Goal: Task Accomplishment & Management: Manage account settings

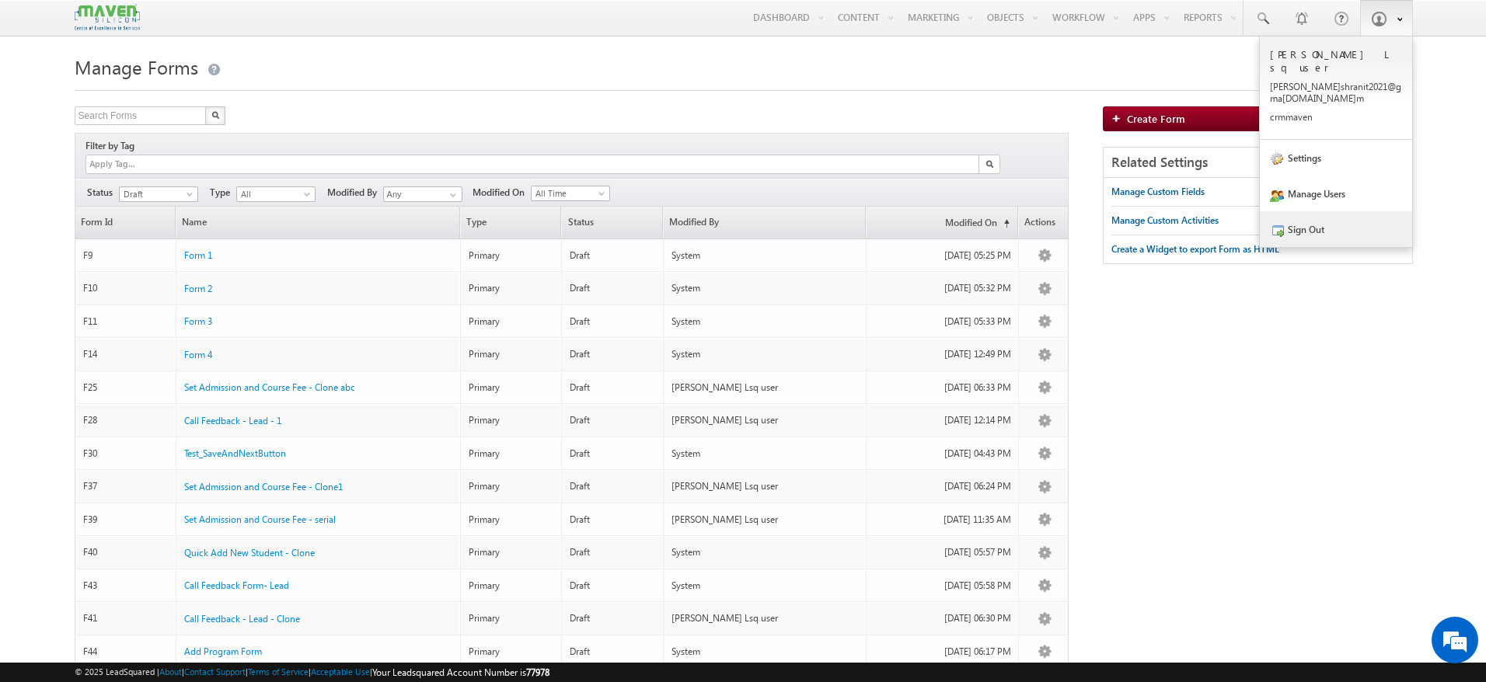
click at [1325, 211] on link "Sign Out" at bounding box center [1336, 229] width 152 height 36
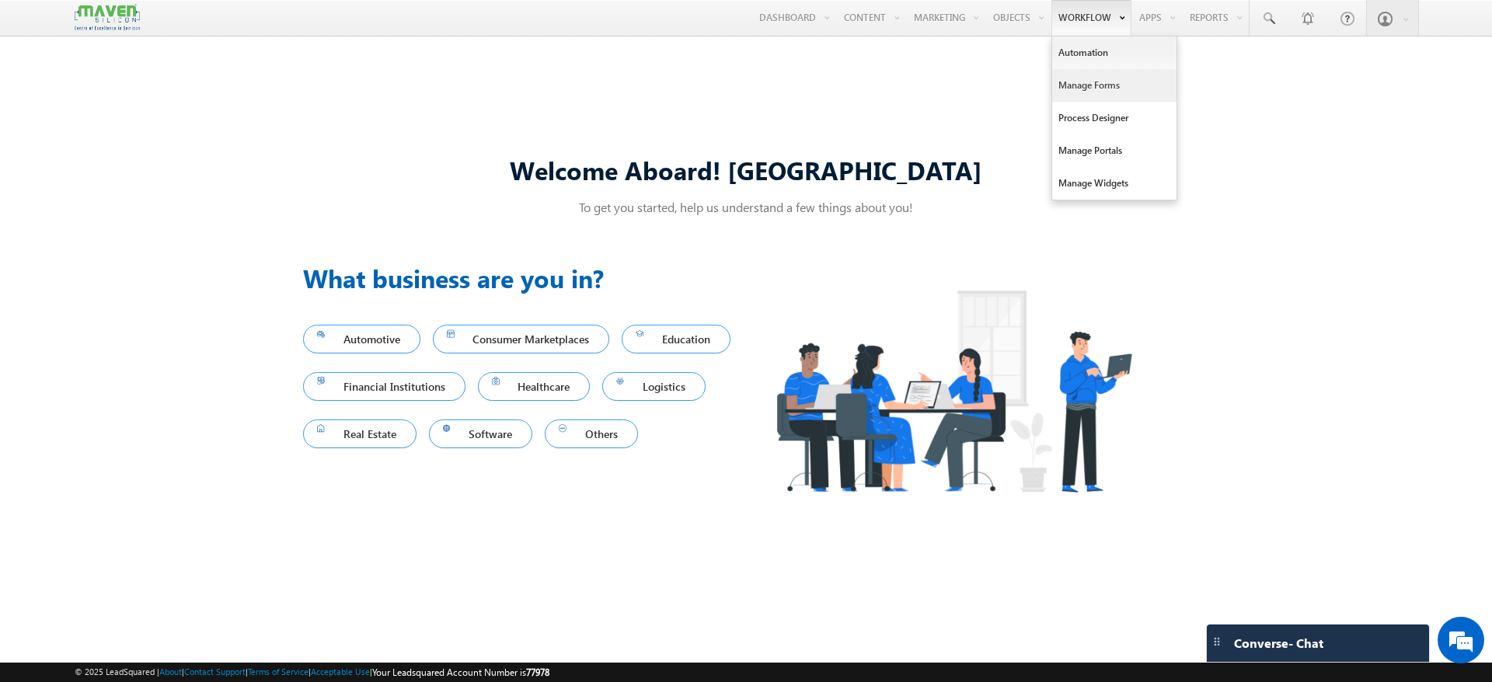
click at [1102, 72] on link "Manage Forms" at bounding box center [1114, 85] width 124 height 33
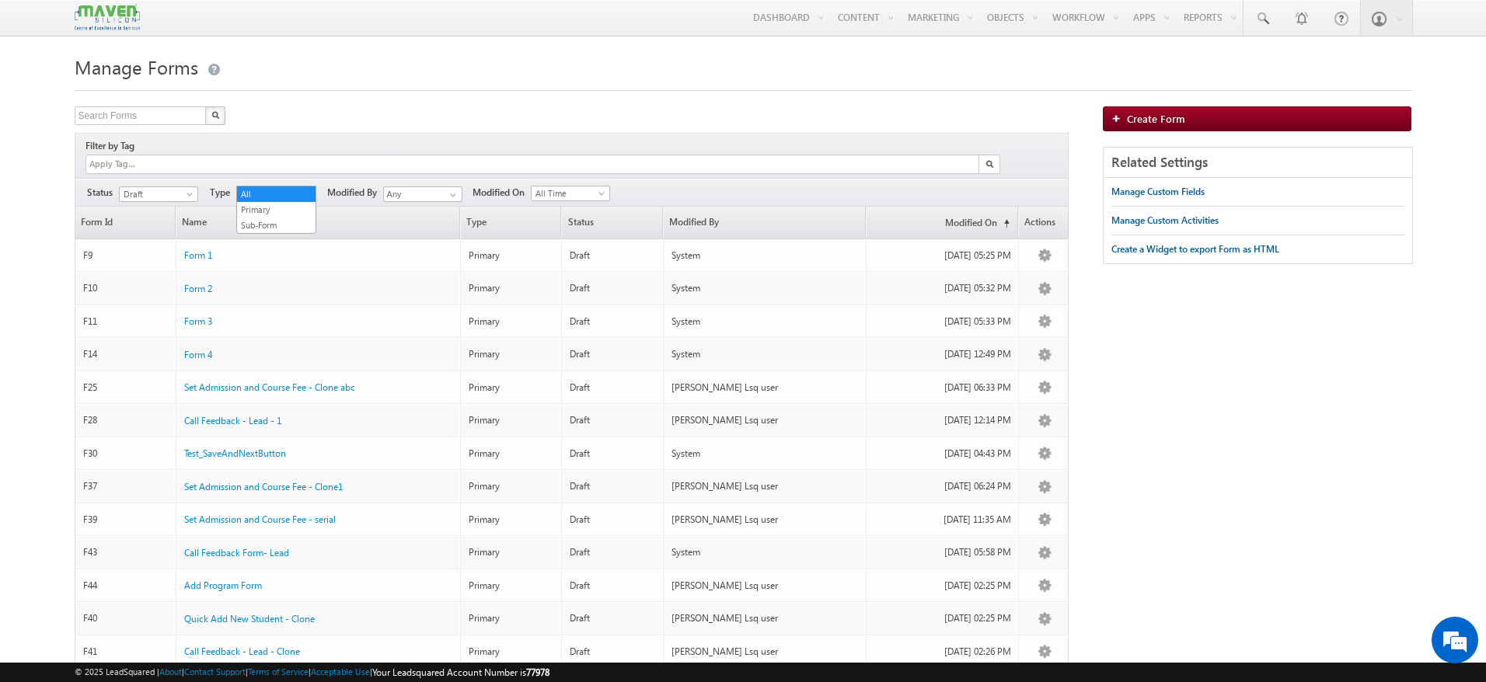
click at [306, 191] on span at bounding box center [308, 197] width 12 height 12
click at [457, 189] on span at bounding box center [453, 195] width 12 height 12
click at [481, 103] on div "Manage Forms Search Forms X 13 results found Filter by Tag Filters Status All" at bounding box center [744, 404] width 1338 height 707
click at [590, 187] on span "All Time" at bounding box center [569, 194] width 74 height 14
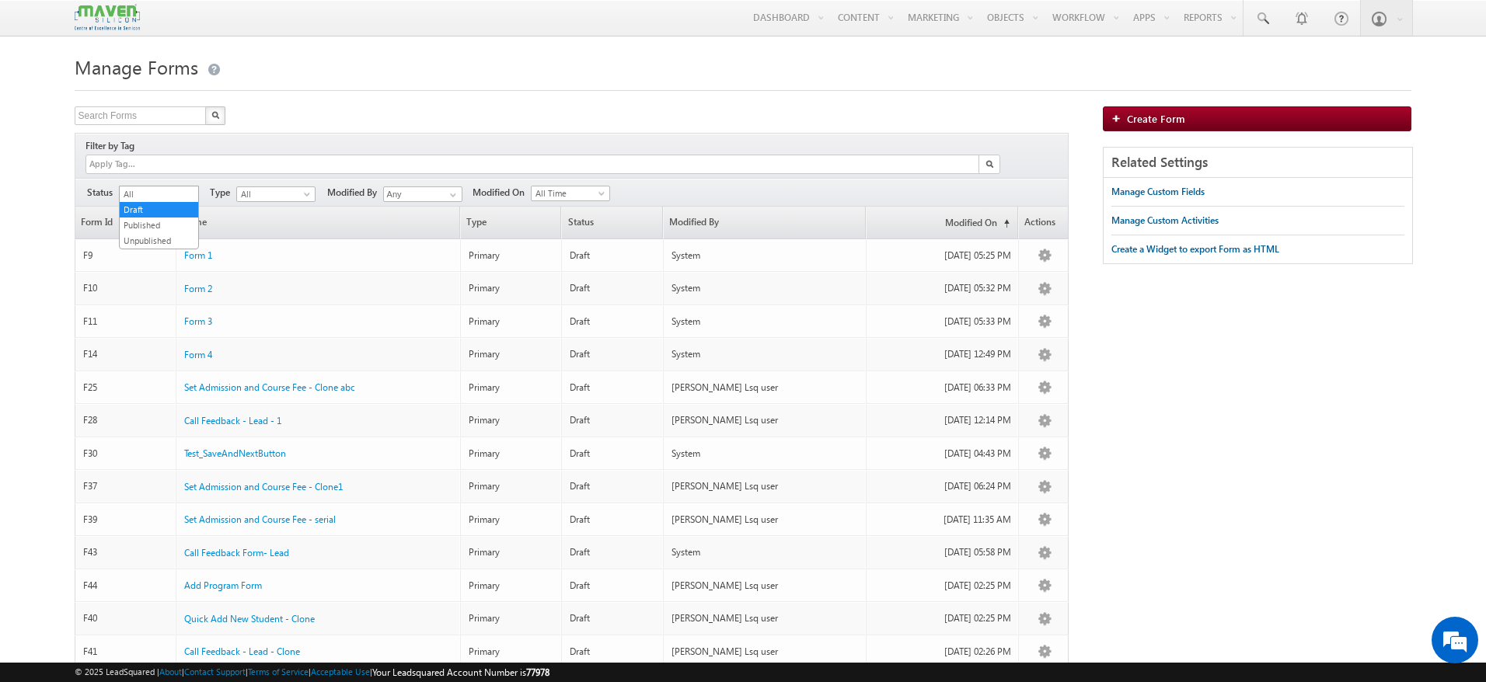
click at [185, 191] on span at bounding box center [191, 197] width 12 height 12
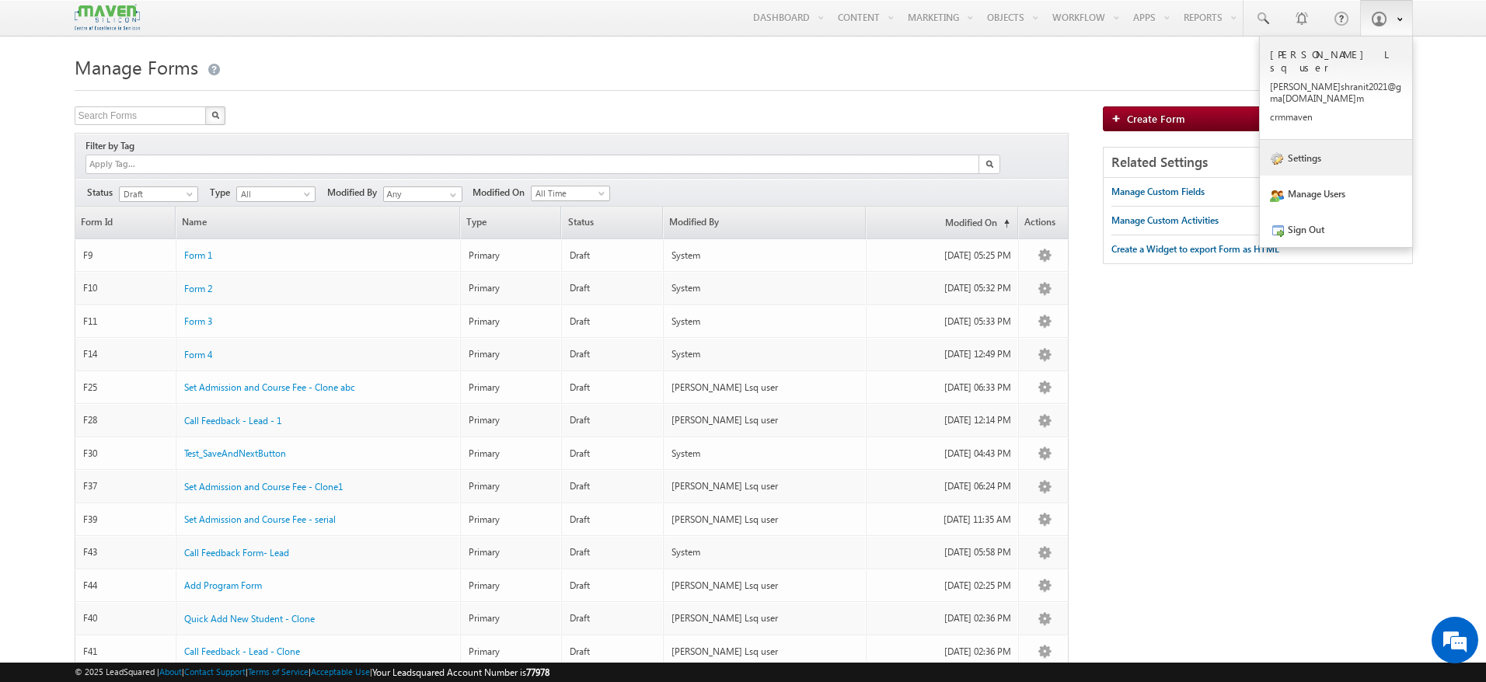
click at [1320, 140] on link "Settings" at bounding box center [1336, 158] width 152 height 36
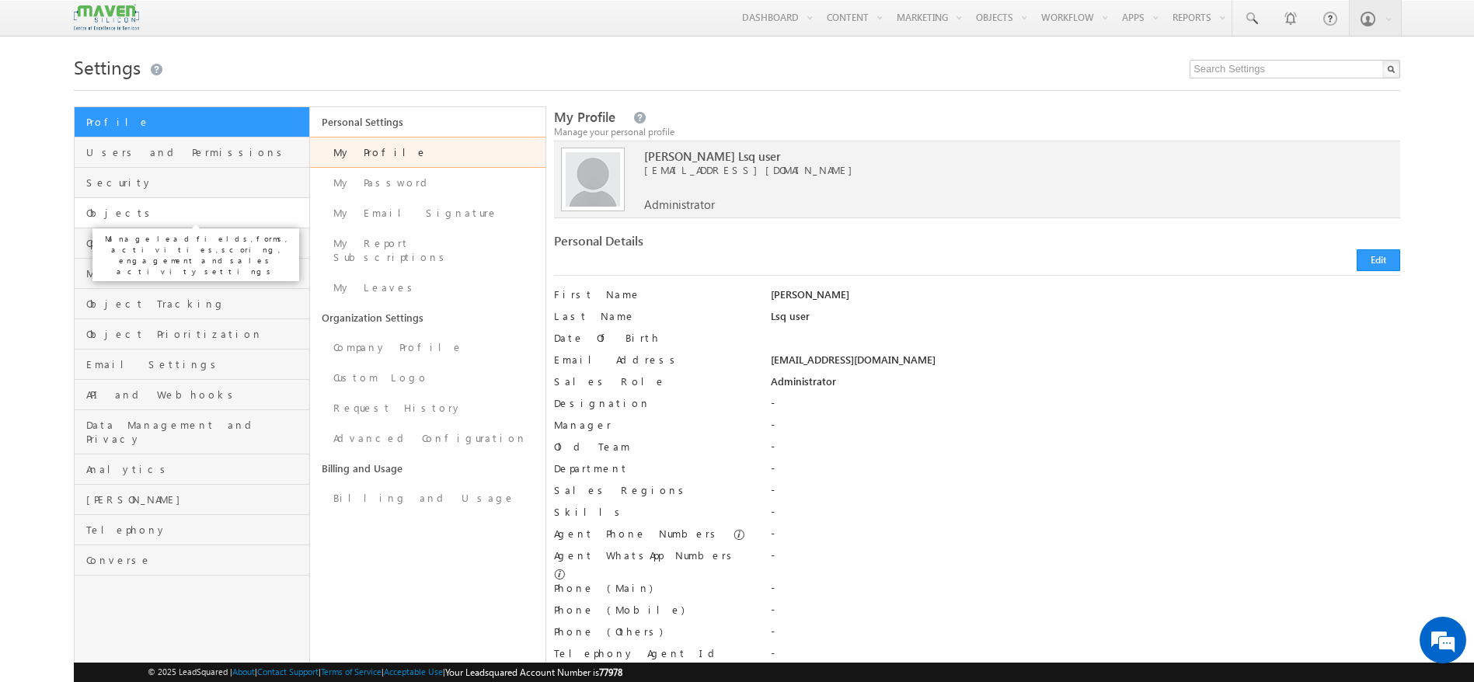
click at [165, 211] on span "Objects" at bounding box center [195, 213] width 219 height 14
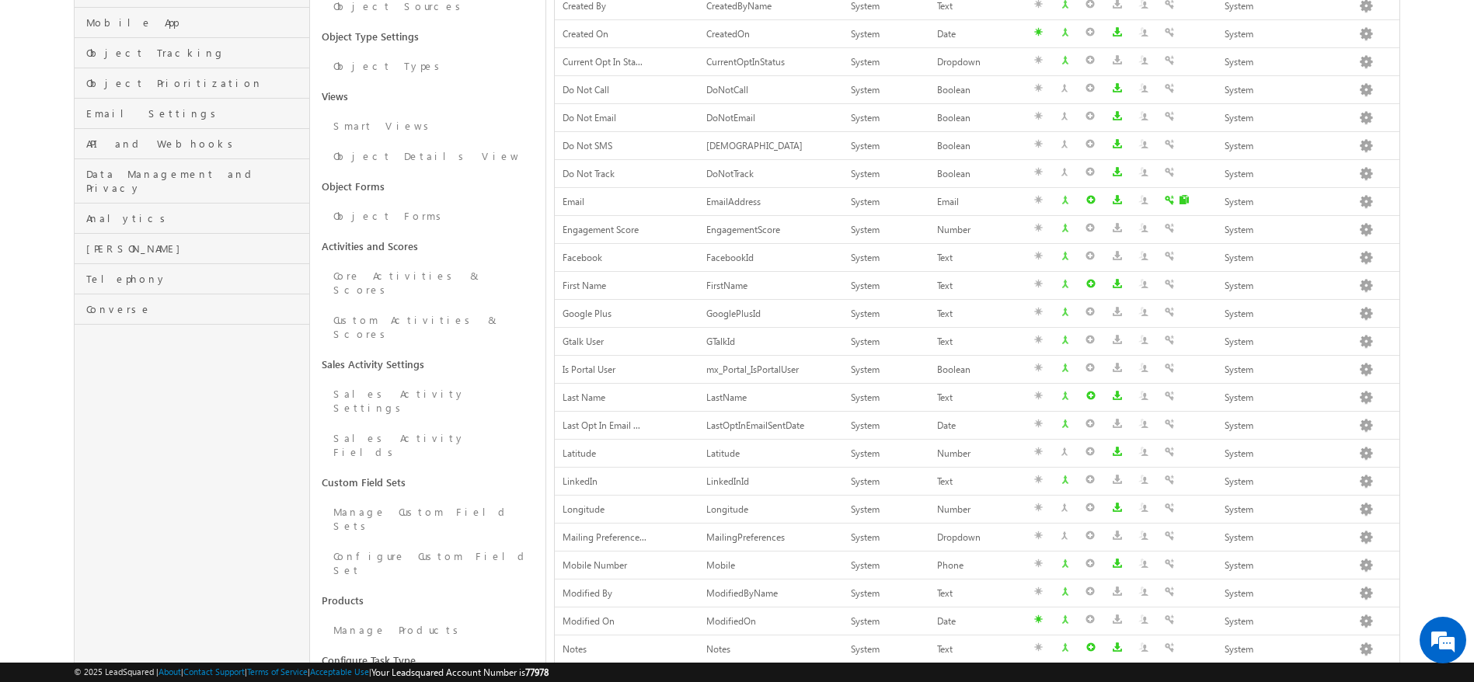
scroll to position [252, 0]
click at [390, 305] on link "Custom Activities & Scores" at bounding box center [427, 327] width 235 height 44
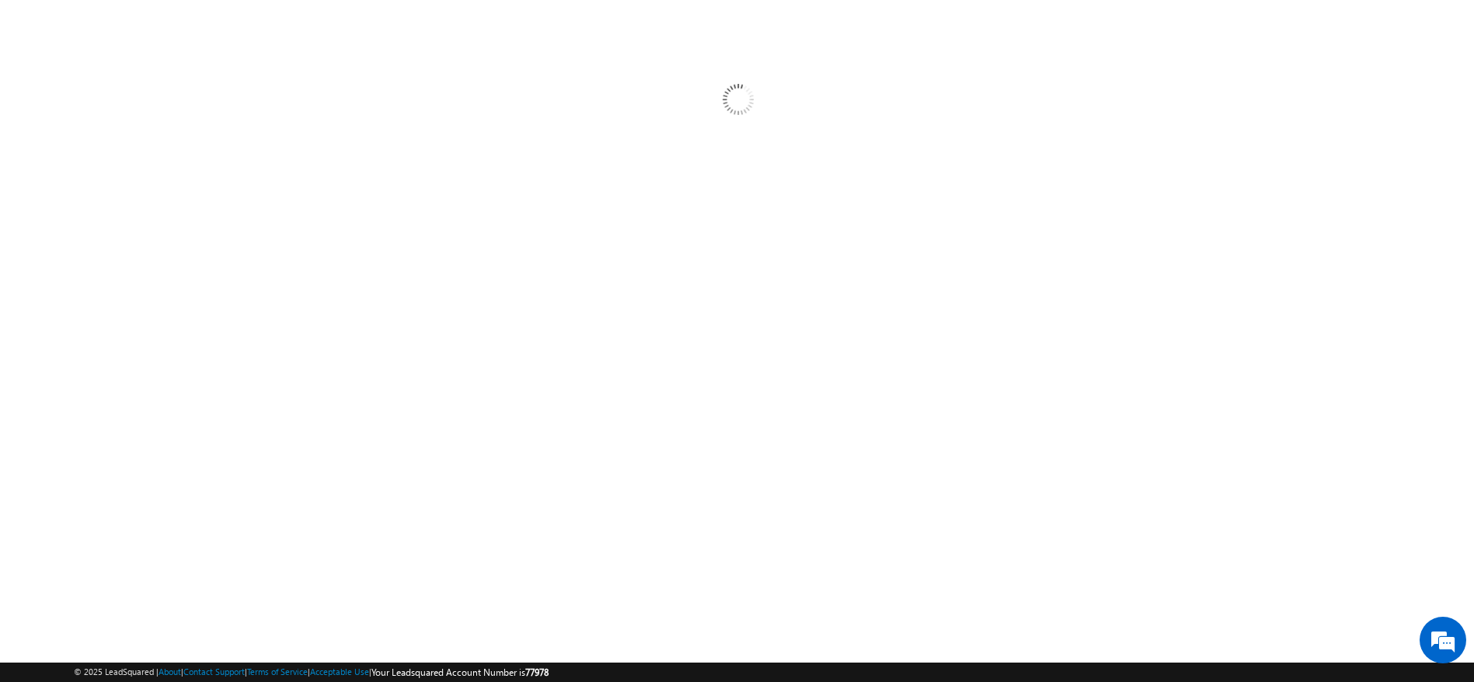
scroll to position [92, 0]
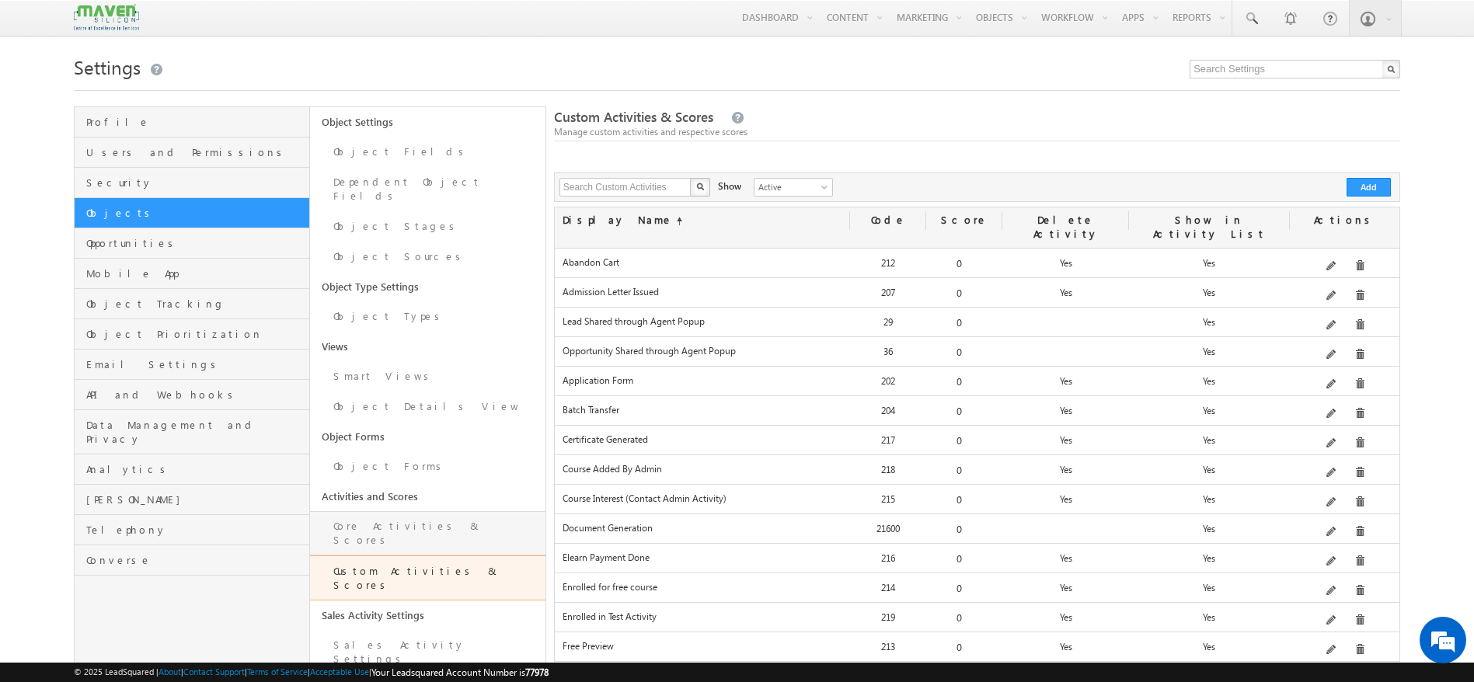
click at [411, 511] on link "Core Activities & Scores" at bounding box center [427, 533] width 235 height 44
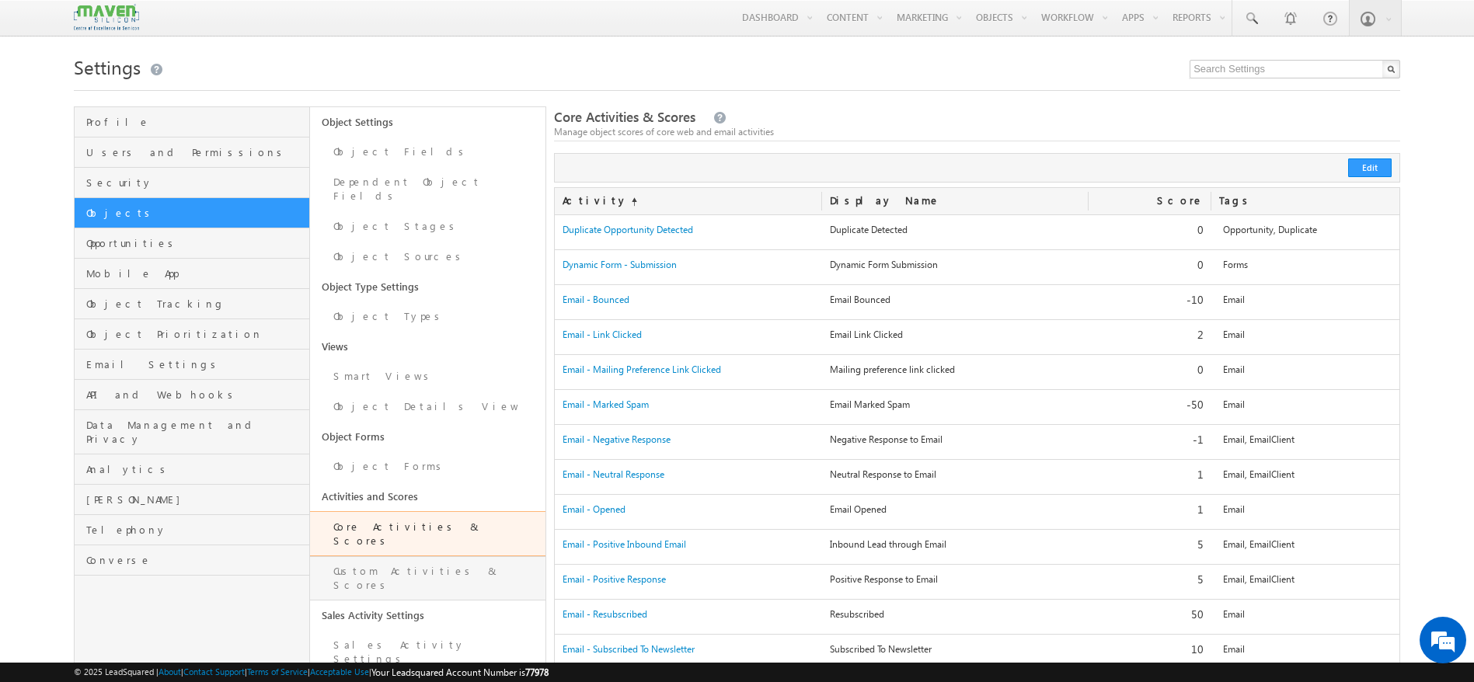
click at [448, 556] on link "Custom Activities & Scores" at bounding box center [427, 578] width 235 height 44
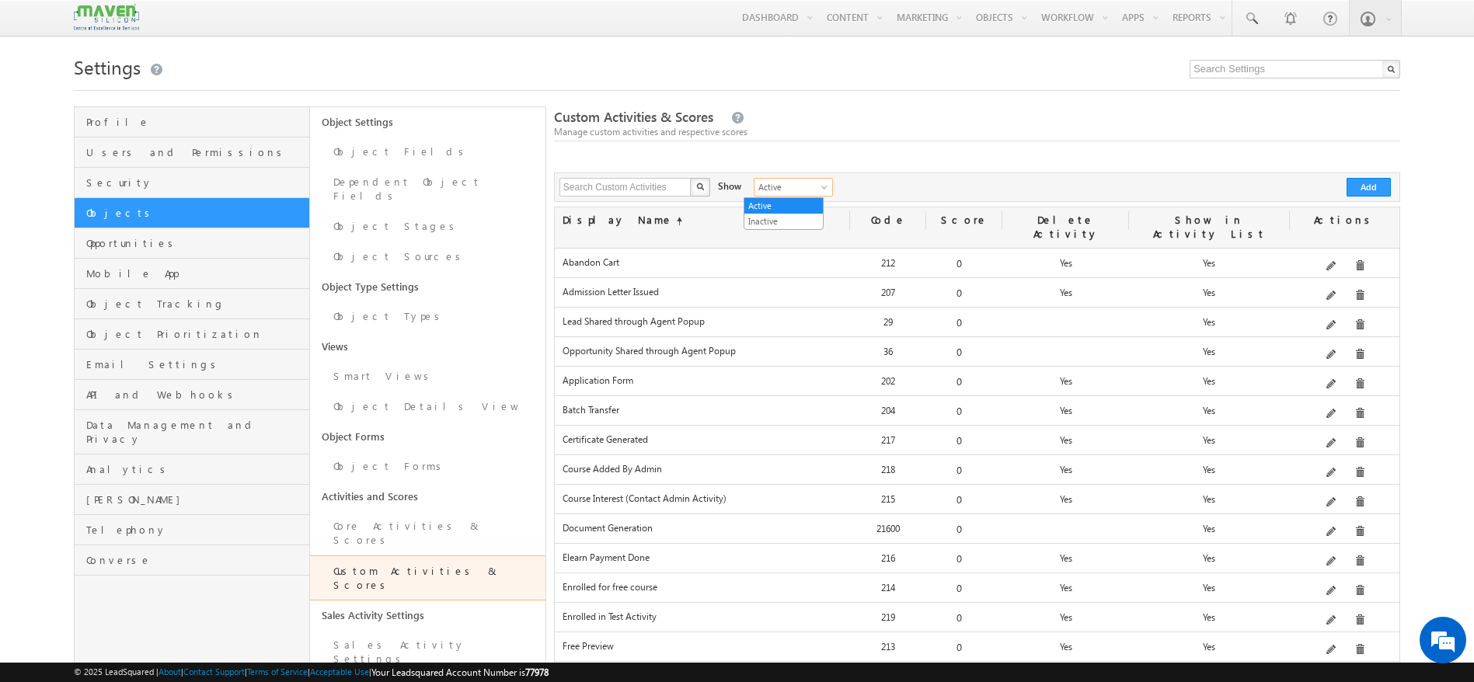
click at [813, 183] on span "Active" at bounding box center [792, 187] width 74 height 14
click at [894, 148] on form "Custom Activities & Scores Manage custom activities and respective scores Searc…" at bounding box center [977, 568] width 846 height 920
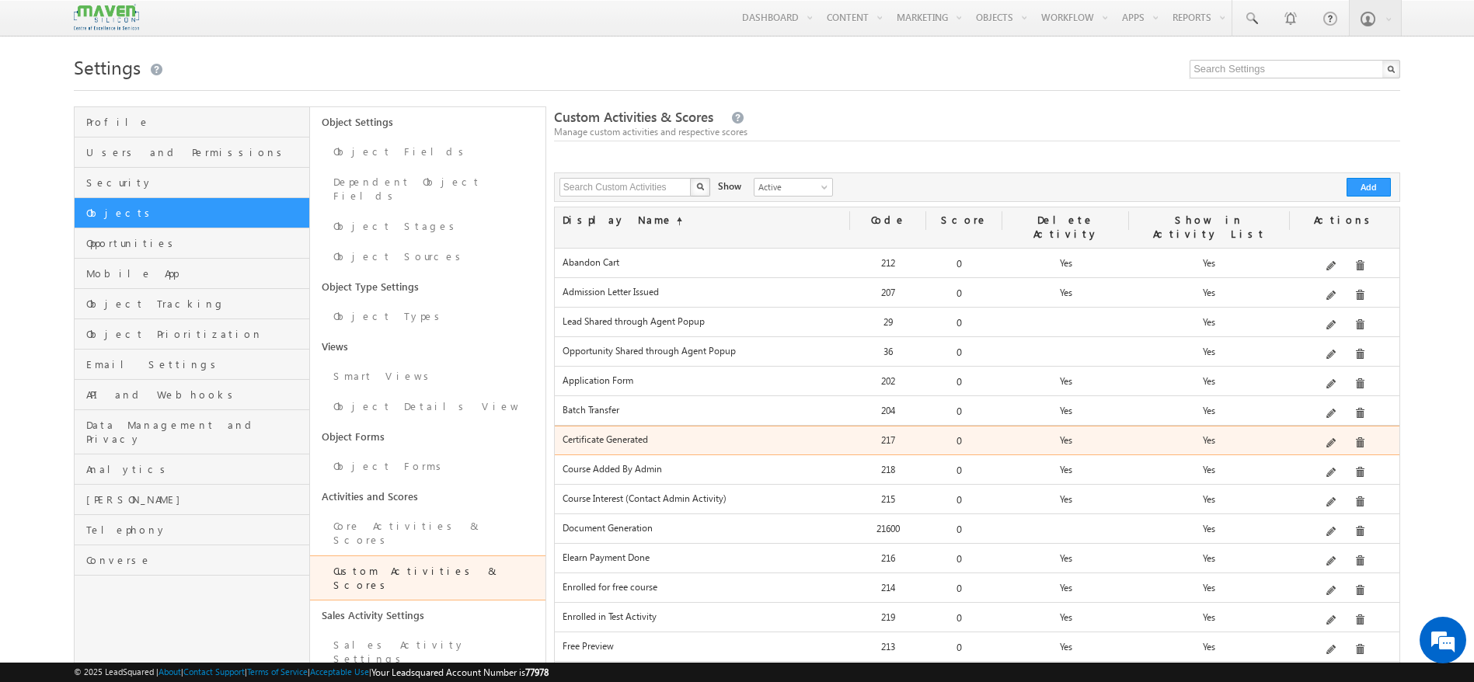
scroll to position [395, 0]
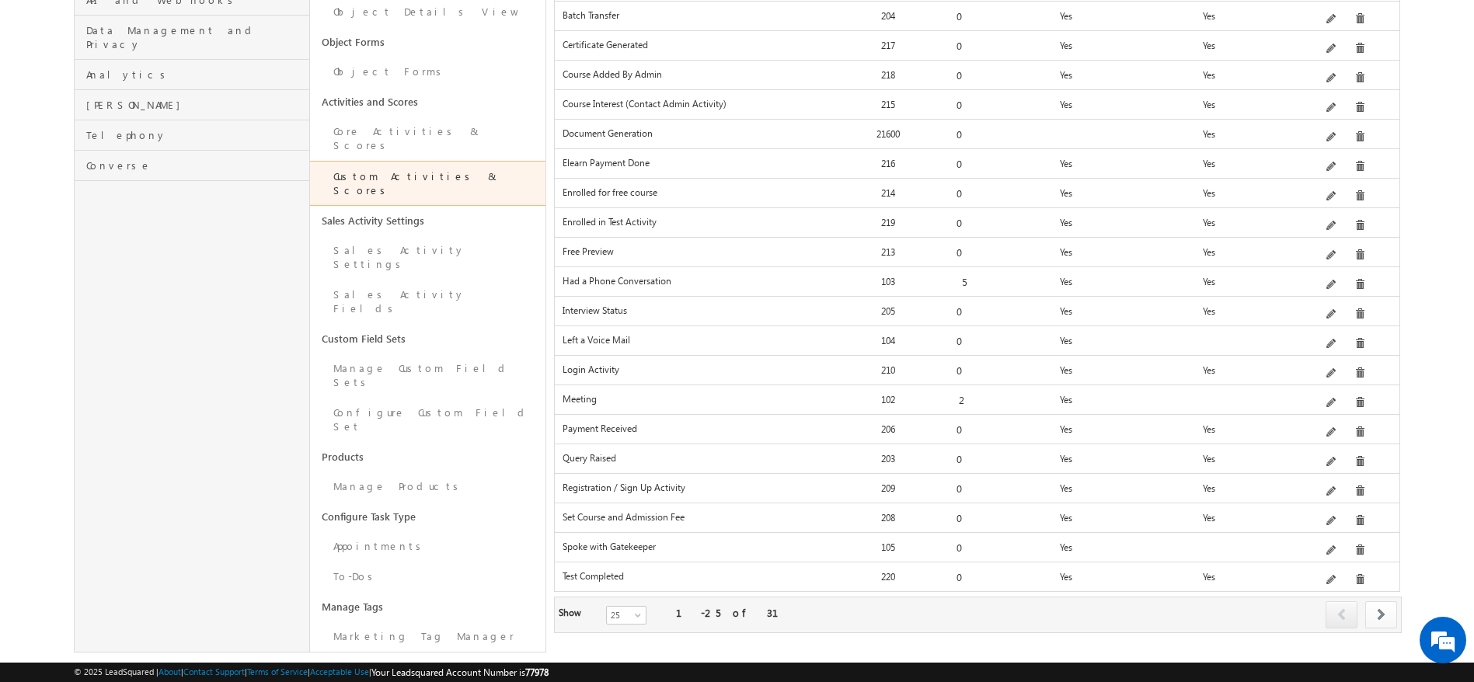
click at [1380, 602] on link at bounding box center [1382, 615] width 32 height 27
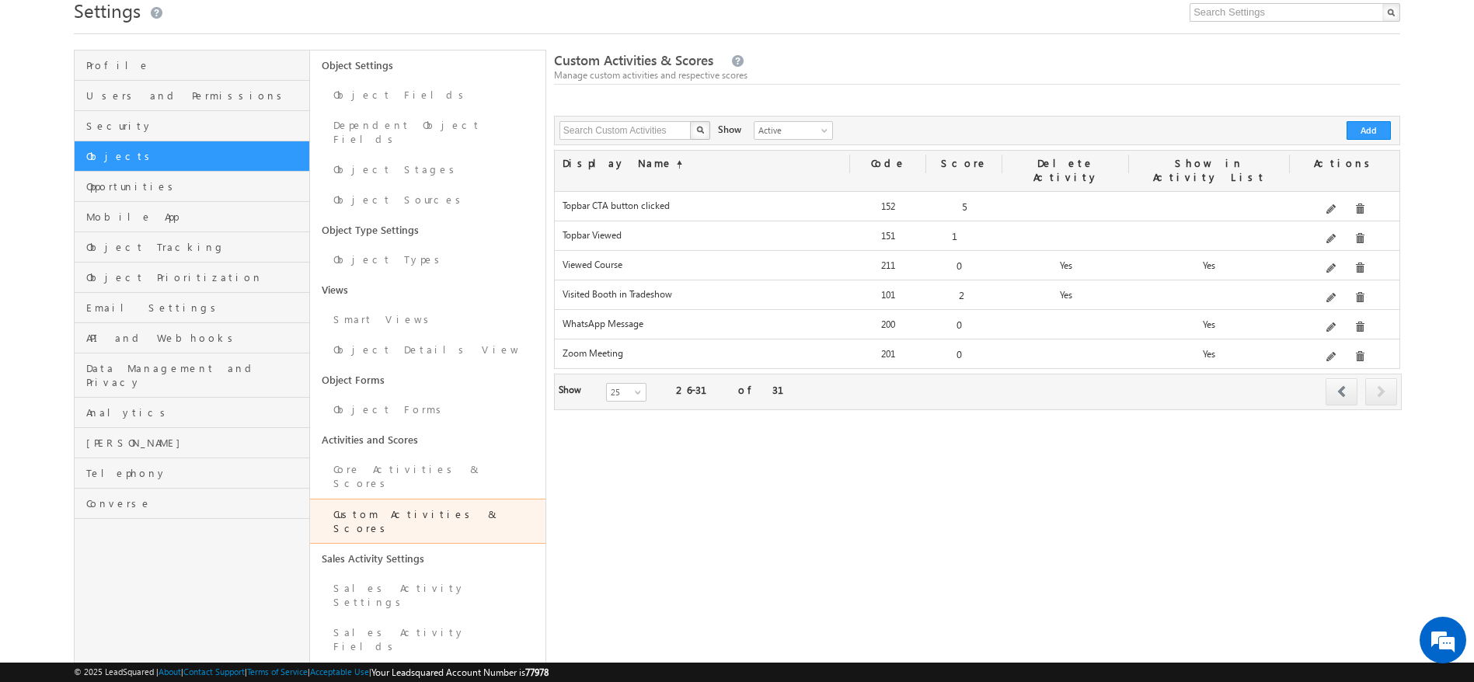
scroll to position [55, 0]
click at [1340, 387] on span at bounding box center [1342, 393] width 9 height 12
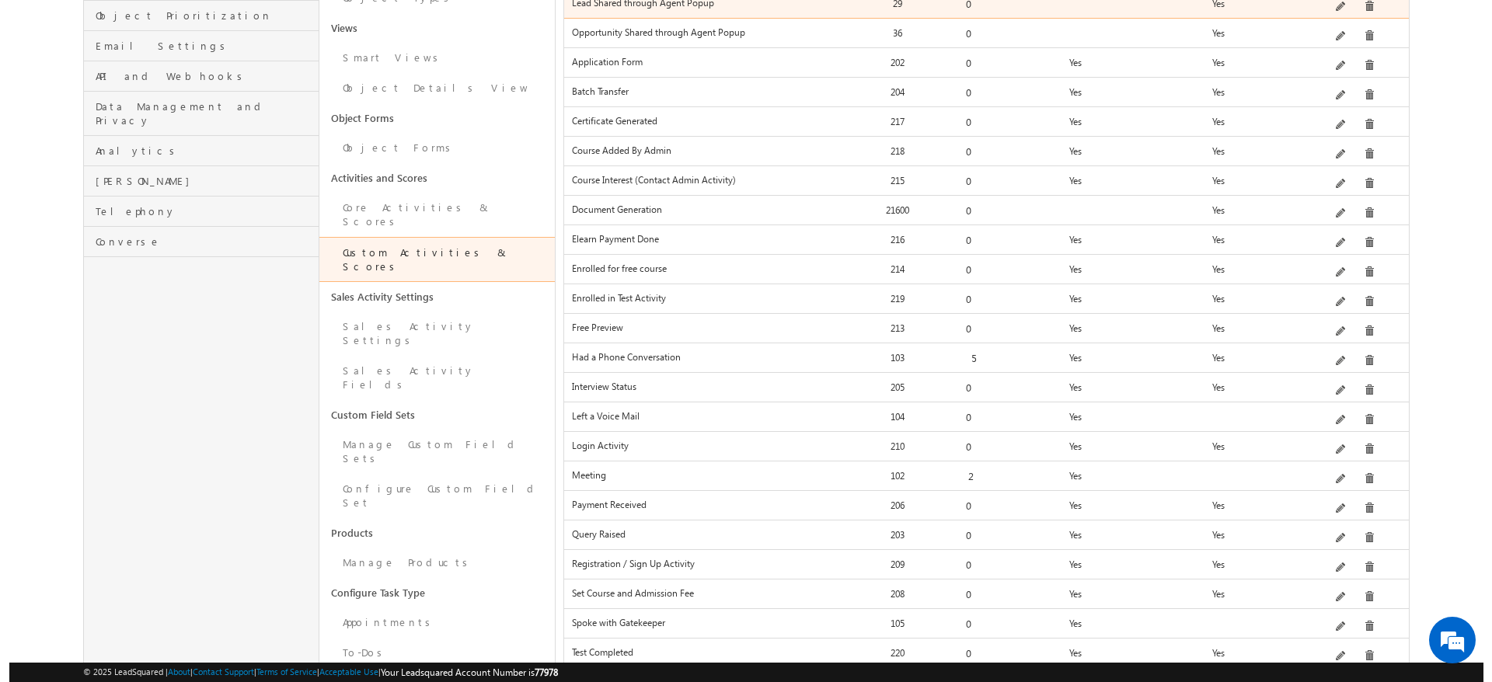
scroll to position [319, 0]
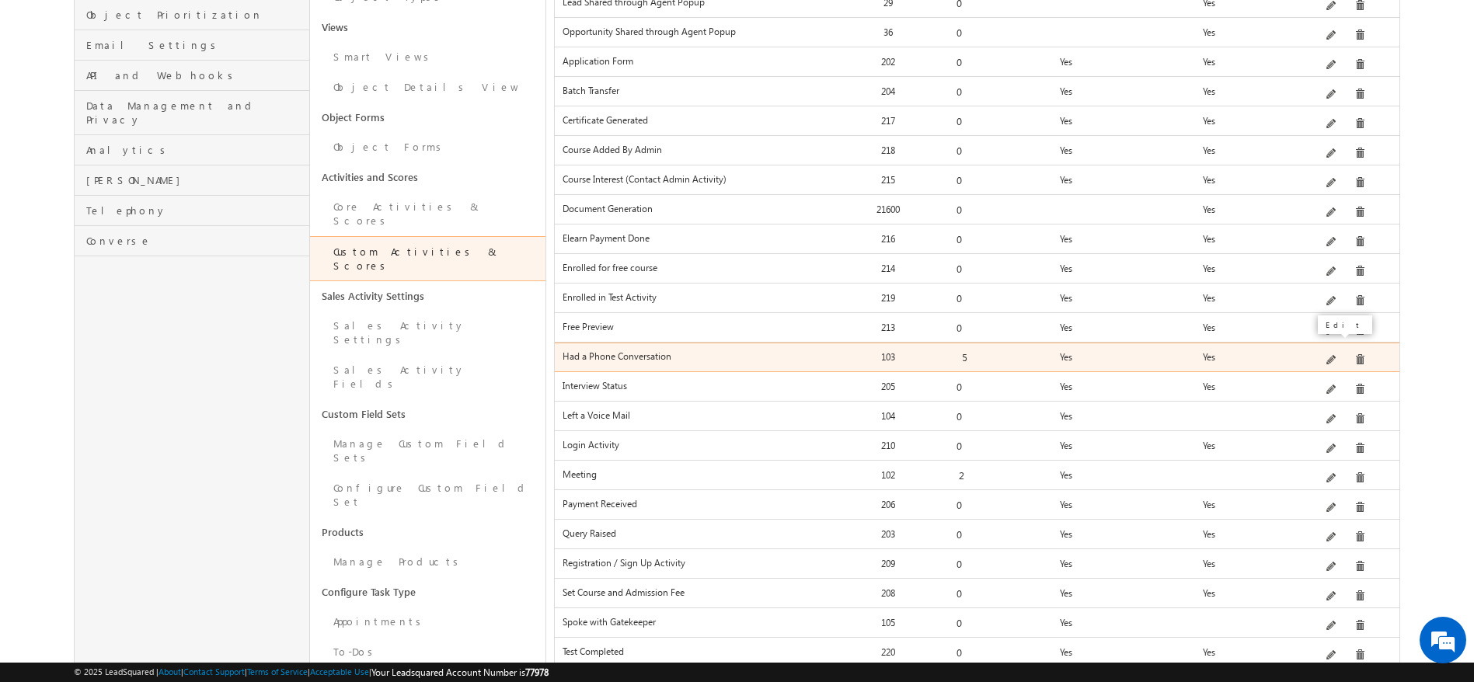
click at [1336, 355] on span at bounding box center [1333, 361] width 12 height 12
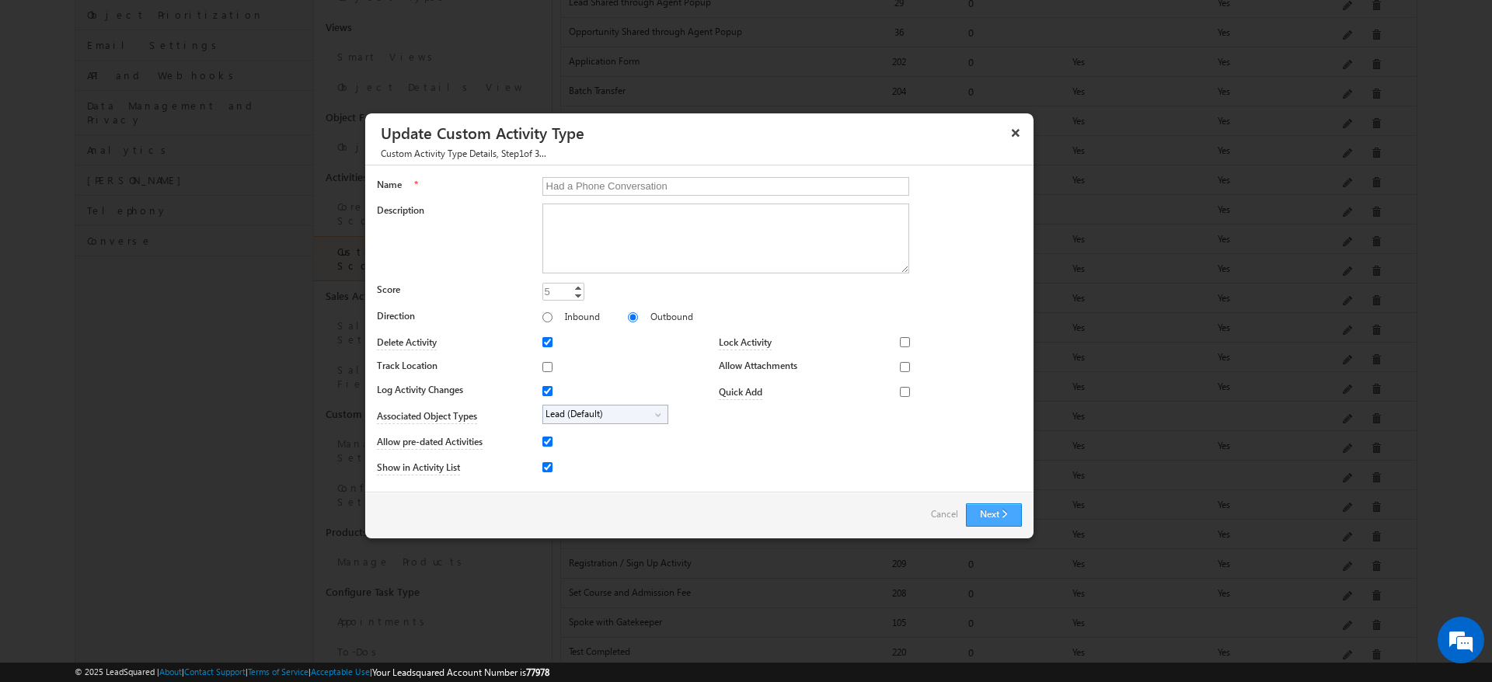
click at [996, 509] on button "Next" at bounding box center [994, 515] width 56 height 23
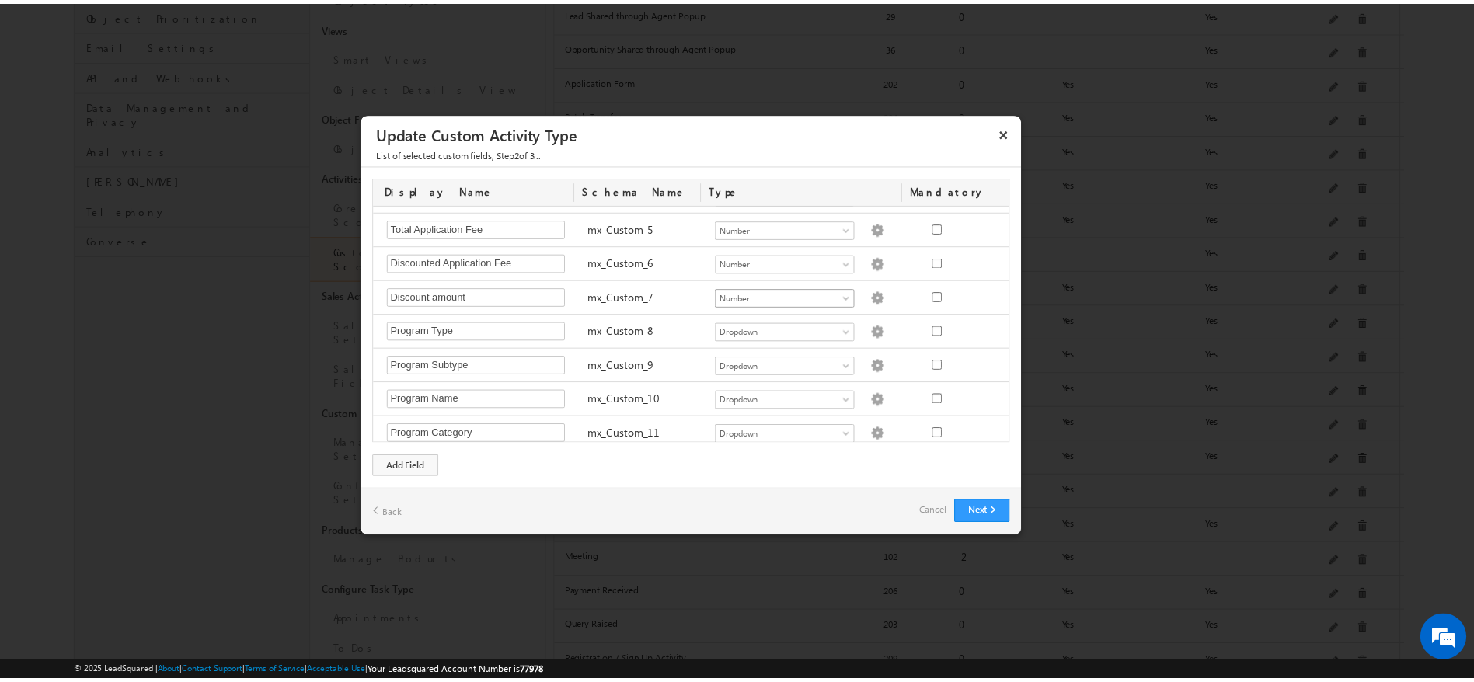
scroll to position [261, 0]
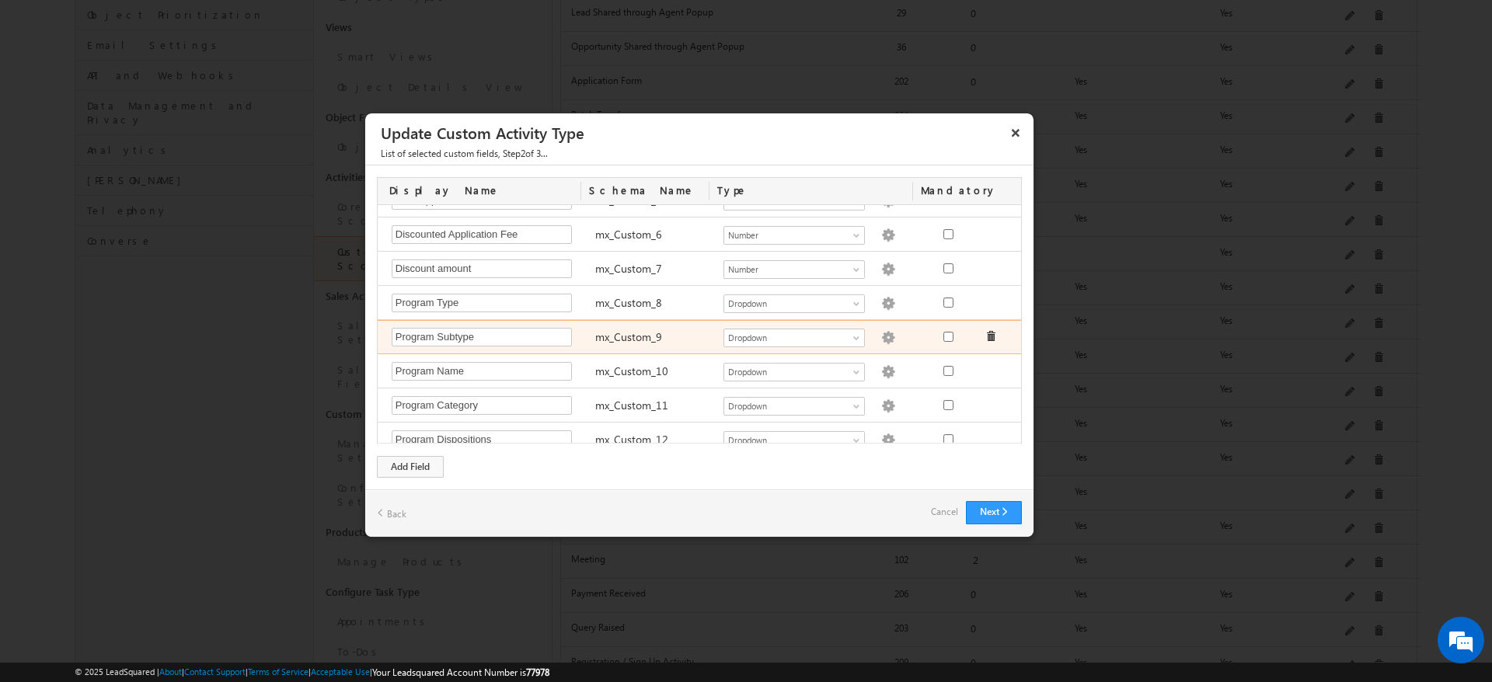
click at [881, 339] on img at bounding box center [888, 338] width 14 height 14
type textarea "Degree Program Regular Courses"
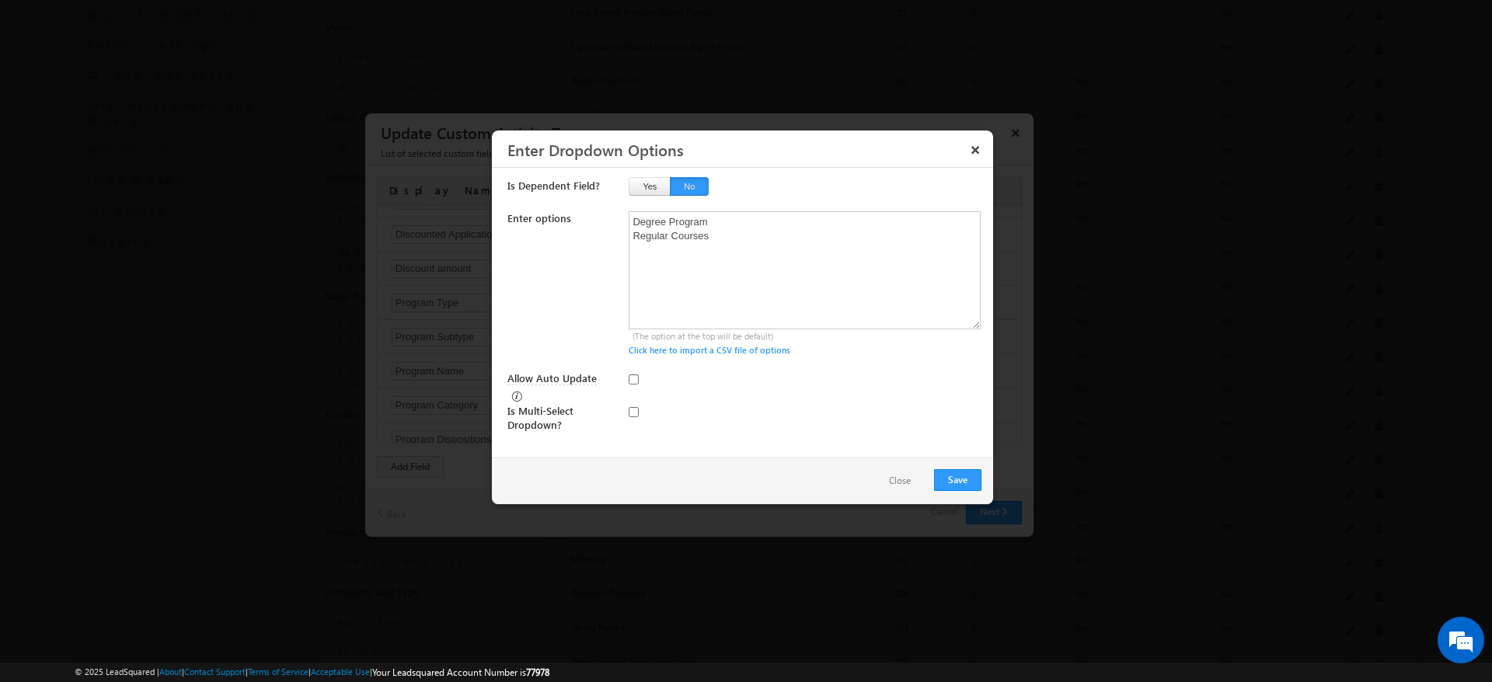
click at [898, 482] on button "Close" at bounding box center [900, 481] width 53 height 23
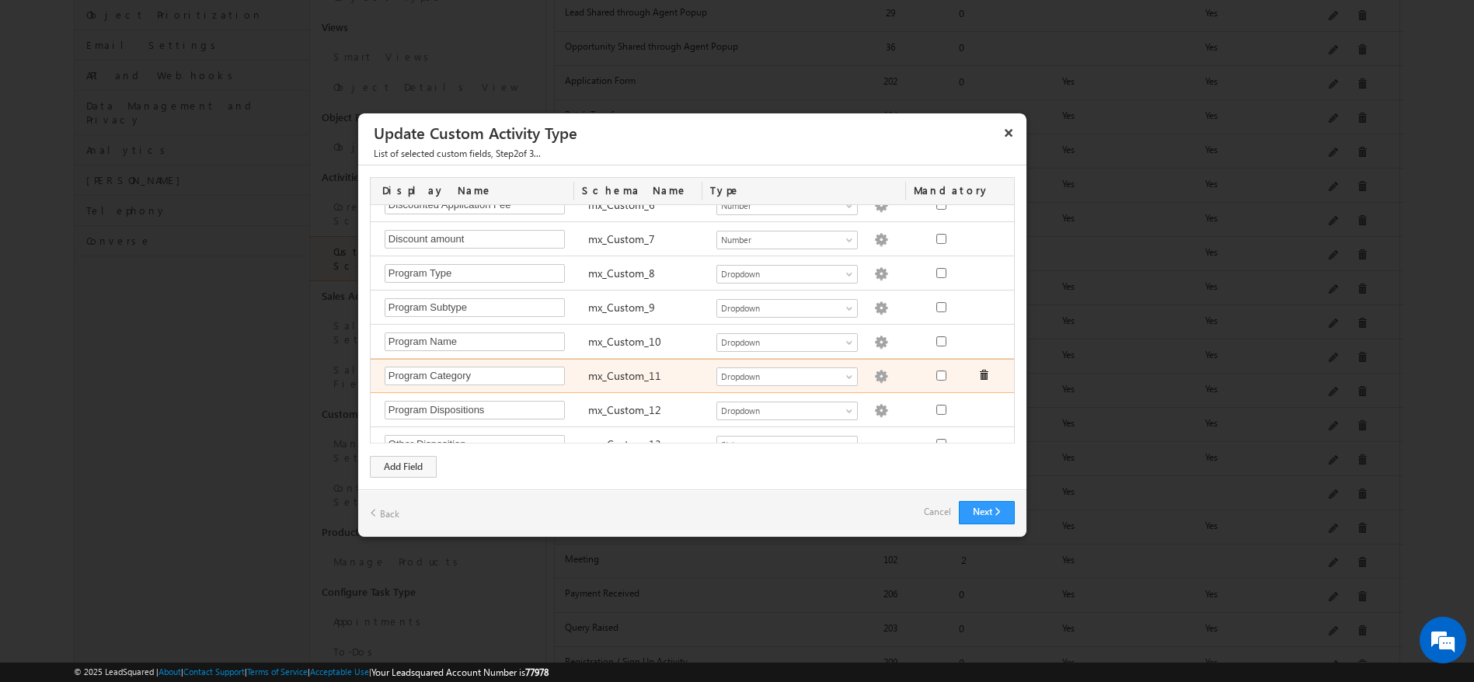
scroll to position [296, 0]
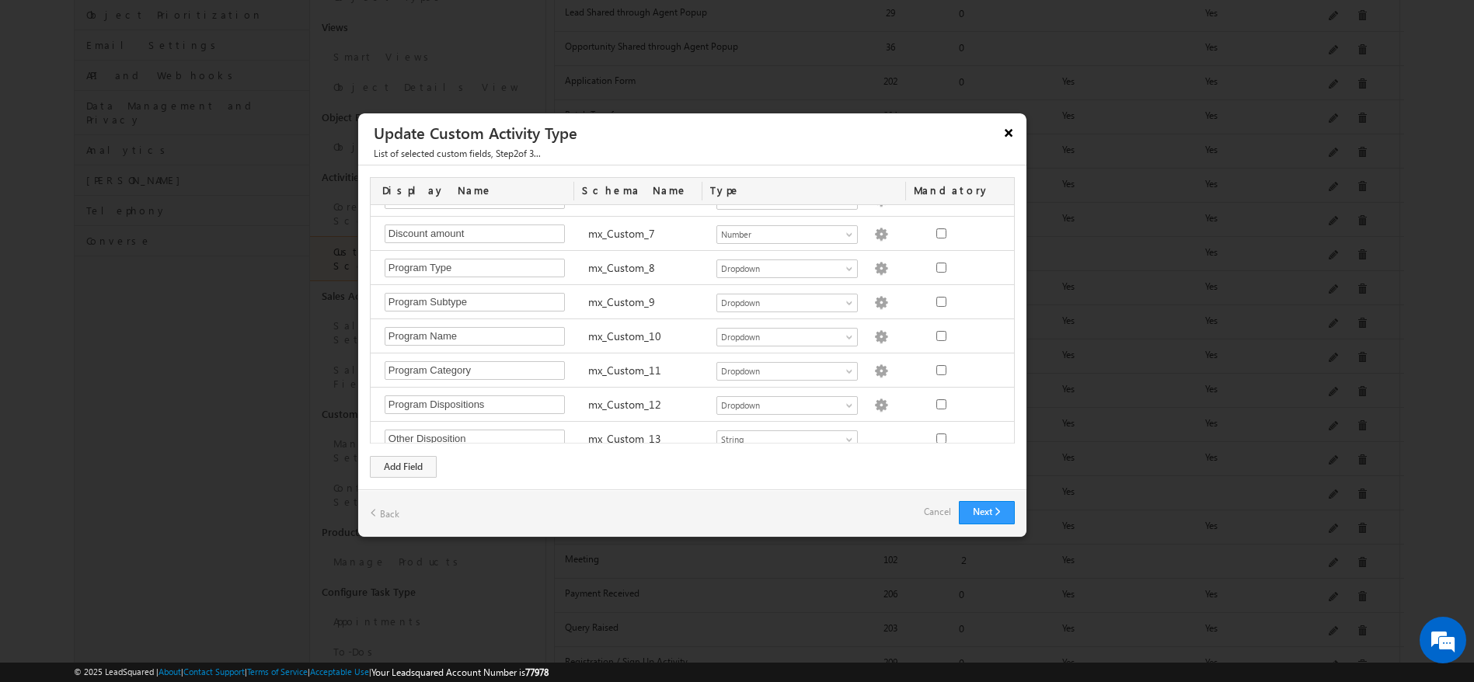
click at [1011, 128] on button "×" at bounding box center [1008, 132] width 25 height 27
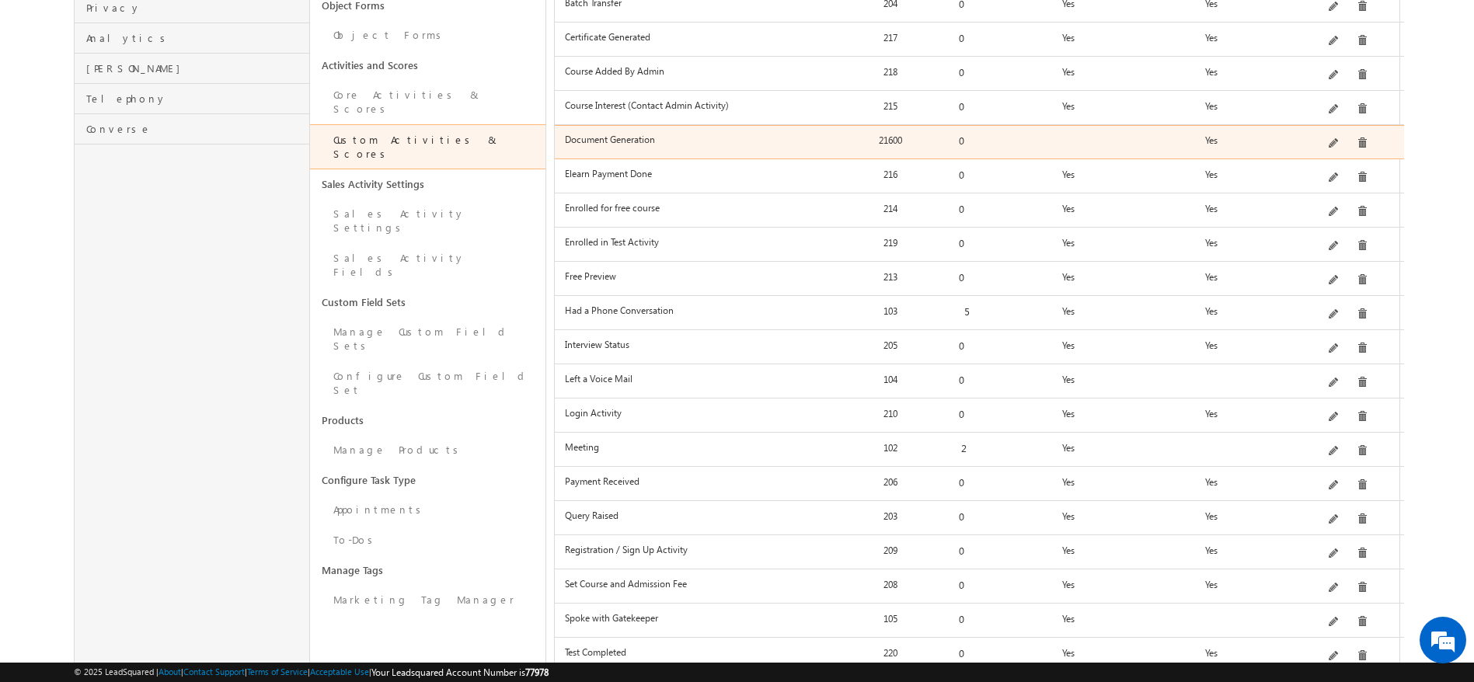
scroll to position [434, 0]
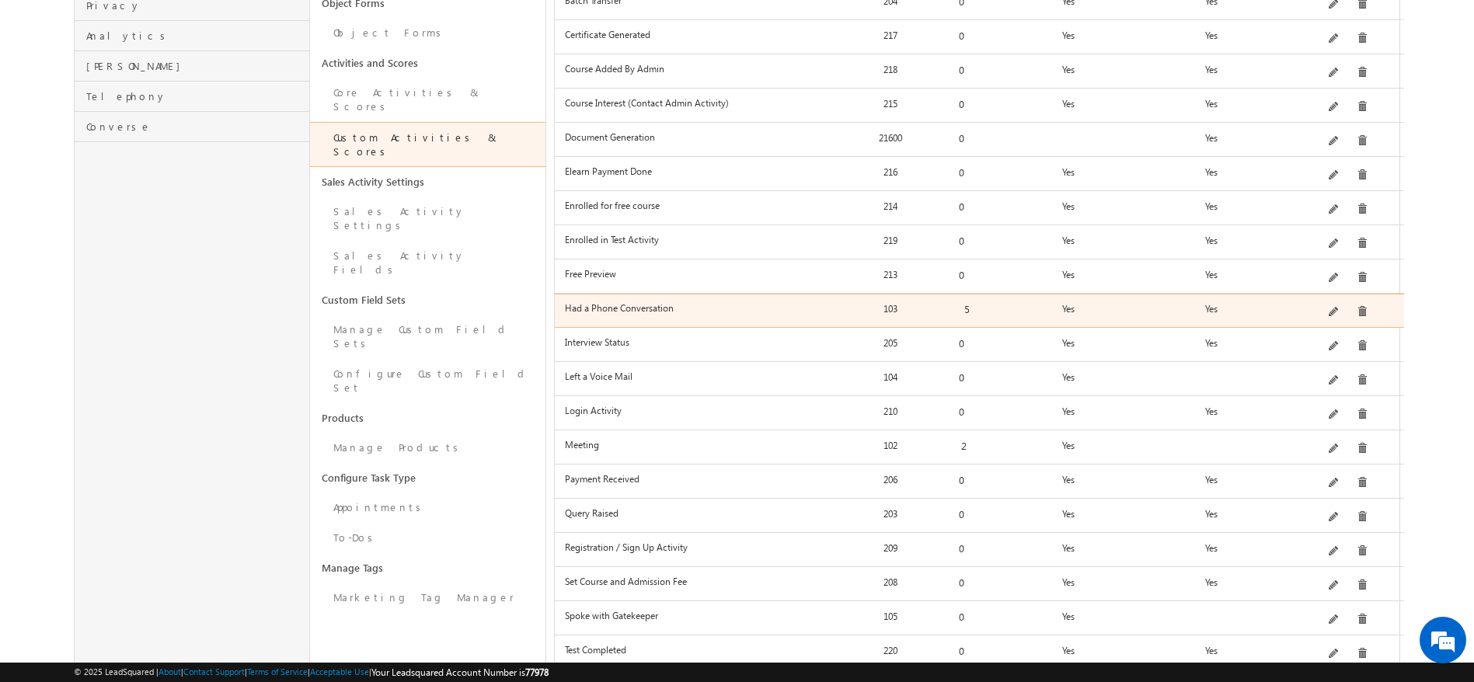
click at [1335, 307] on span at bounding box center [1335, 313] width 12 height 12
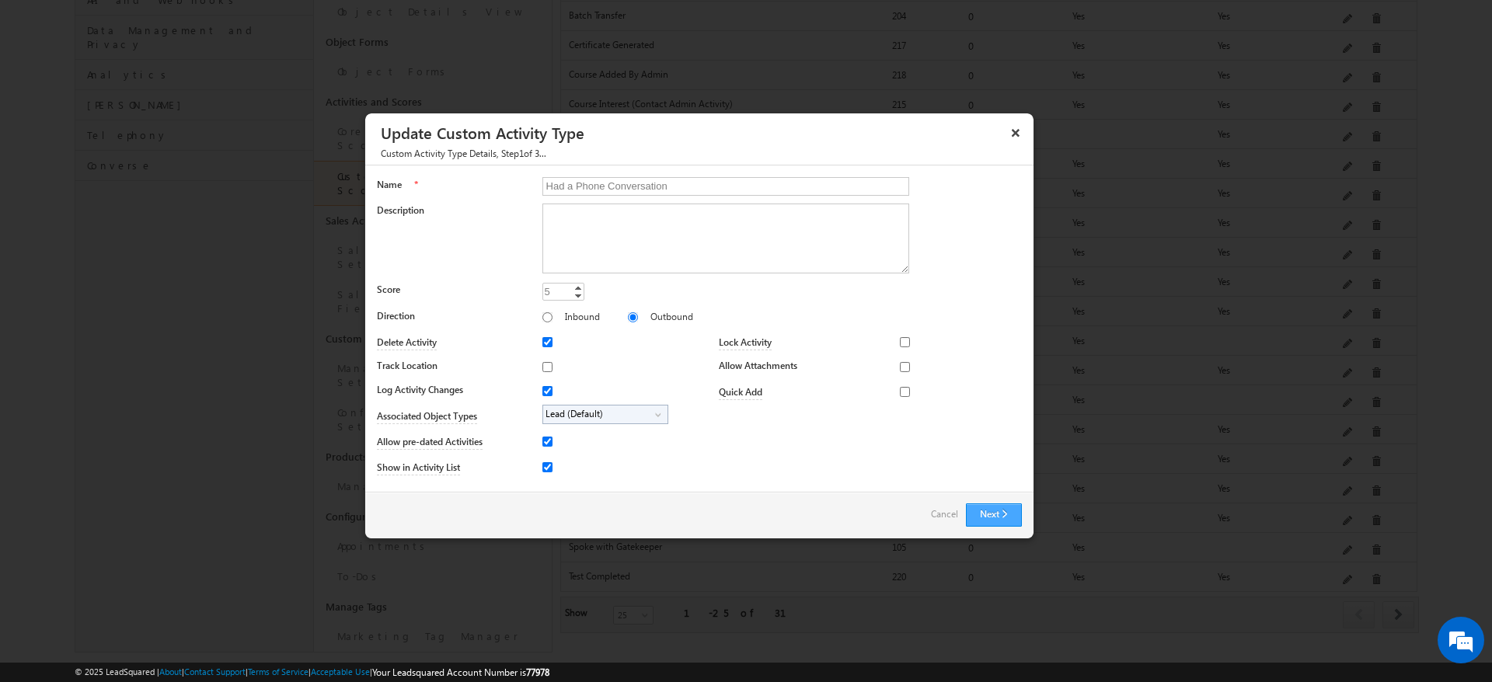
click at [989, 519] on button "Next" at bounding box center [994, 515] width 56 height 23
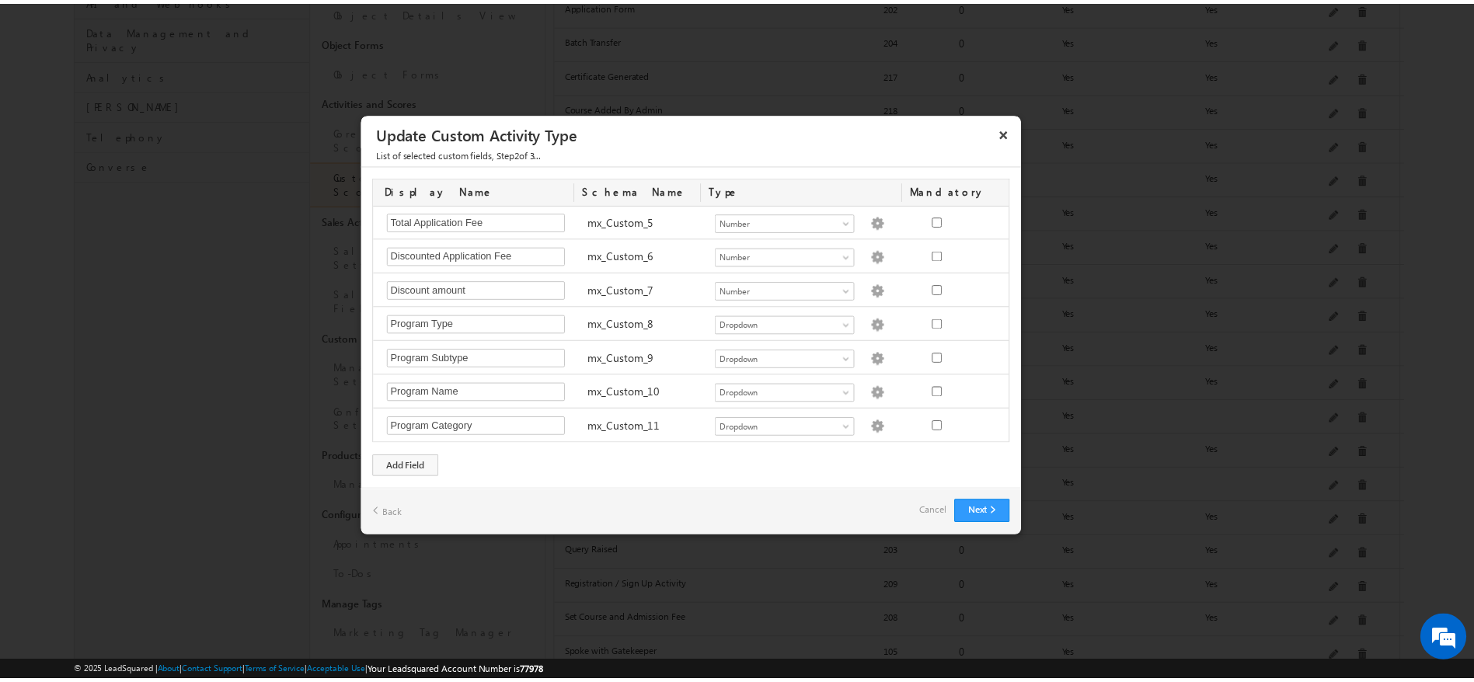
scroll to position [249, 0]
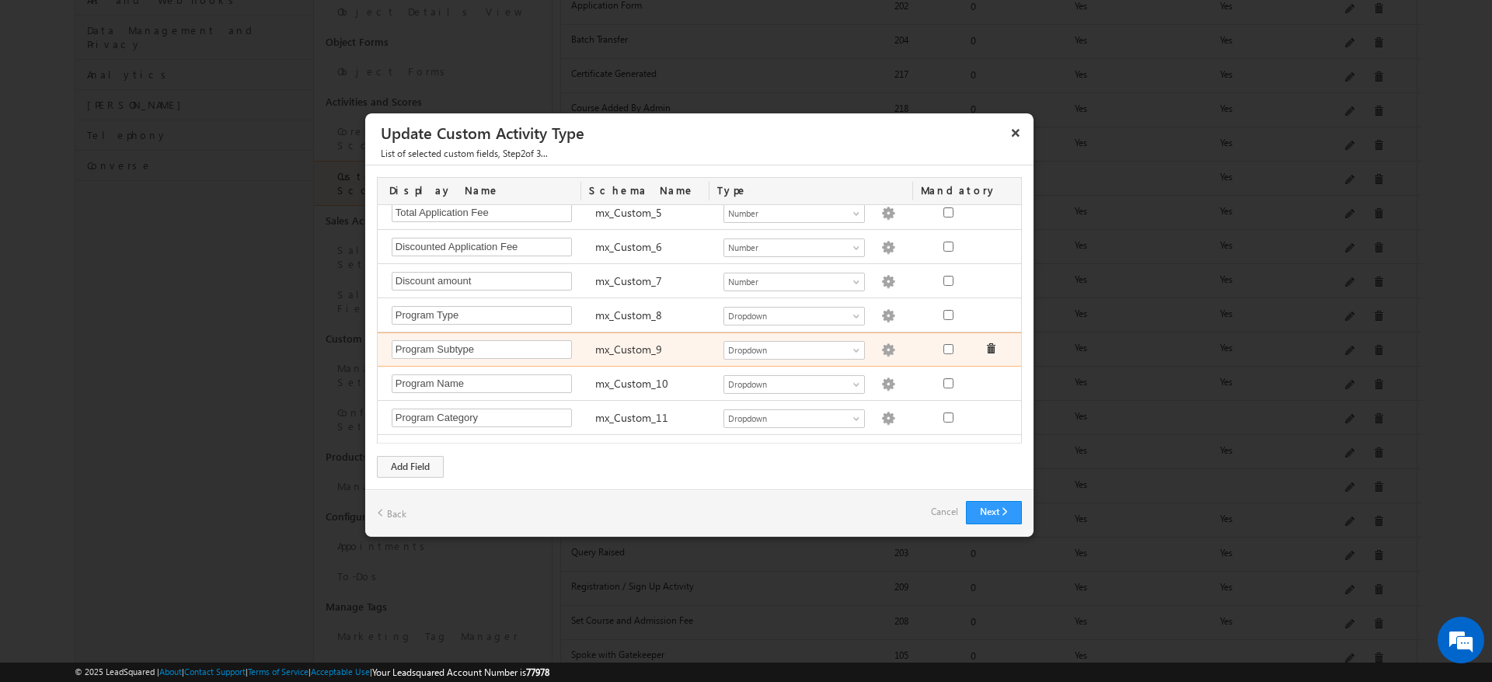
click at [881, 351] on img at bounding box center [888, 351] width 14 height 14
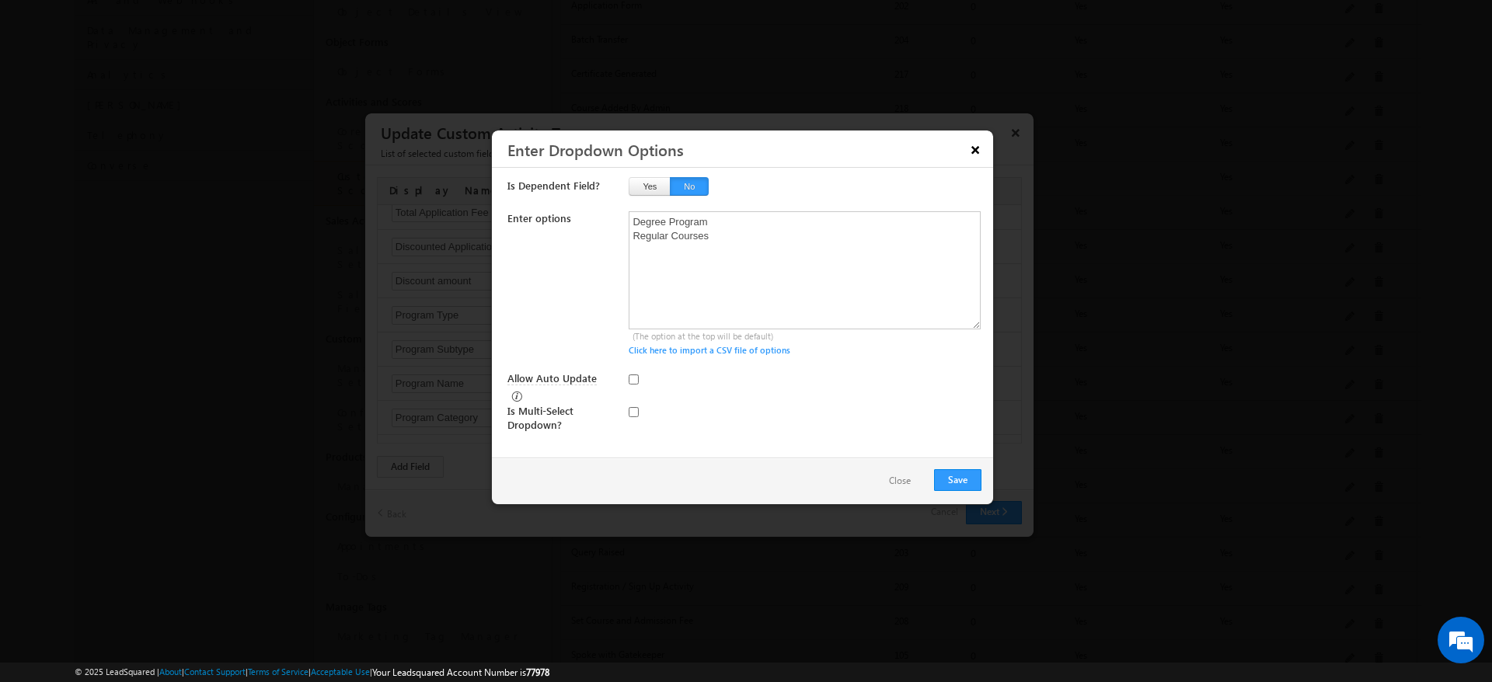
click at [979, 146] on button "×" at bounding box center [975, 149] width 25 height 27
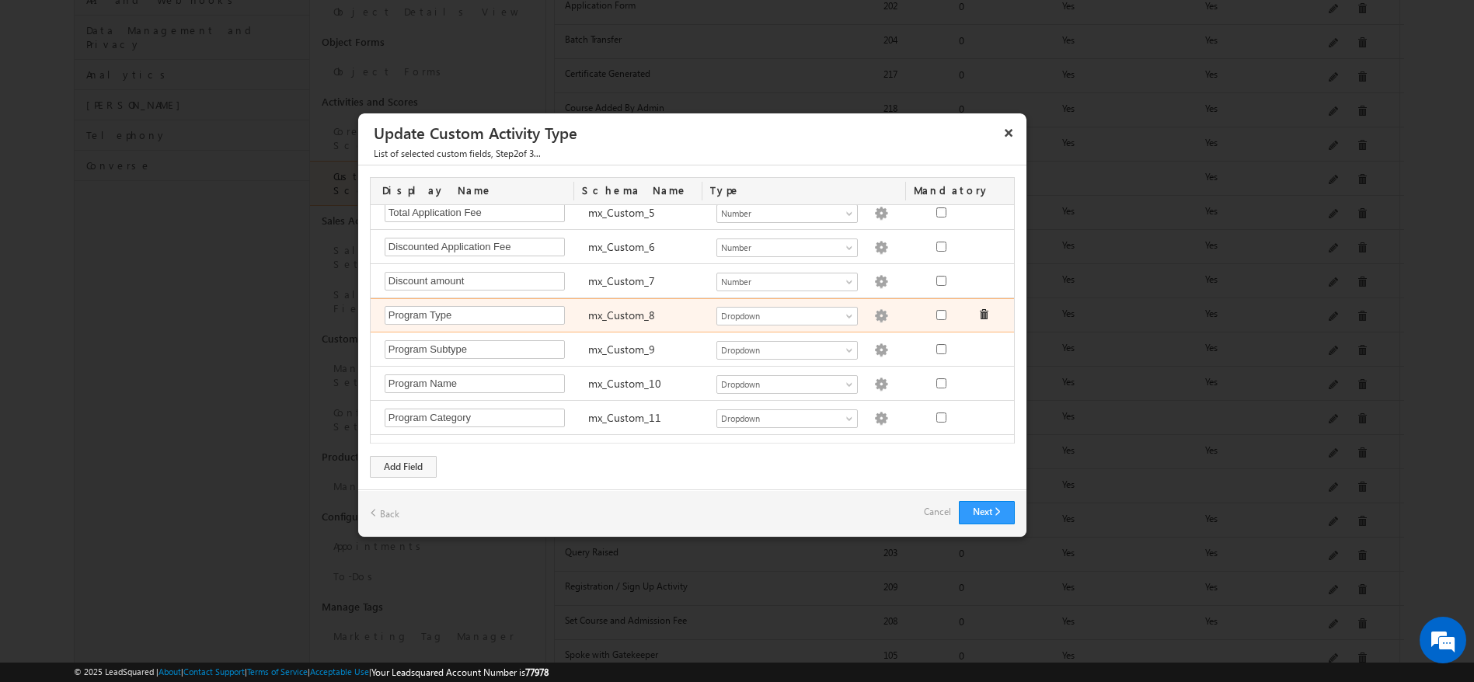
scroll to position [309, 0]
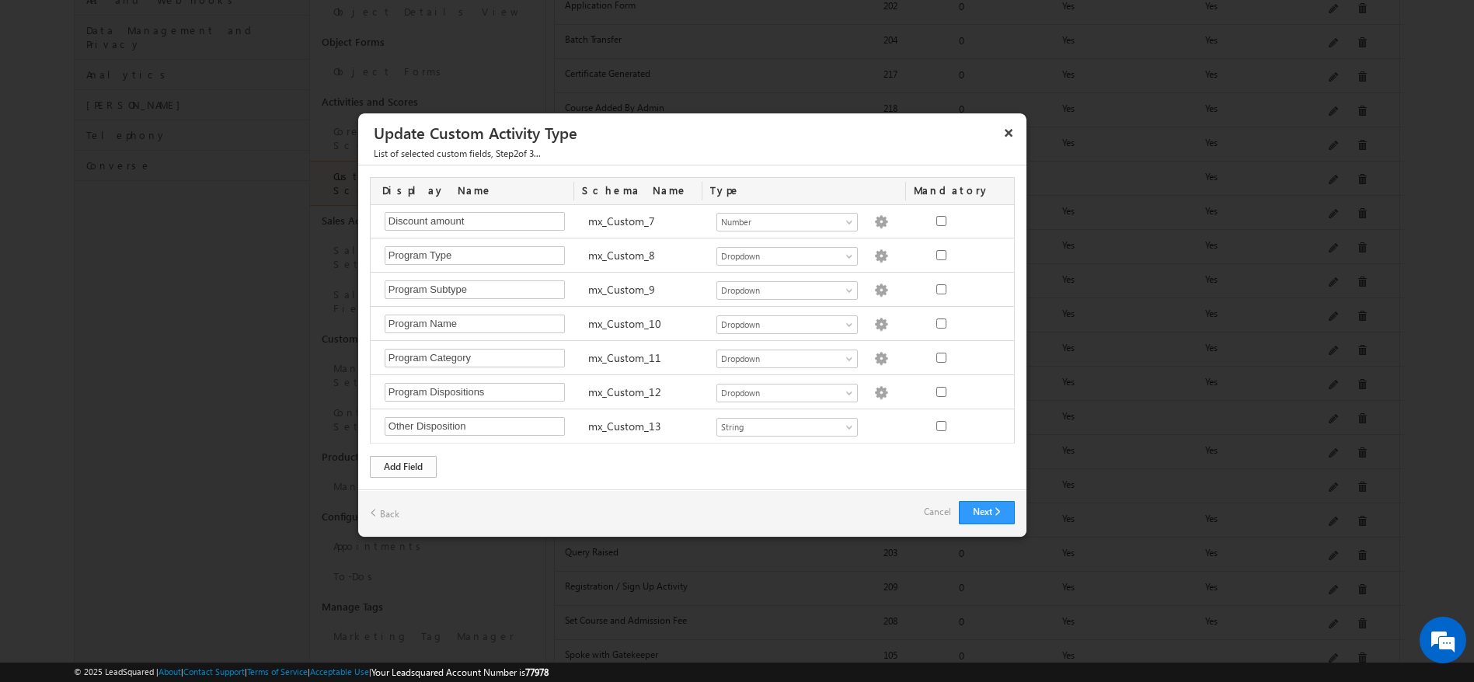
click at [413, 461] on div "Add Field" at bounding box center [403, 467] width 67 height 22
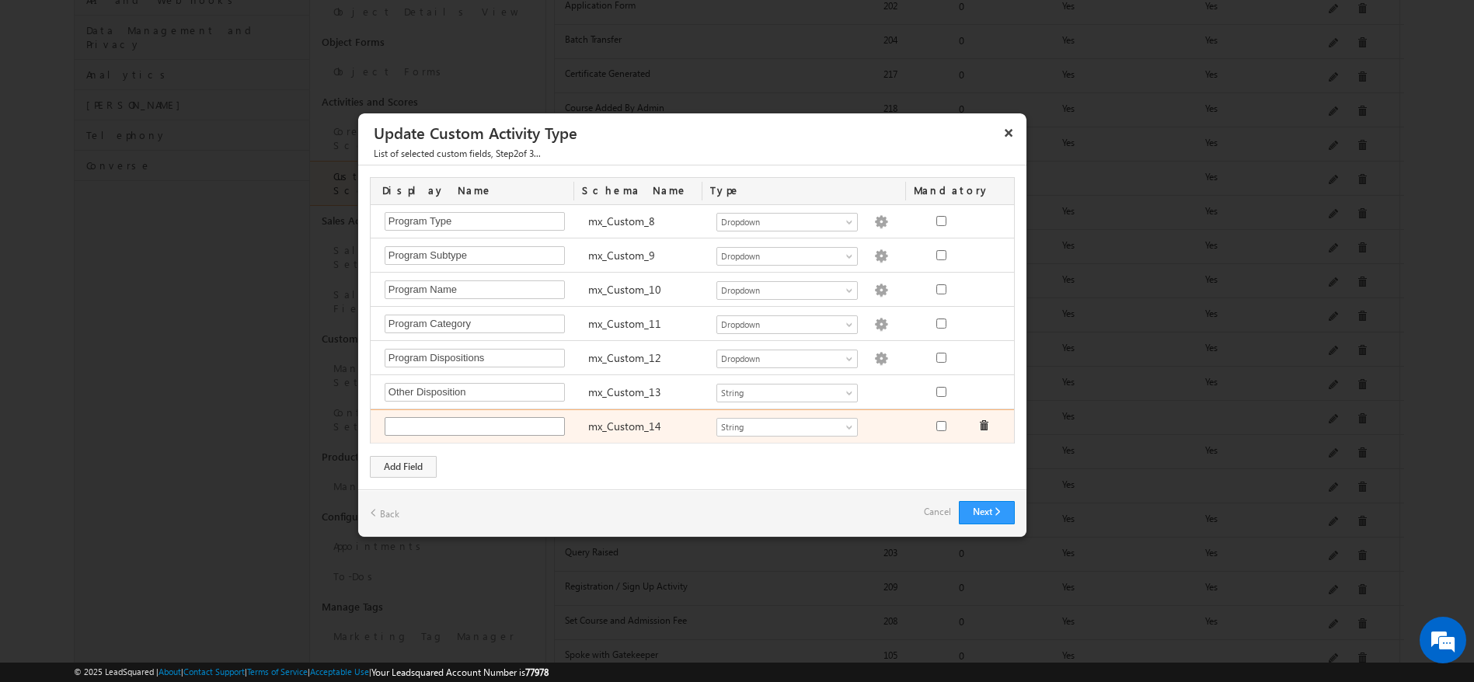
click at [453, 428] on input "text" at bounding box center [475, 426] width 180 height 19
type input "Programs Subtype"
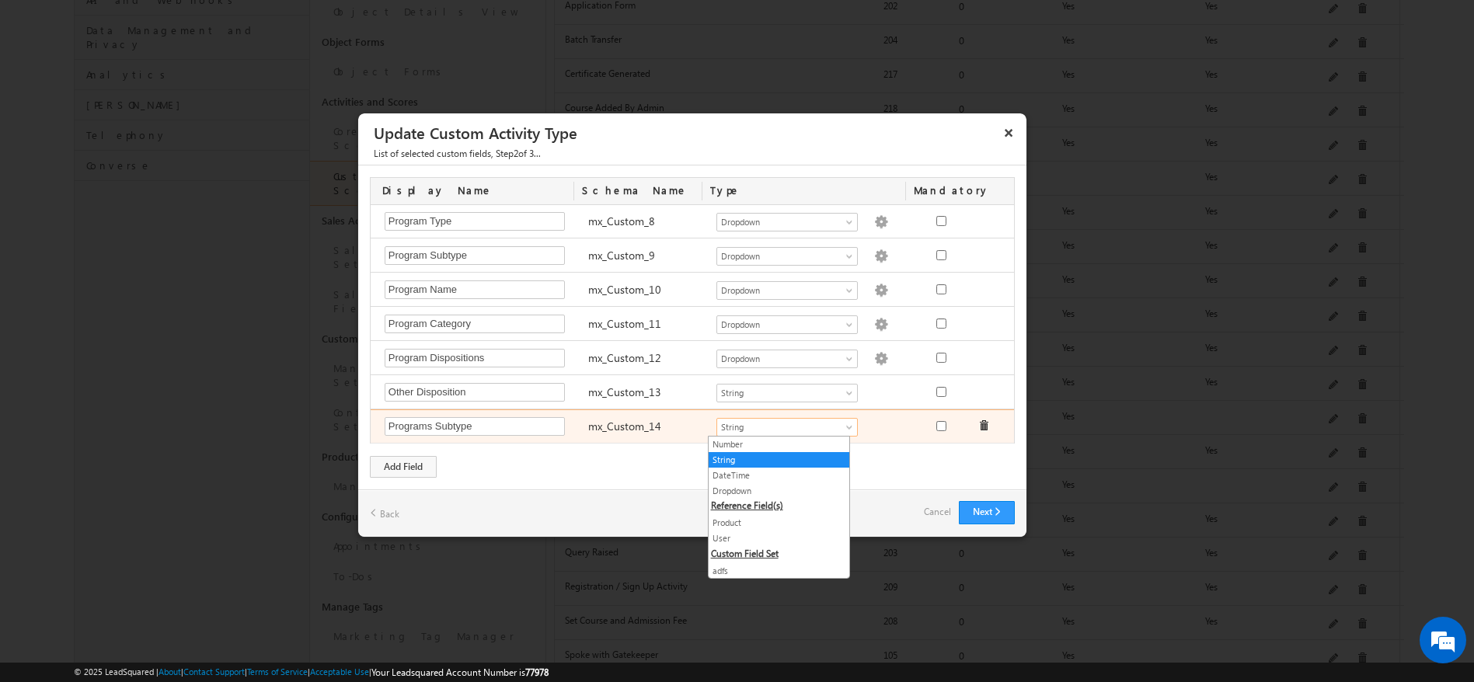
click at [757, 425] on span "String" at bounding box center [780, 427] width 127 height 14
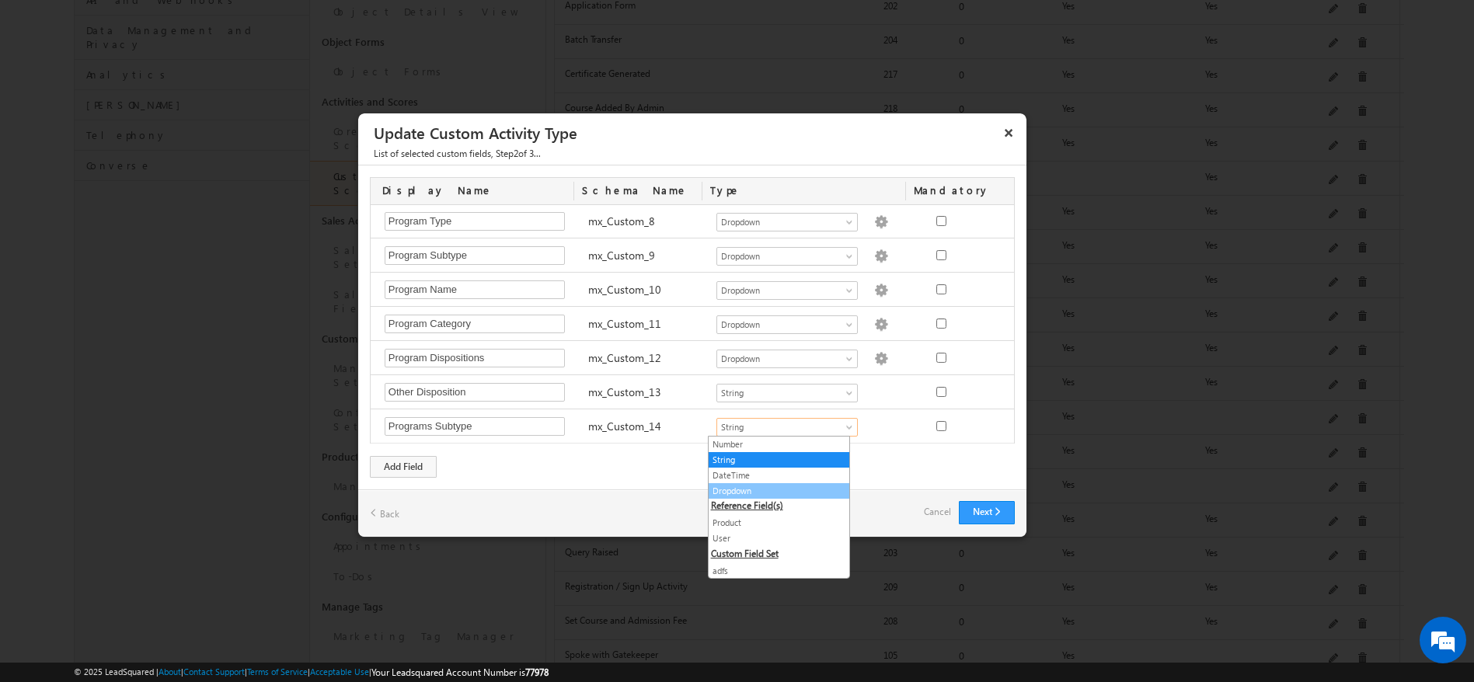
click at [749, 488] on link "Dropdown" at bounding box center [779, 491] width 141 height 14
click at [765, 487] on div "Display Name Schema Name Type Mandatory Notes Required Field ActivityEvent_Note…" at bounding box center [692, 328] width 668 height 324
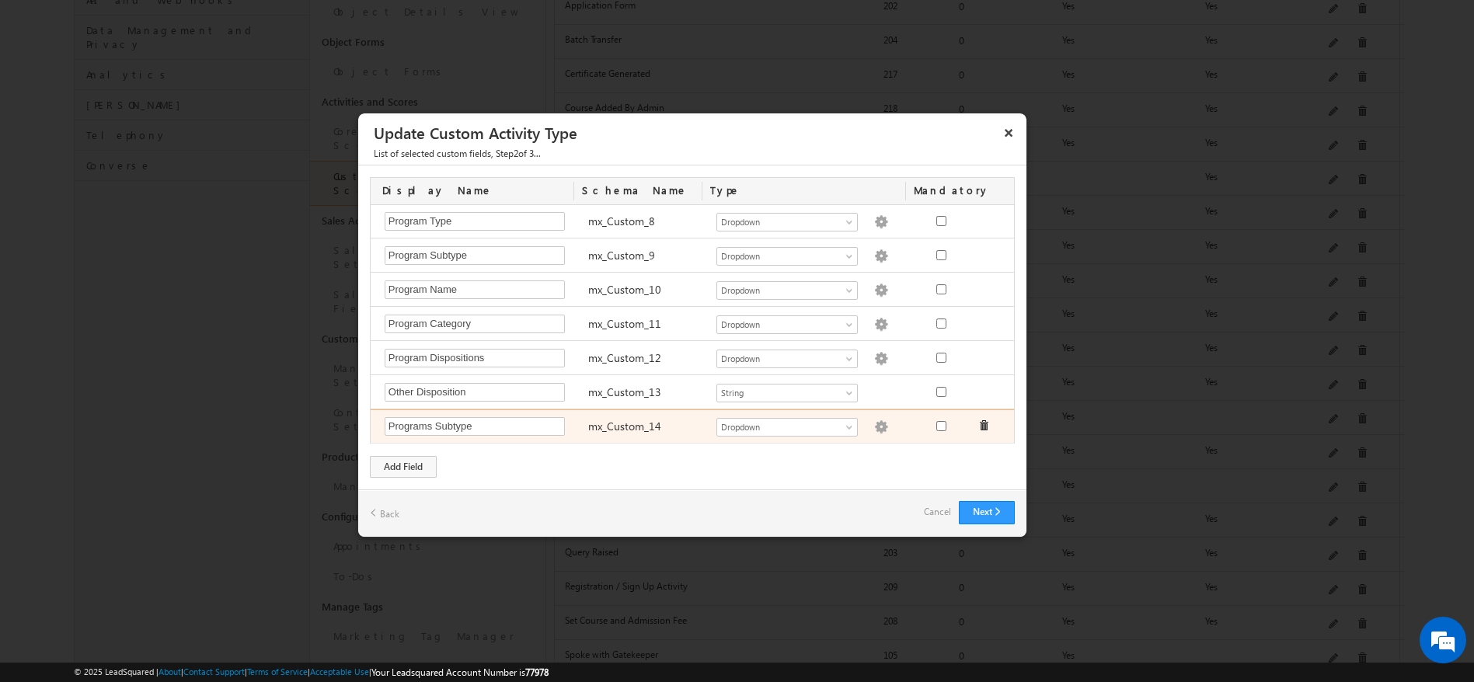
click at [874, 427] on img at bounding box center [881, 427] width 14 height 14
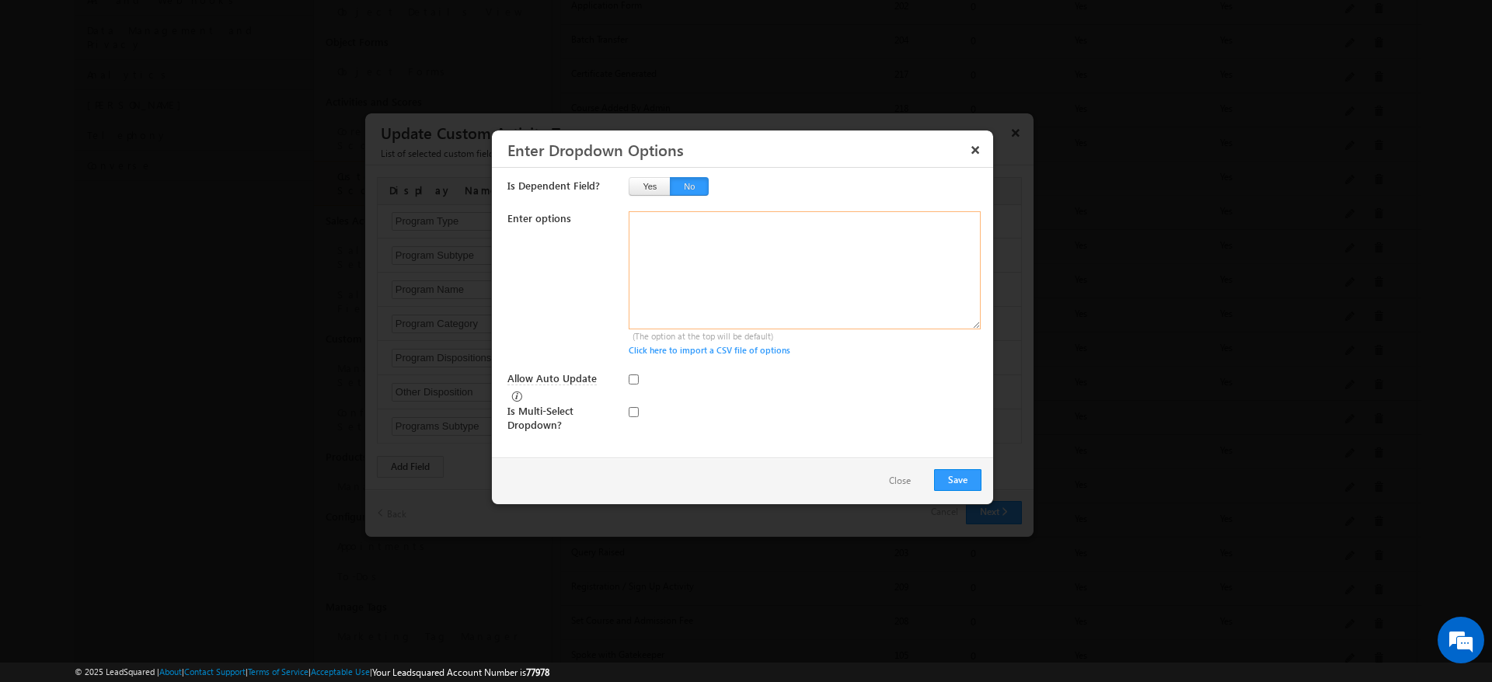
click at [671, 225] on textarea at bounding box center [805, 270] width 352 height 118
type textarea "Degree Program Regular courses"
click at [947, 476] on button "Save" at bounding box center [957, 480] width 47 height 22
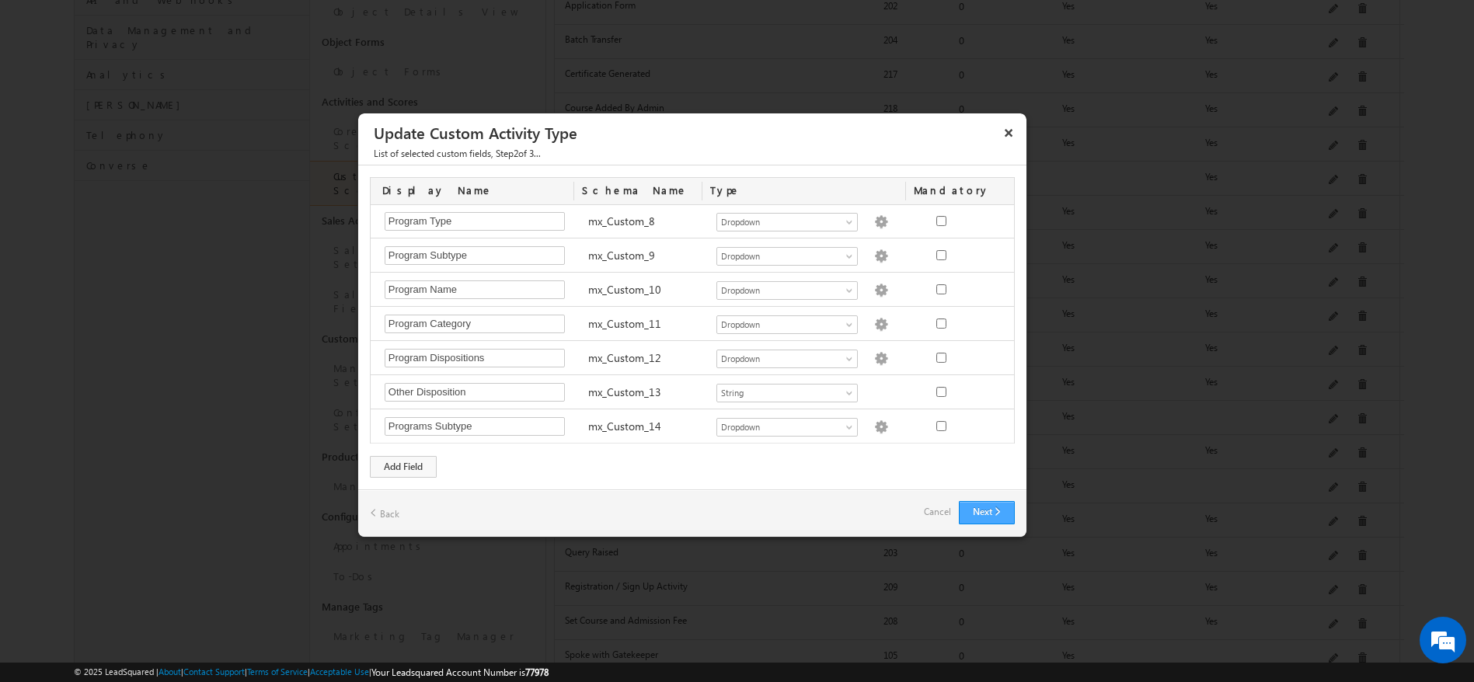
click at [978, 518] on button "Next" at bounding box center [987, 512] width 56 height 23
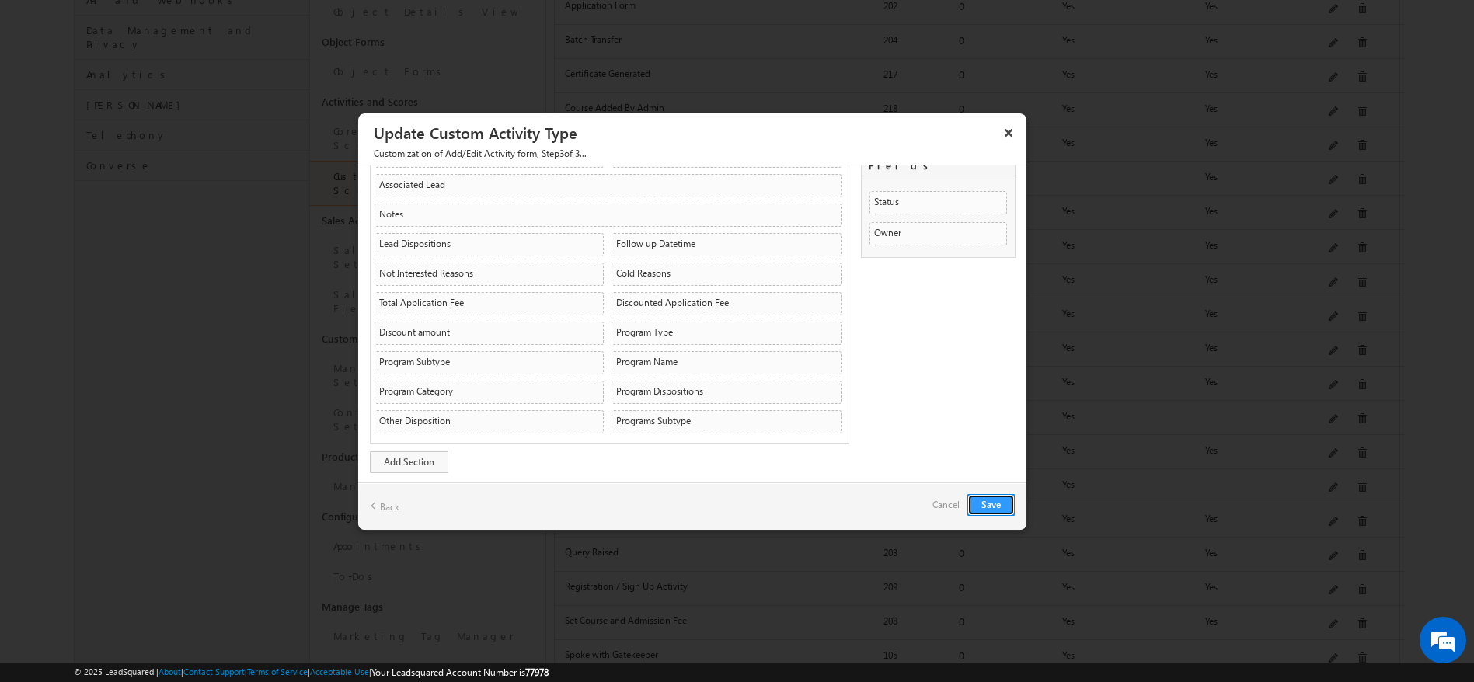
scroll to position [0, 0]
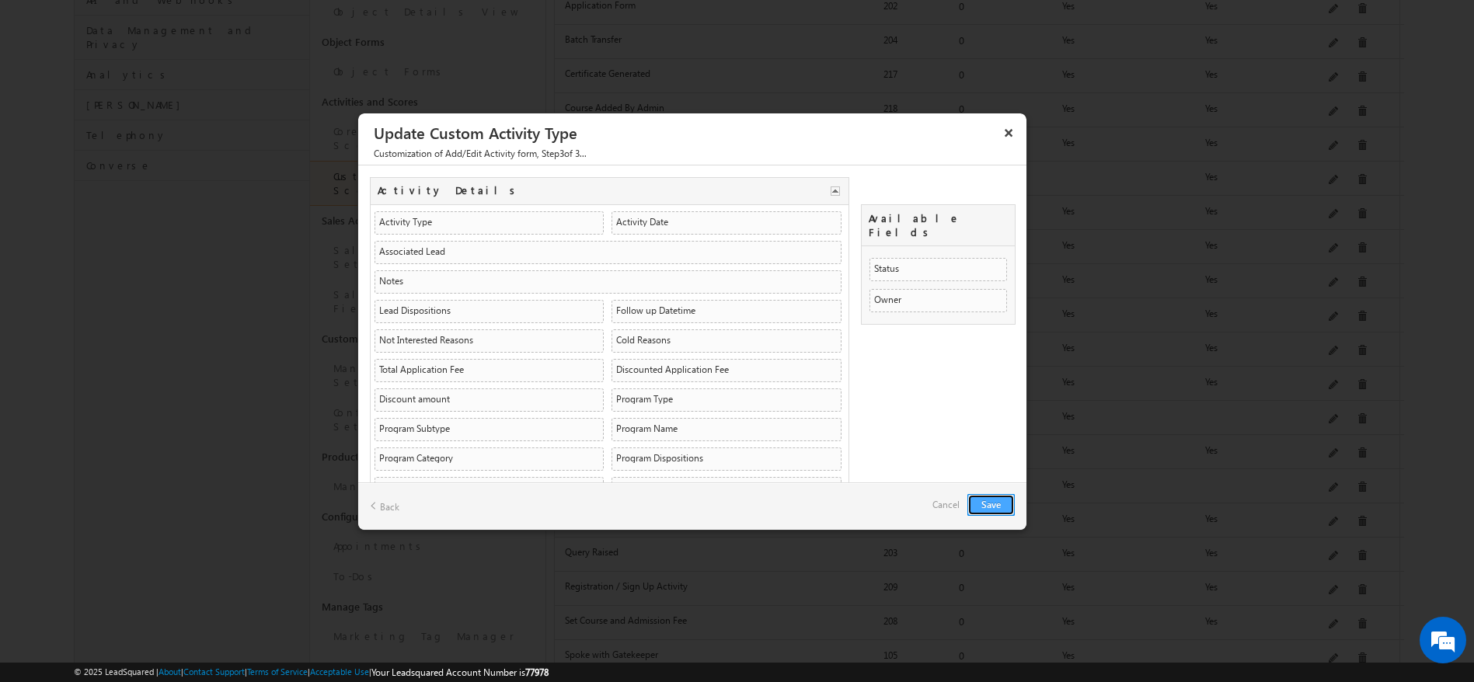
click at [992, 501] on button "Save" at bounding box center [991, 505] width 47 height 22
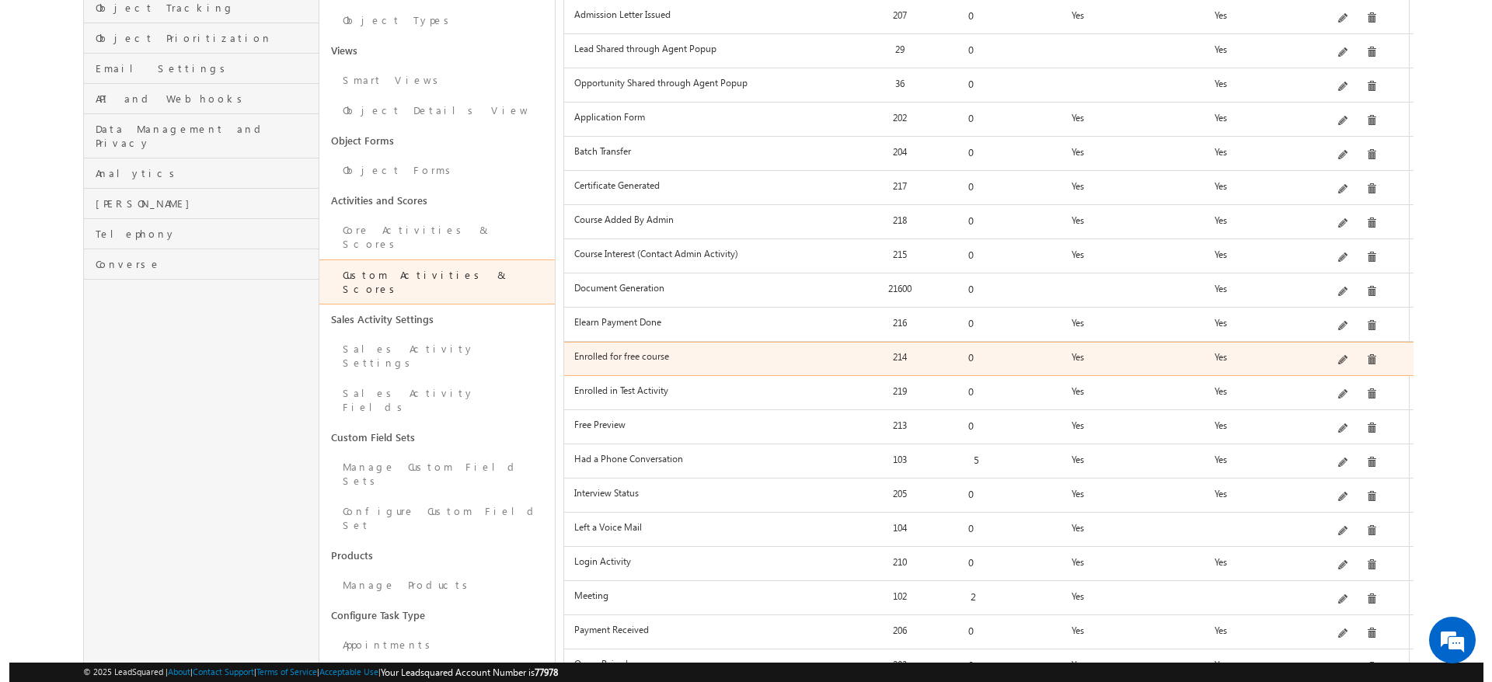
scroll to position [326, 0]
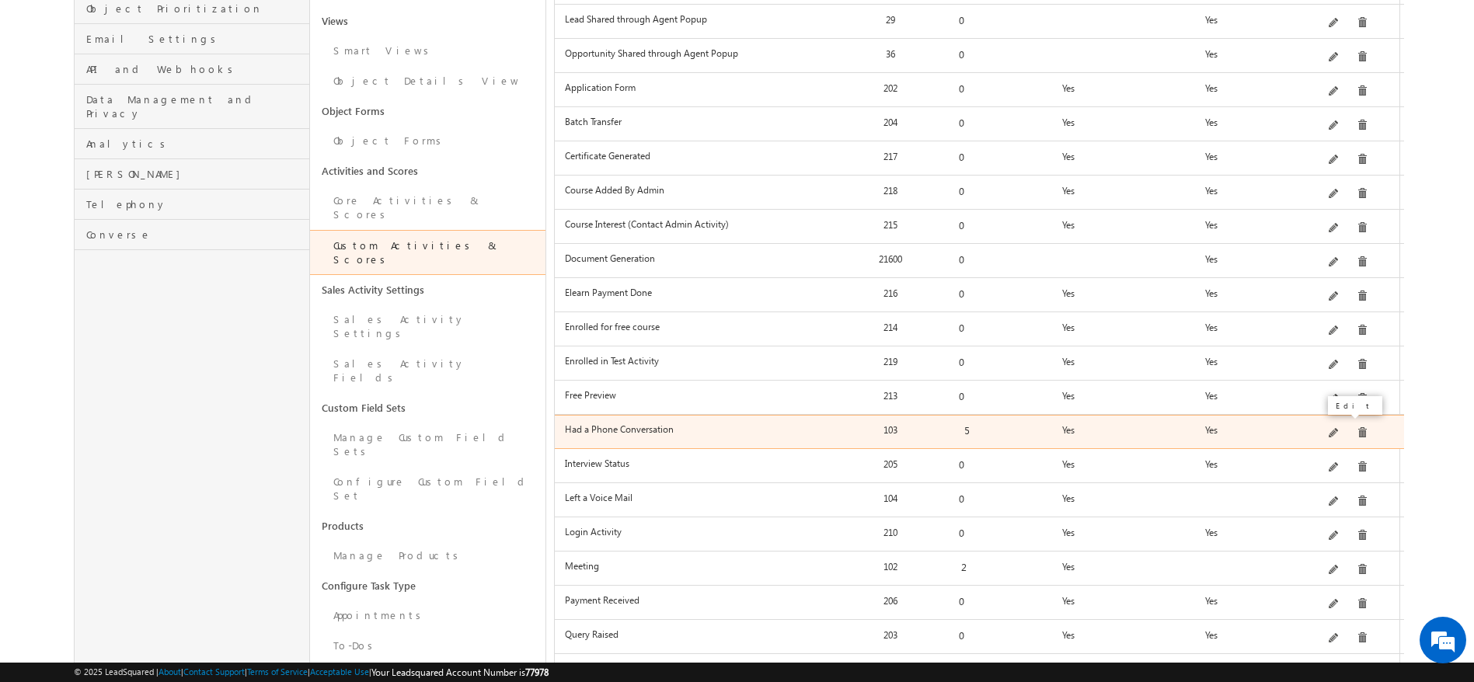
click at [1338, 428] on span at bounding box center [1335, 434] width 12 height 12
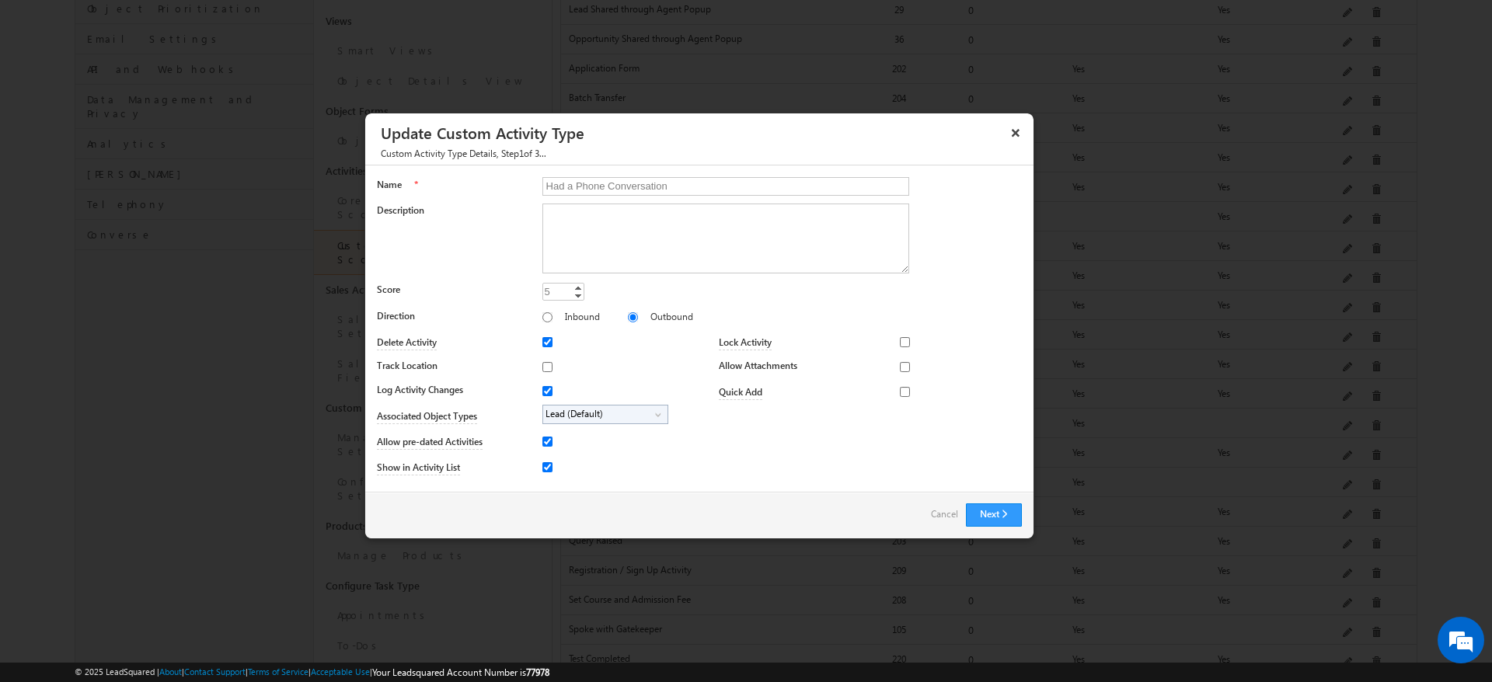
click at [646, 411] on span "Lead (Default)" at bounding box center [599, 415] width 112 height 18
click at [986, 513] on button "Next" at bounding box center [994, 515] width 56 height 23
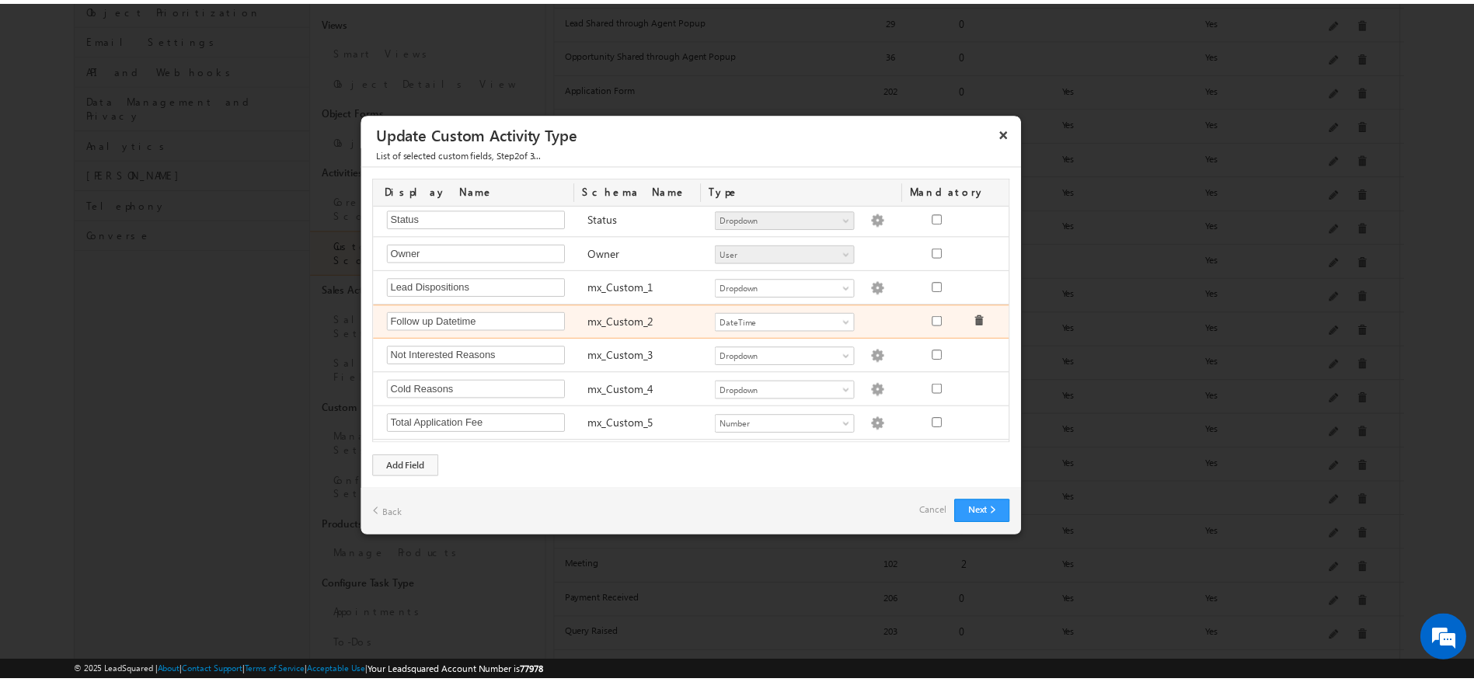
scroll to position [343, 0]
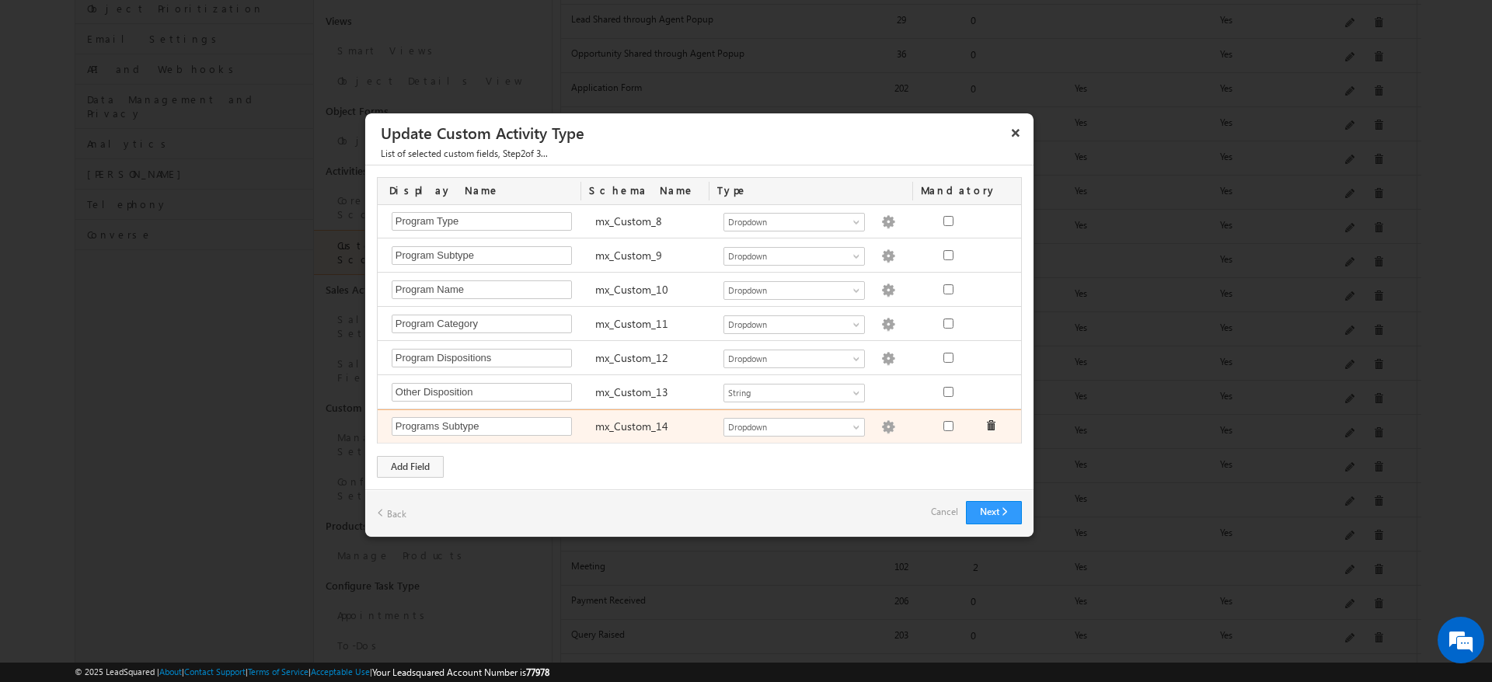
click at [881, 428] on img at bounding box center [888, 427] width 14 height 14
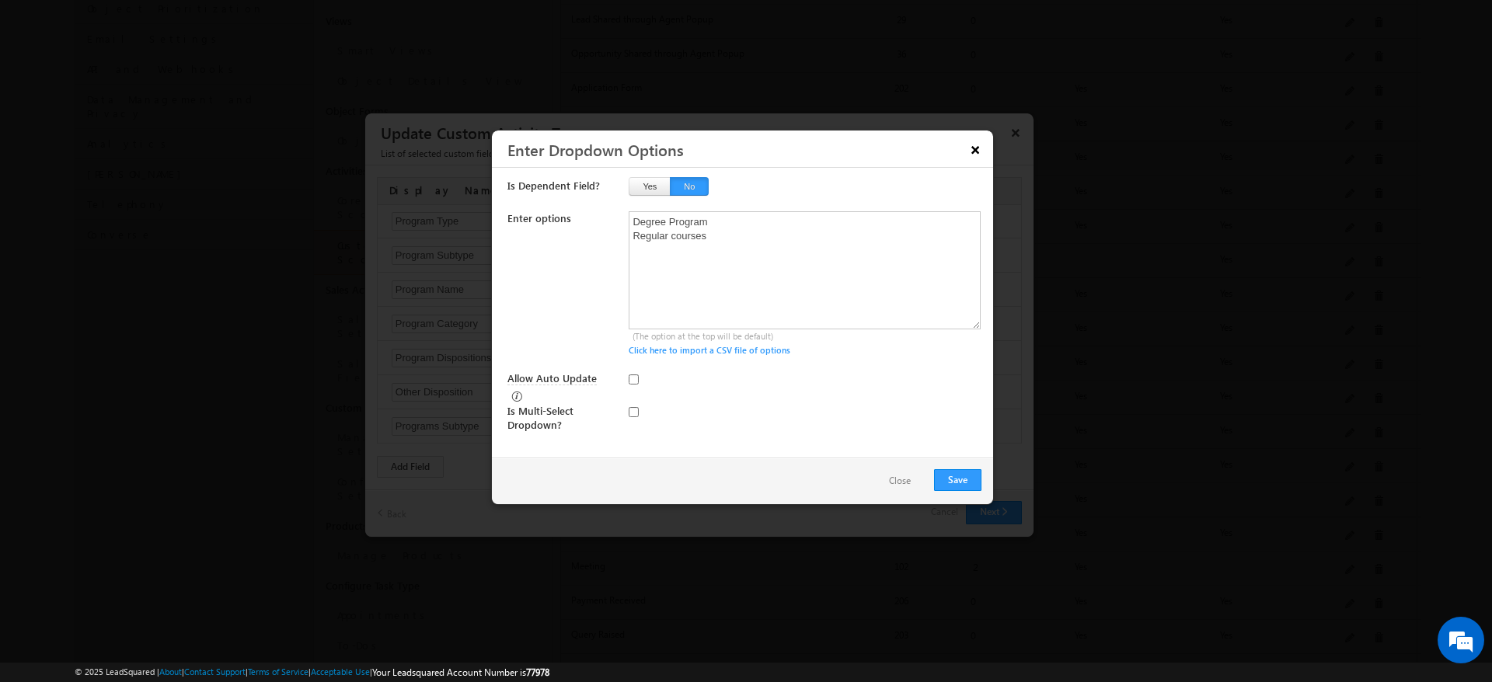
click at [973, 152] on button "×" at bounding box center [975, 149] width 25 height 27
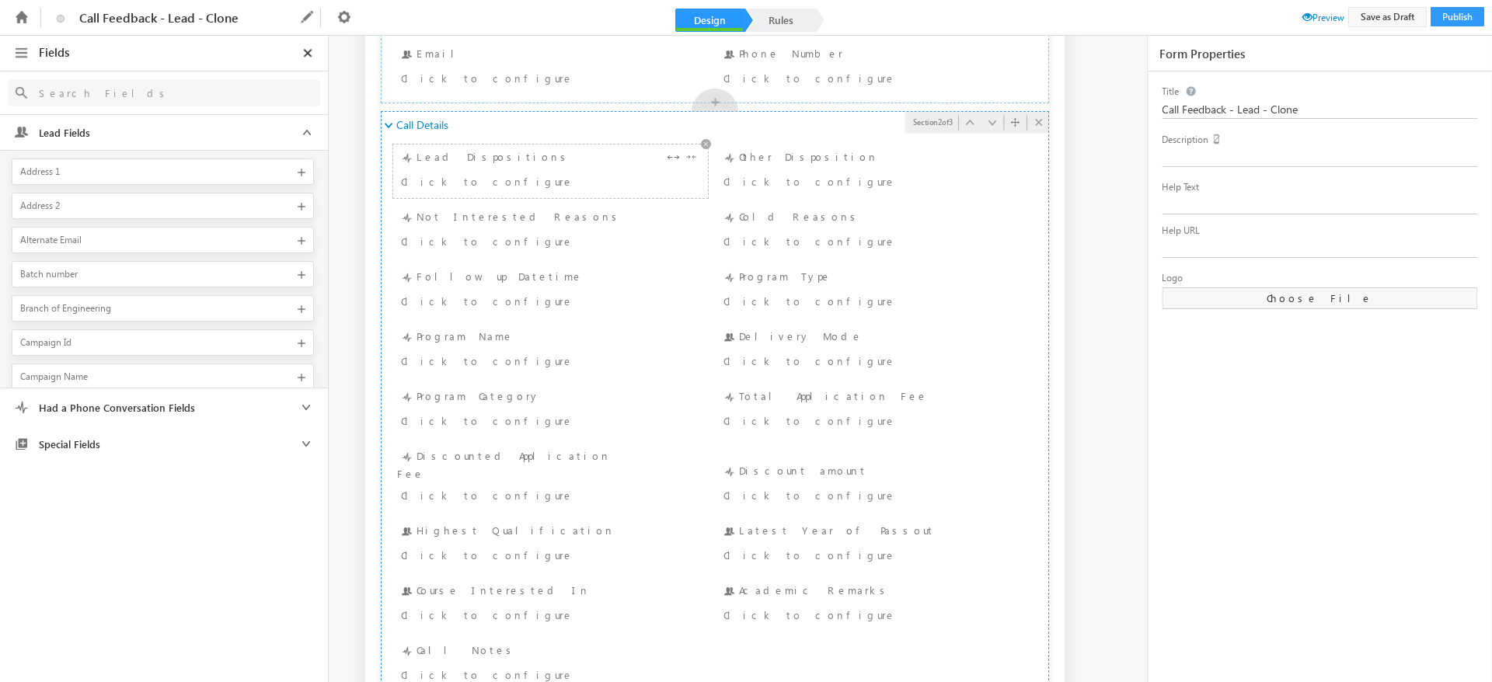
scroll to position [231, 0]
click at [308, 404] on icon at bounding box center [306, 407] width 19 height 19
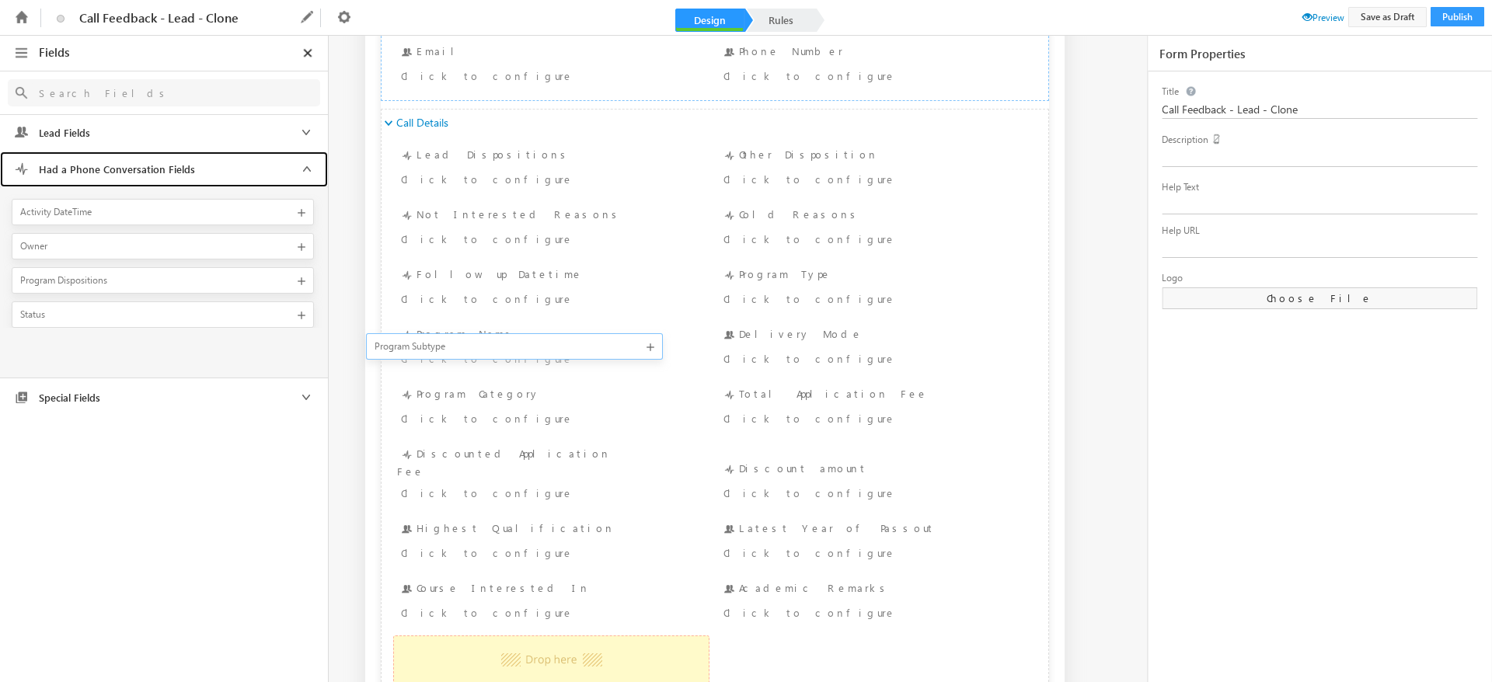
scroll to position [0, 0]
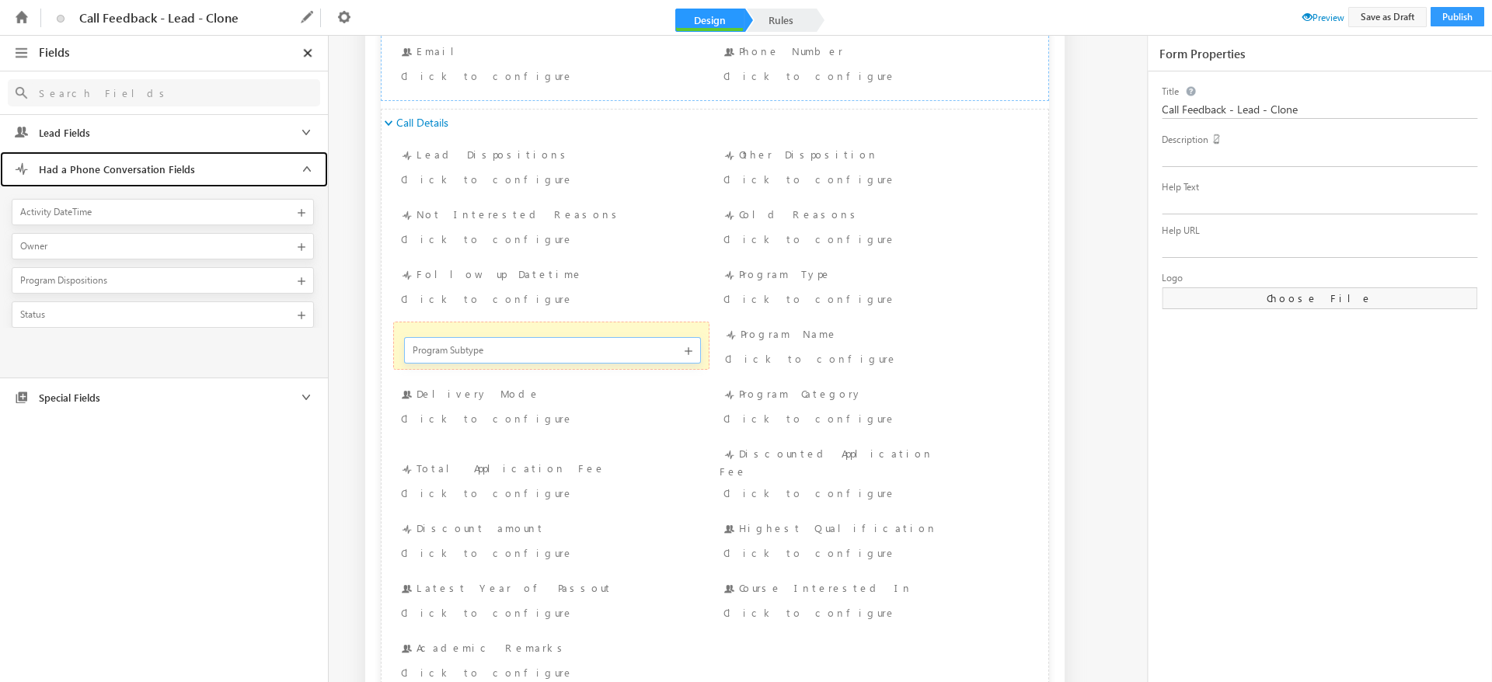
drag, startPoint x: 128, startPoint y: 310, endPoint x: 420, endPoint y: 346, distance: 293.6
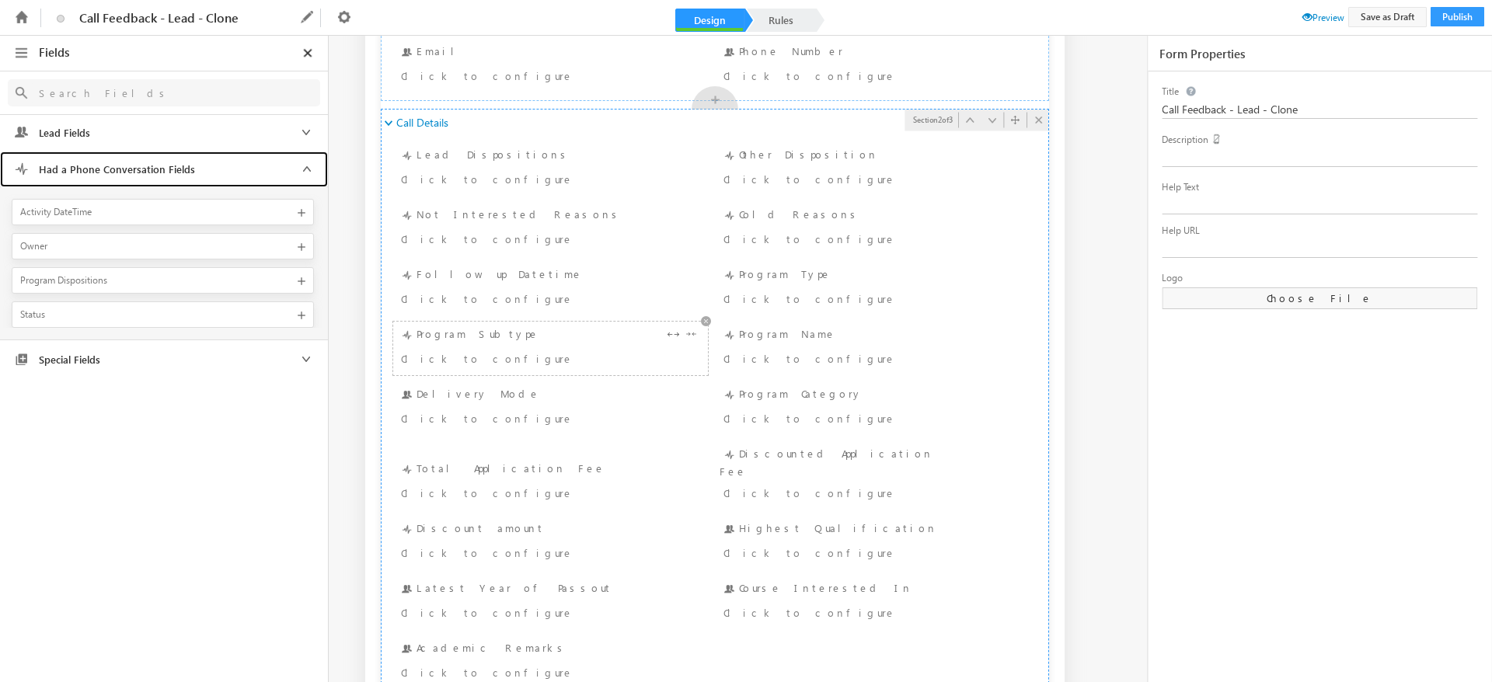
click at [582, 344] on div "Program Subtype Click to configure" at bounding box center [550, 349] width 307 height 46
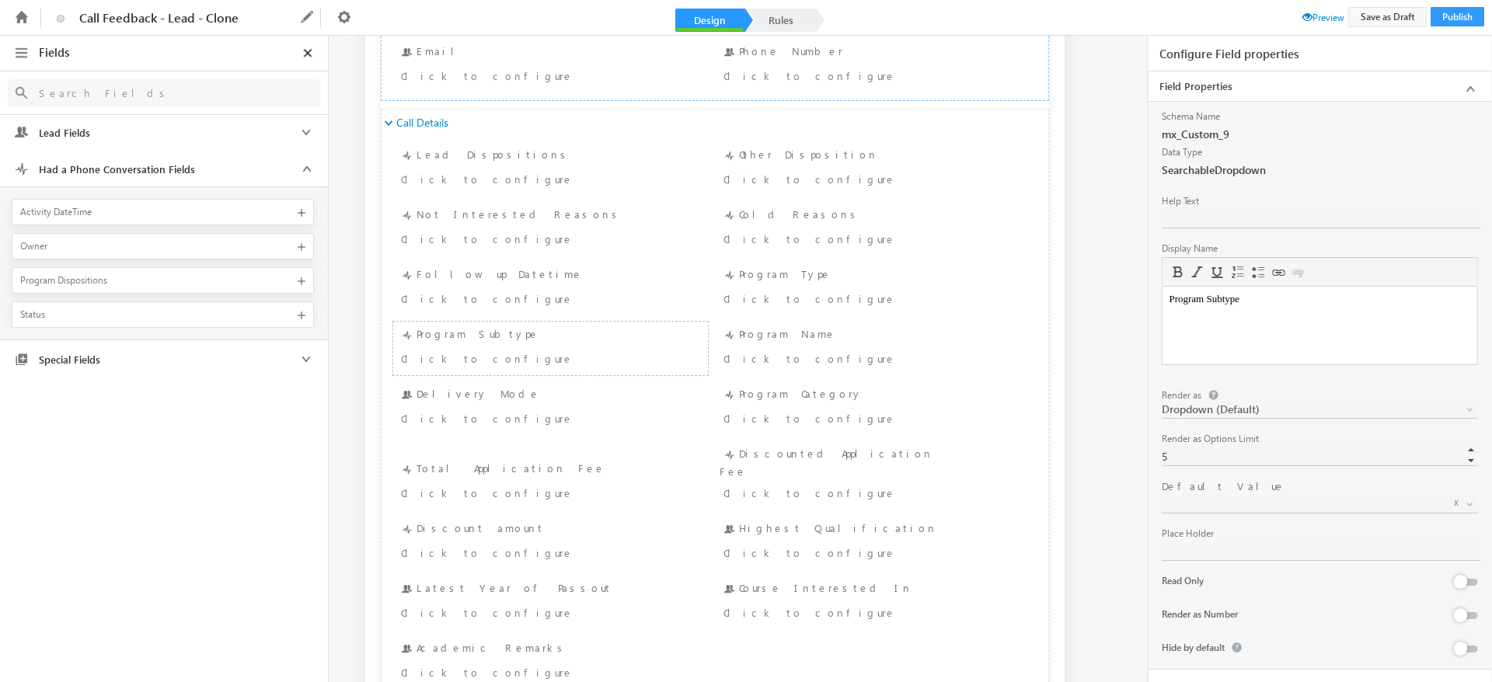
click at [1465, 509] on span at bounding box center [1471, 507] width 12 height 12
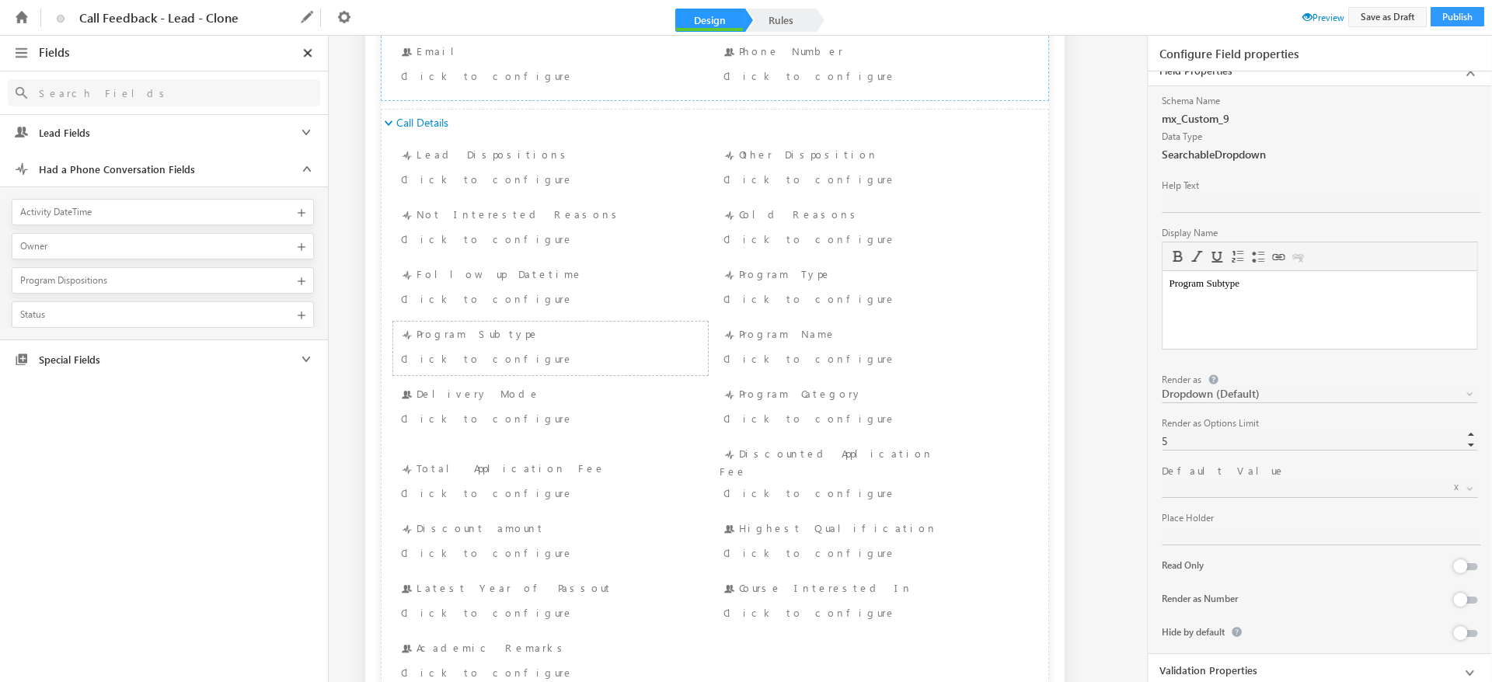
click at [1324, 21] on span "Preview" at bounding box center [1324, 18] width 42 height 12
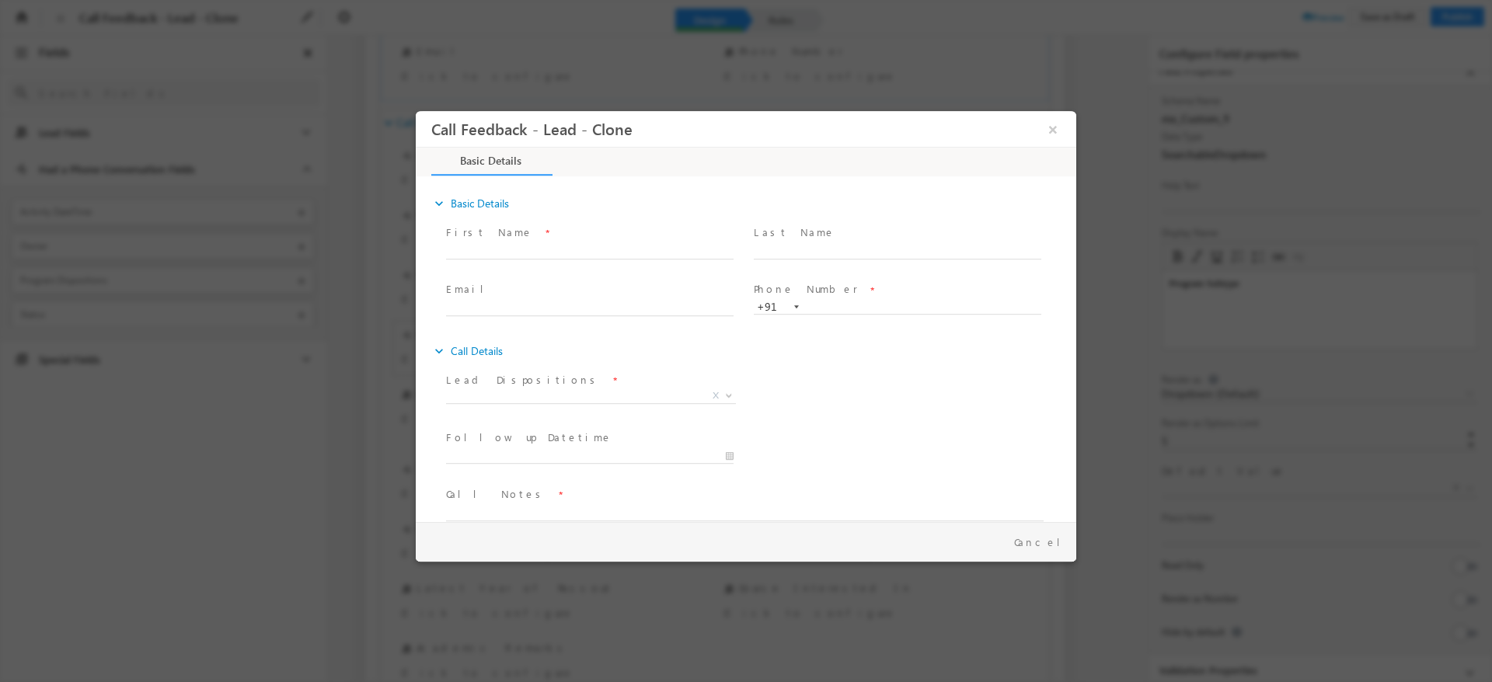
scroll to position [24, 0]
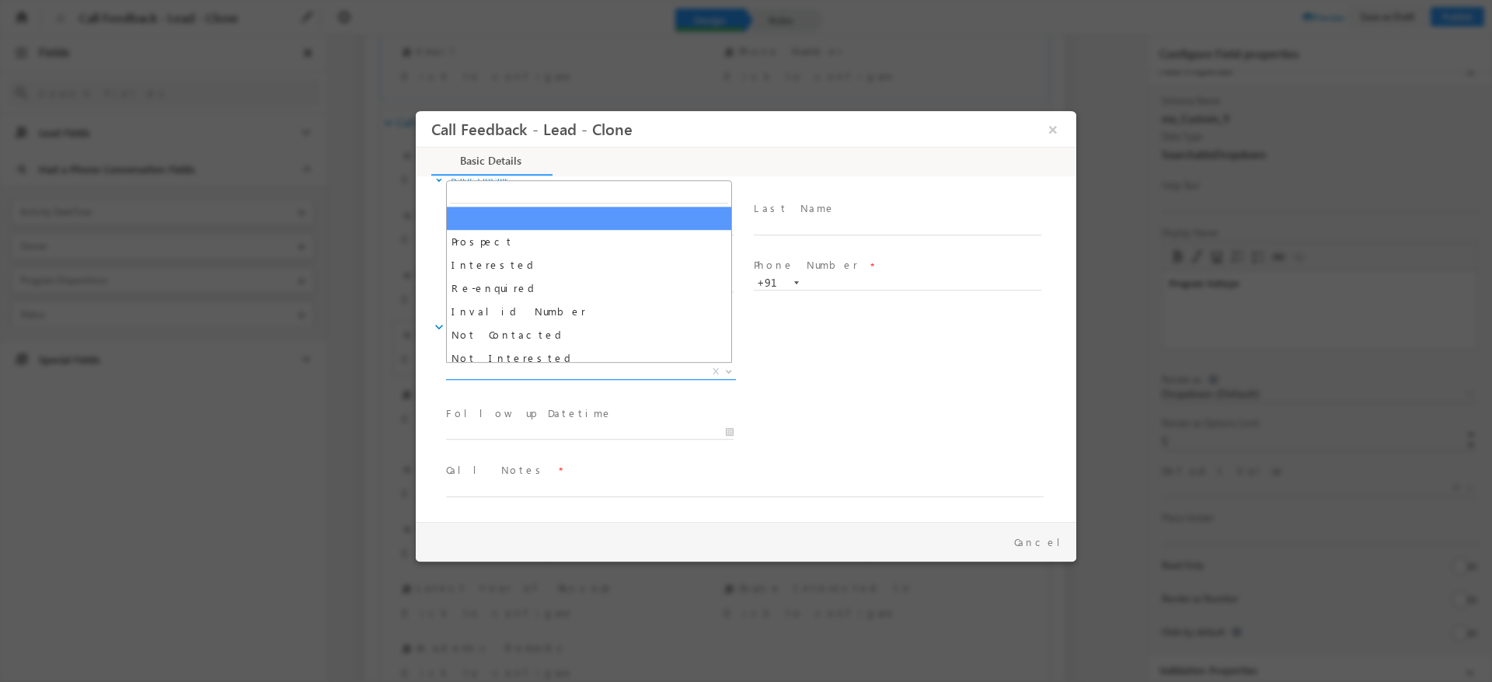
click at [728, 375] on span at bounding box center [728, 371] width 16 height 20
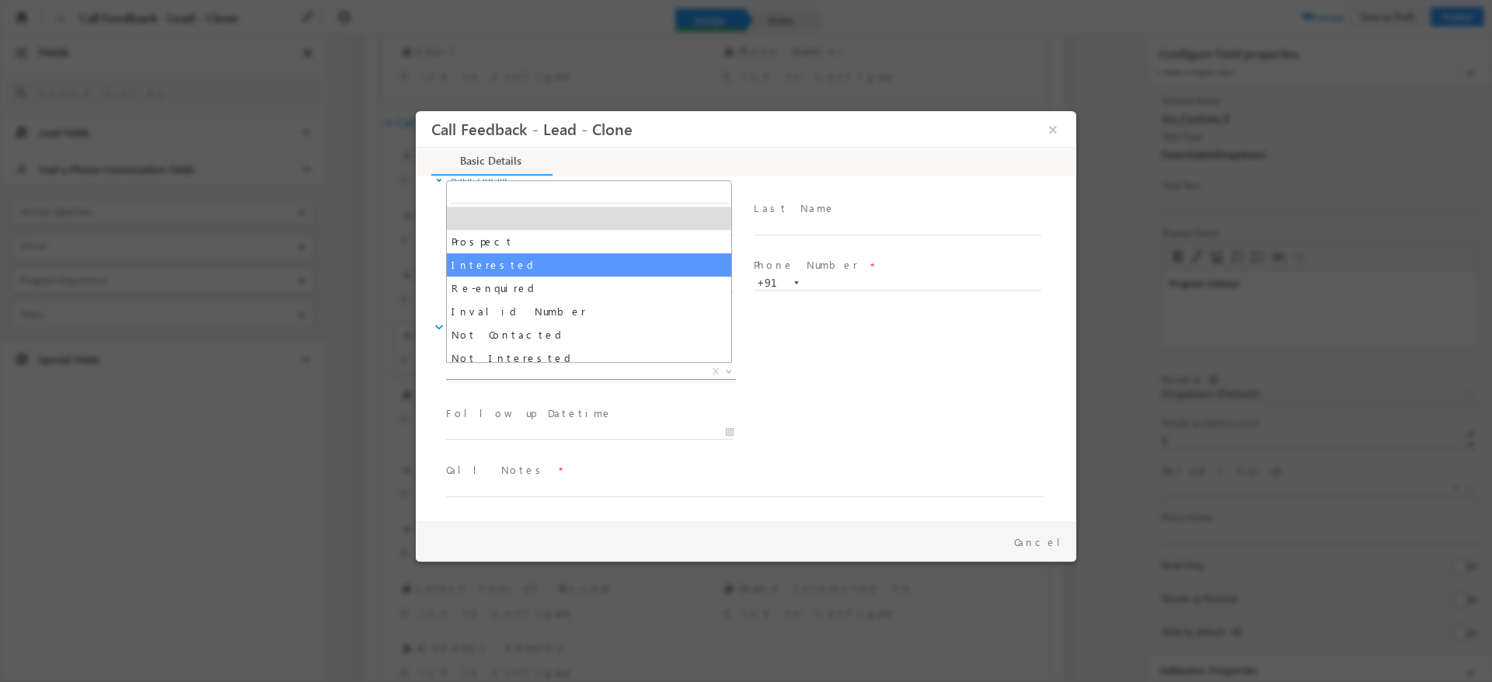
select select "Interested"
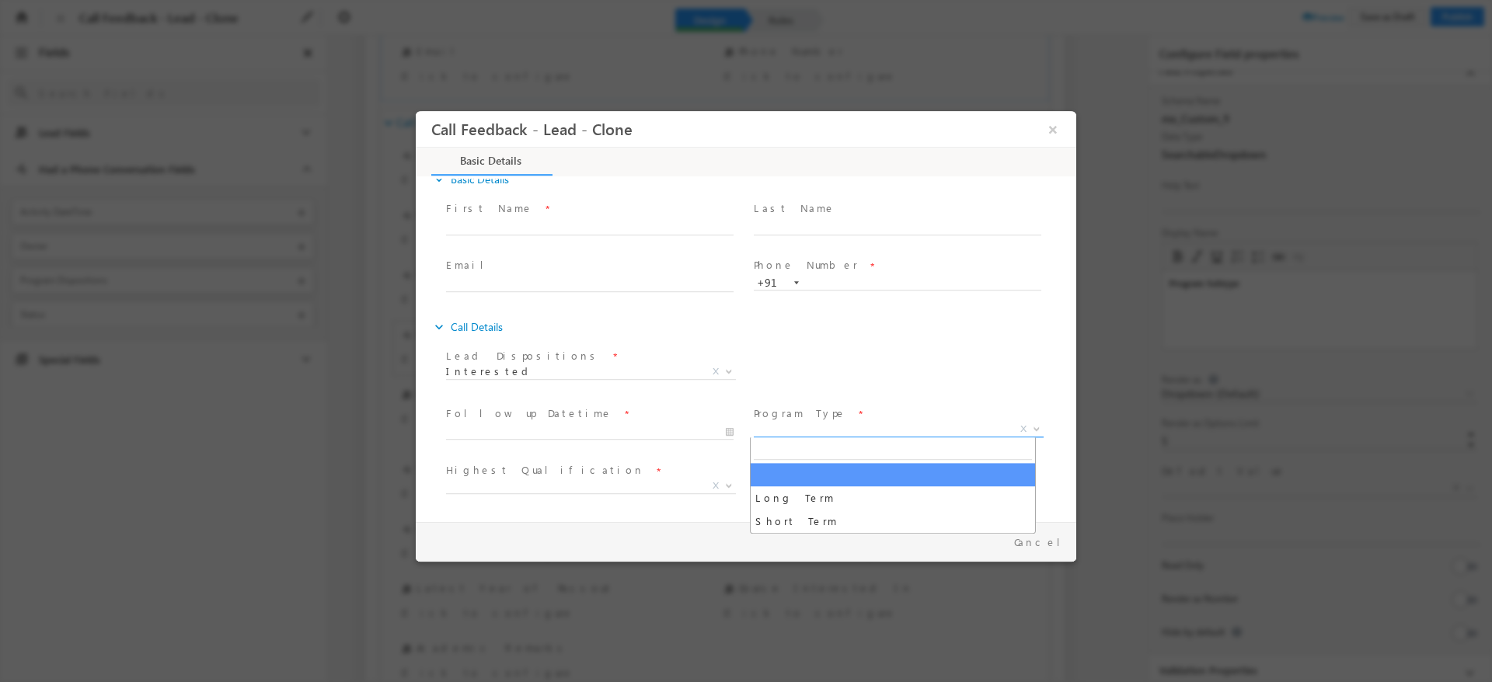
click at [846, 434] on span "X" at bounding box center [899, 430] width 290 height 16
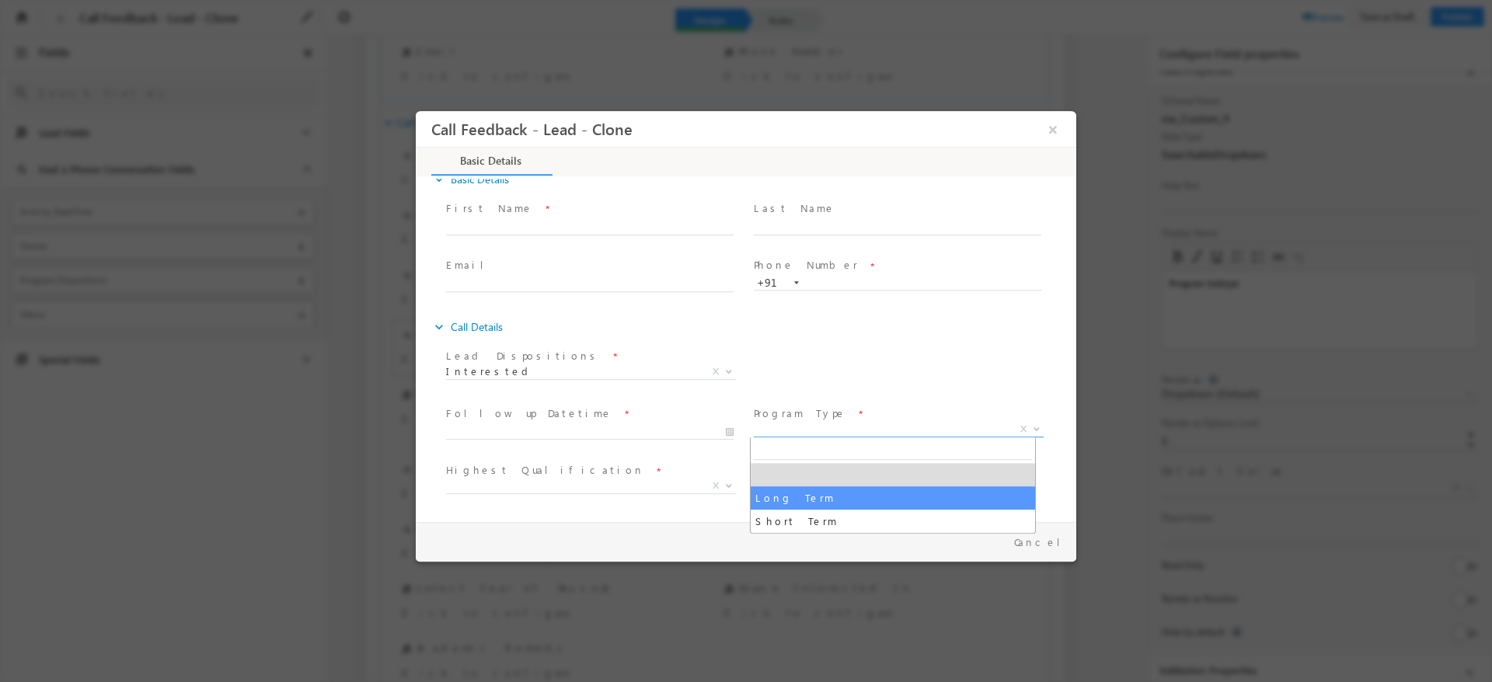
select select "Long Term"
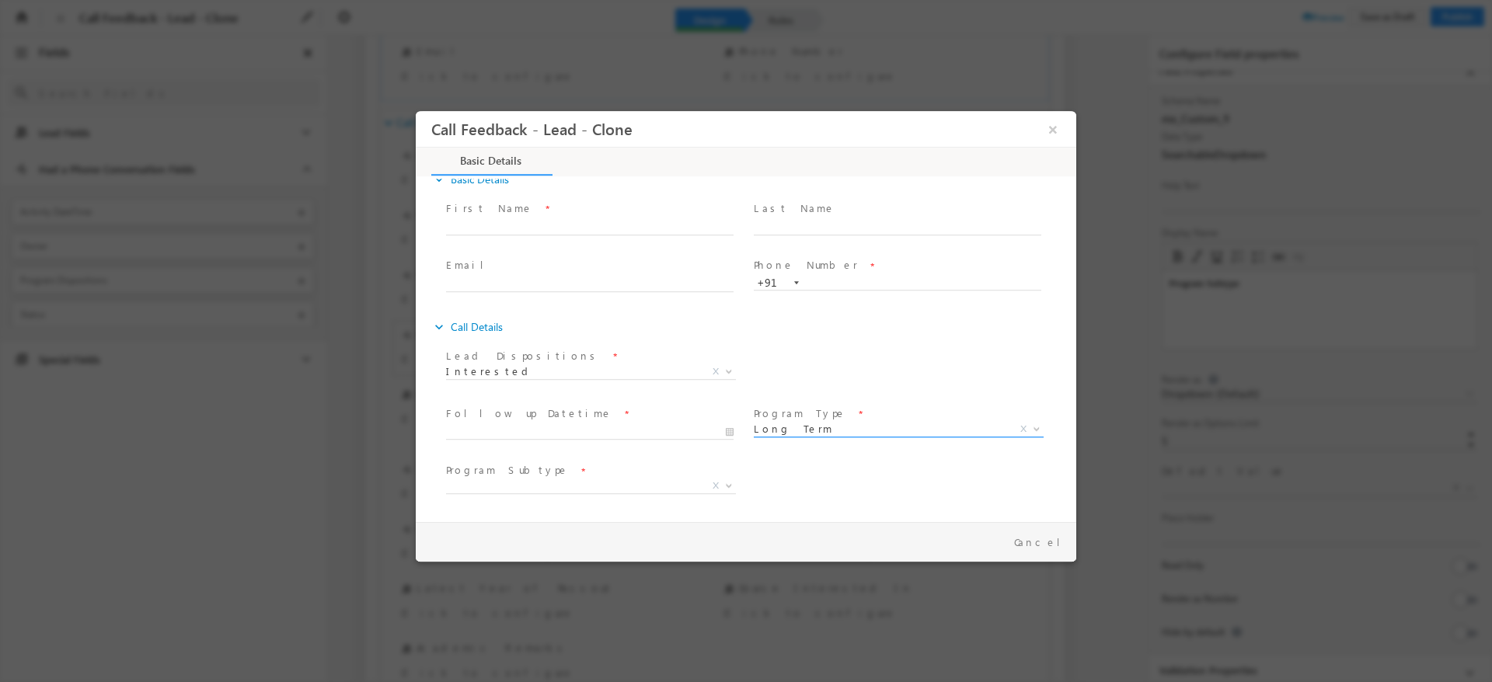
scroll to position [255, 0]
click at [721, 257] on span at bounding box center [728, 255] width 16 height 20
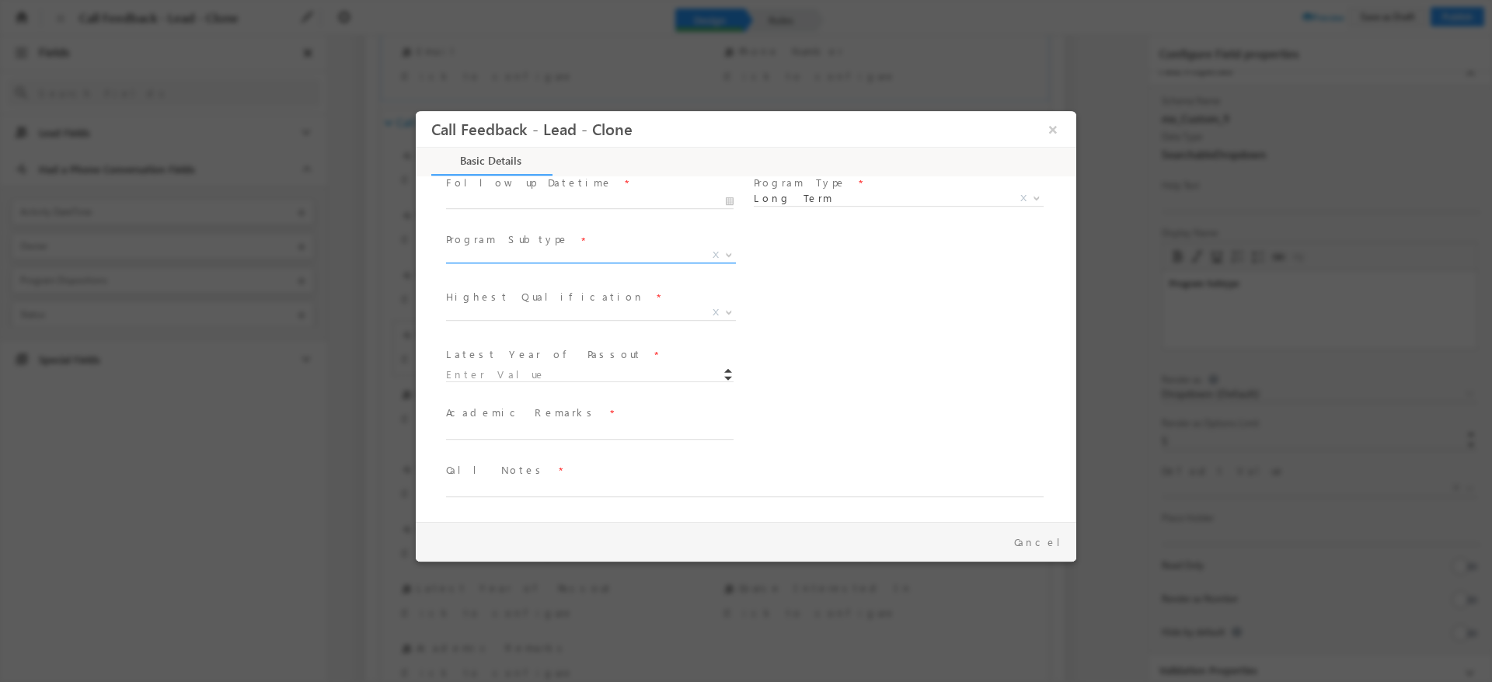
click at [721, 257] on span at bounding box center [728, 255] width 16 height 20
click at [726, 260] on span at bounding box center [728, 255] width 16 height 20
click at [1046, 127] on button "×" at bounding box center [1053, 129] width 26 height 29
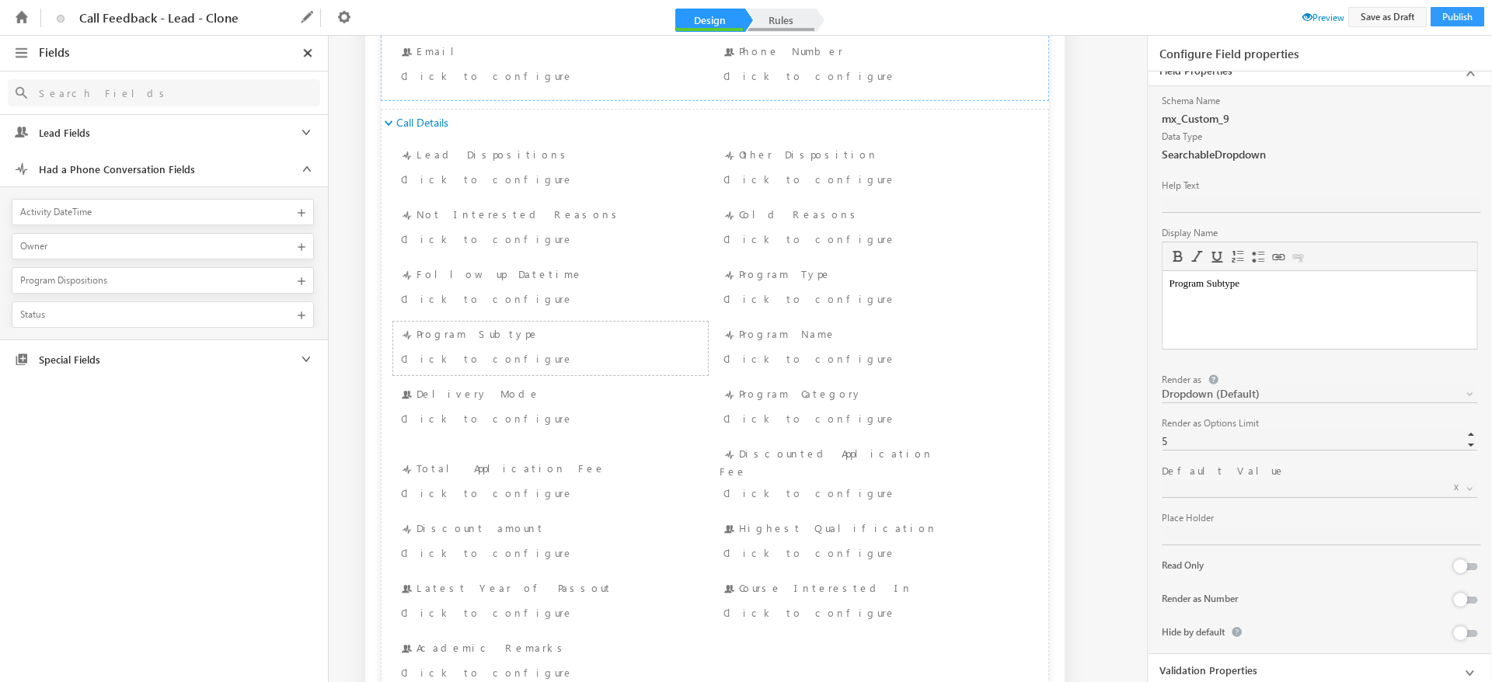
click at [796, 26] on link "Rules" at bounding box center [781, 20] width 68 height 23
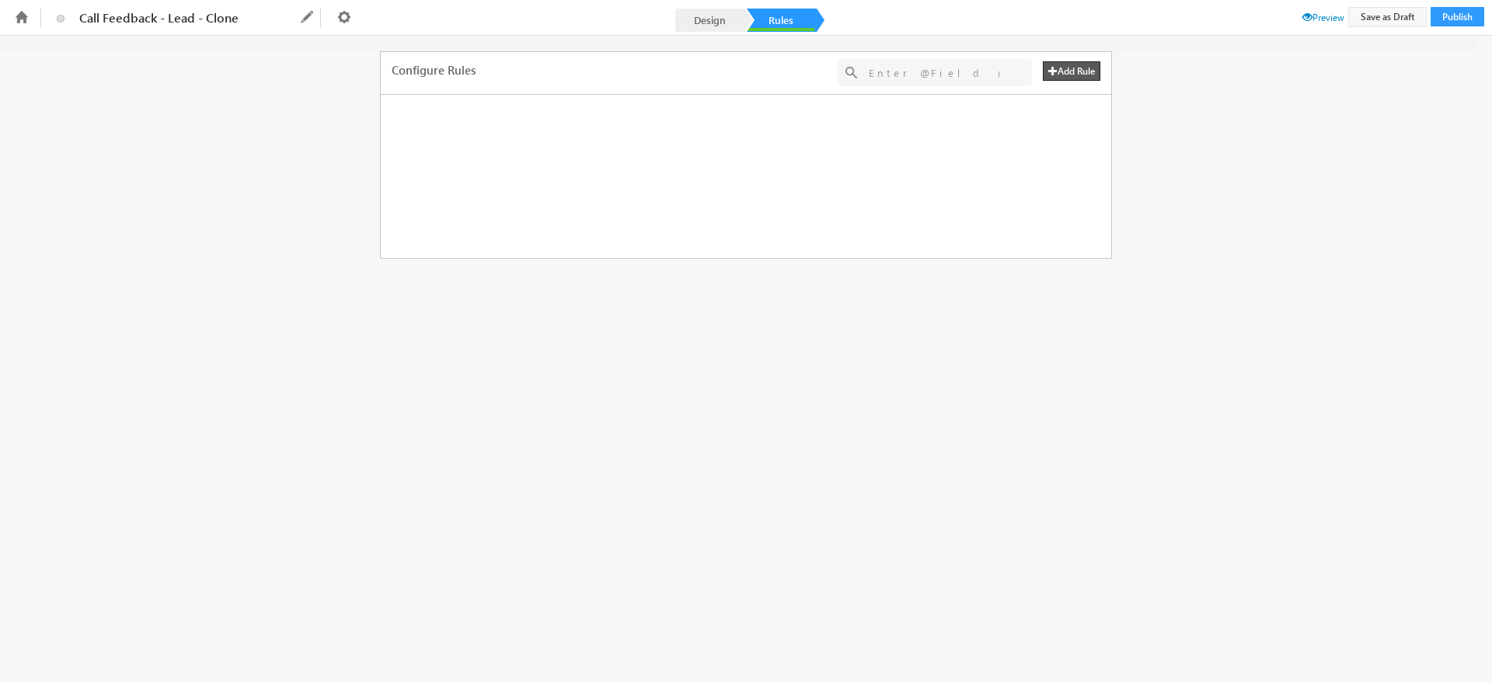
scroll to position [0, 0]
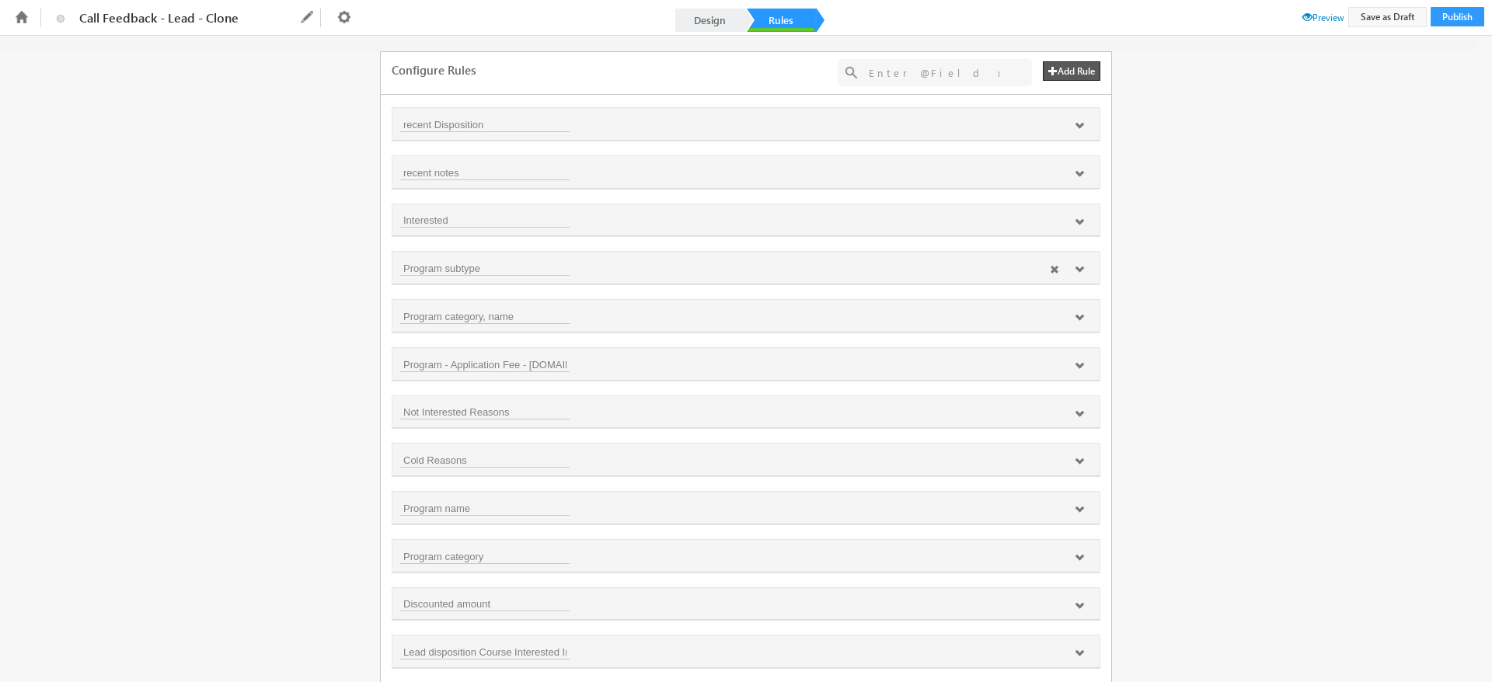
click at [1076, 270] on icon at bounding box center [1079, 269] width 9 height 9
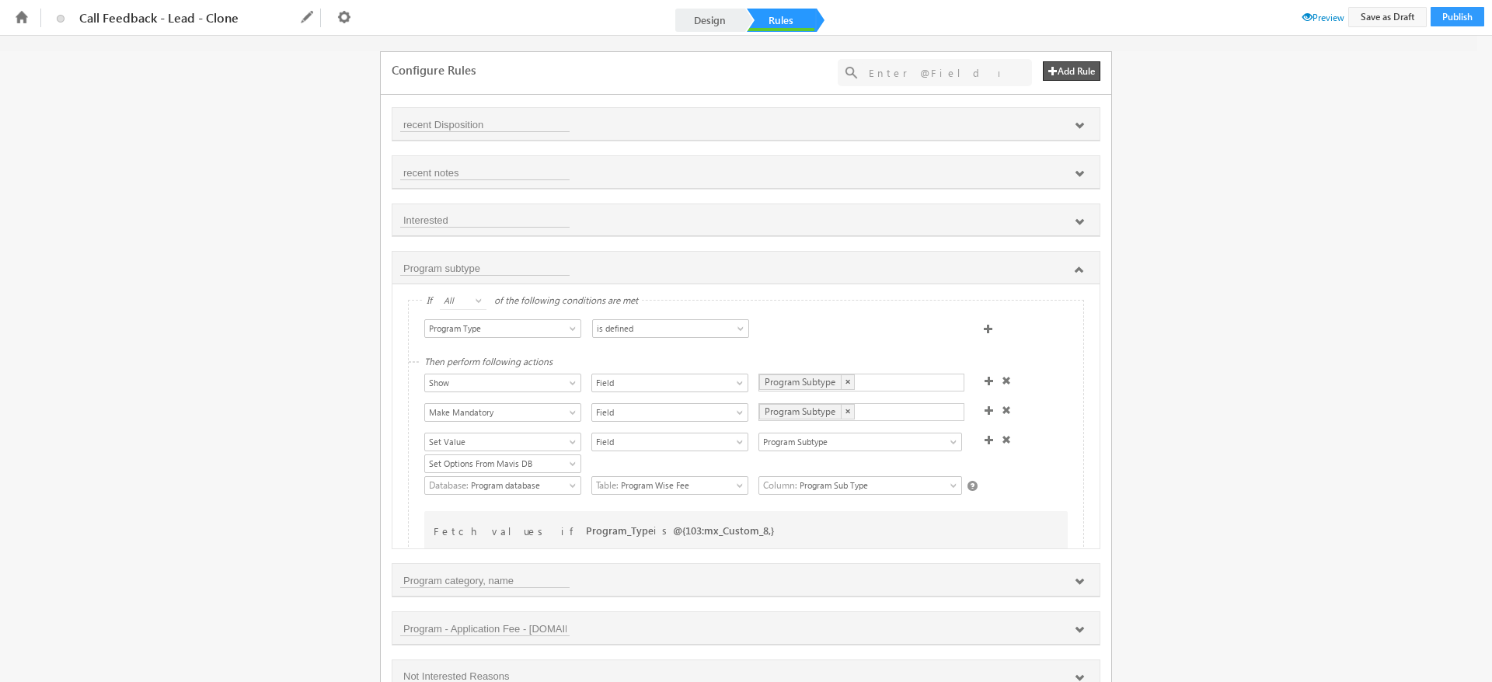
scroll to position [134, 0]
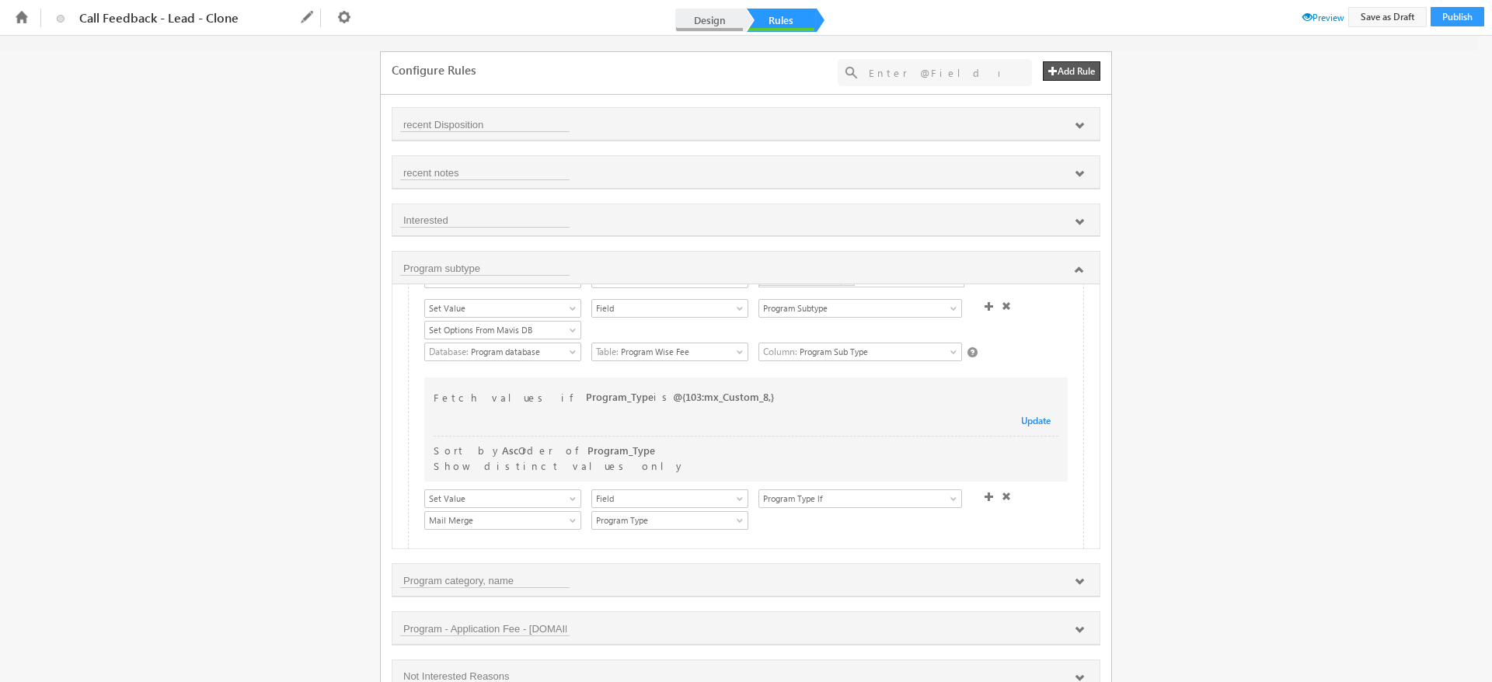
click at [722, 28] on link "Design" at bounding box center [709, 20] width 68 height 23
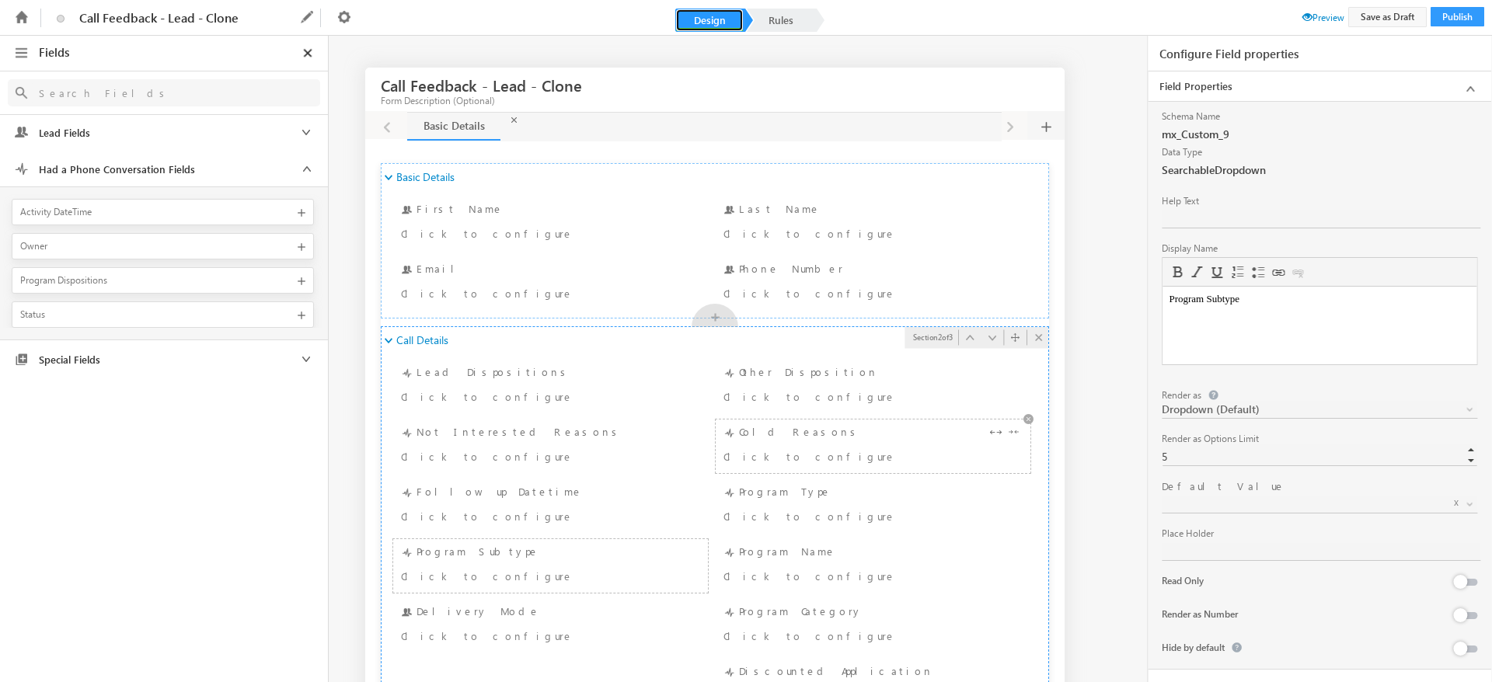
scroll to position [0, 0]
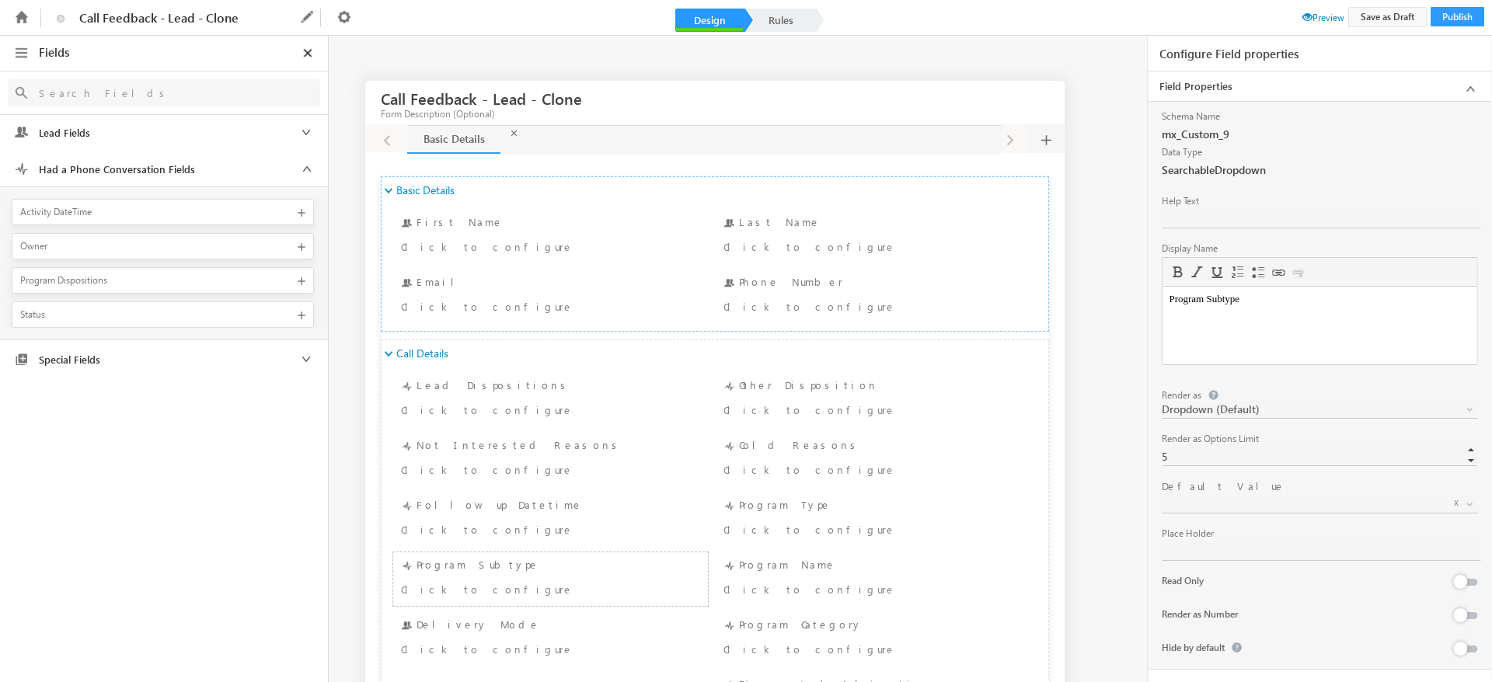
click at [309, 134] on icon at bounding box center [306, 132] width 19 height 19
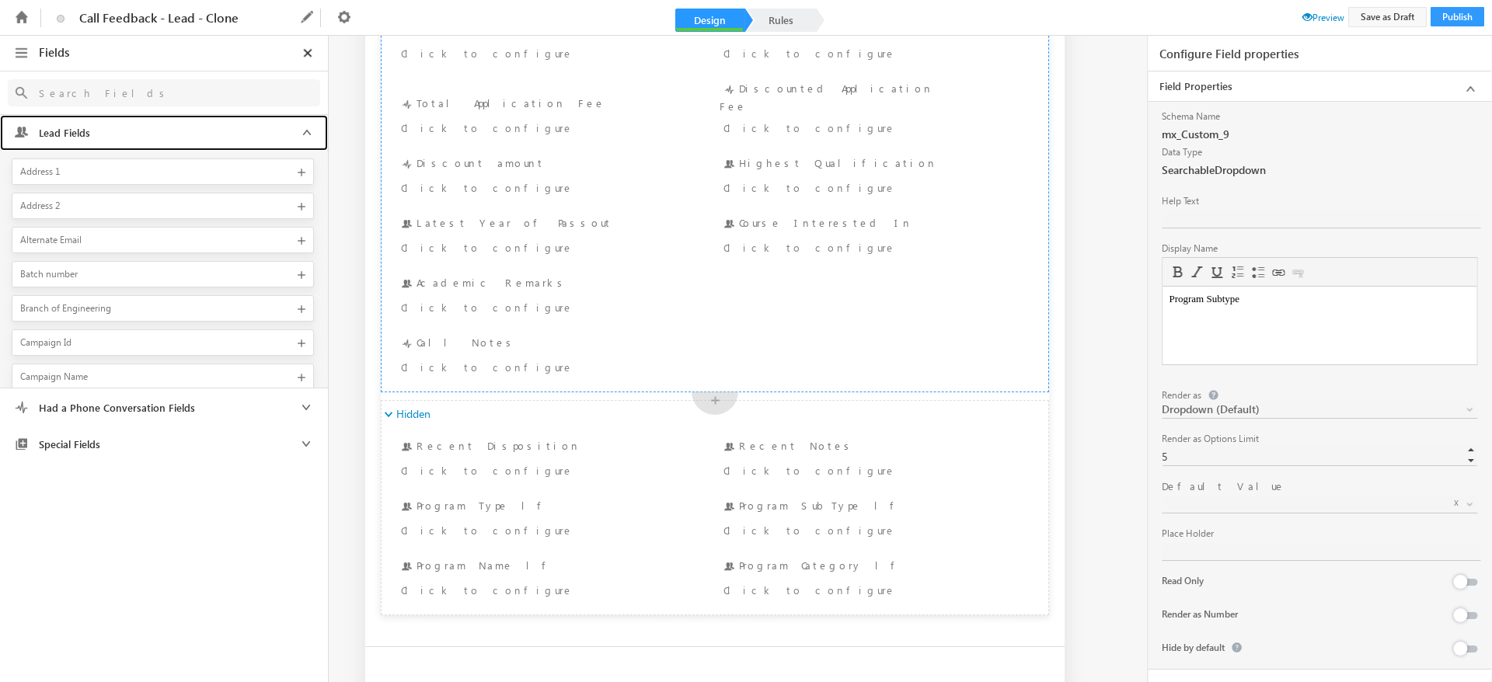
scroll to position [597, 0]
click at [791, 497] on div "Program SubType lf Click to configure" at bounding box center [873, 520] width 307 height 46
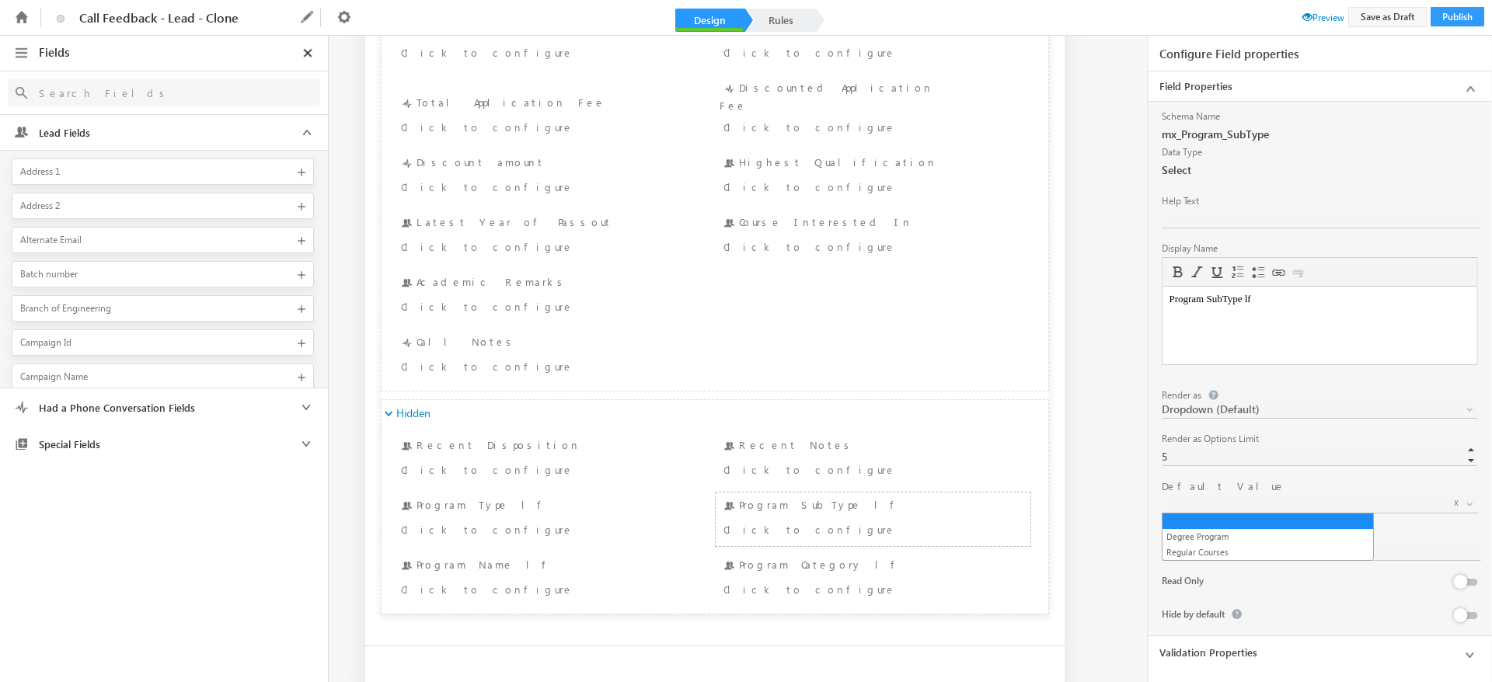
click at [1474, 507] on span at bounding box center [1471, 507] width 12 height 12
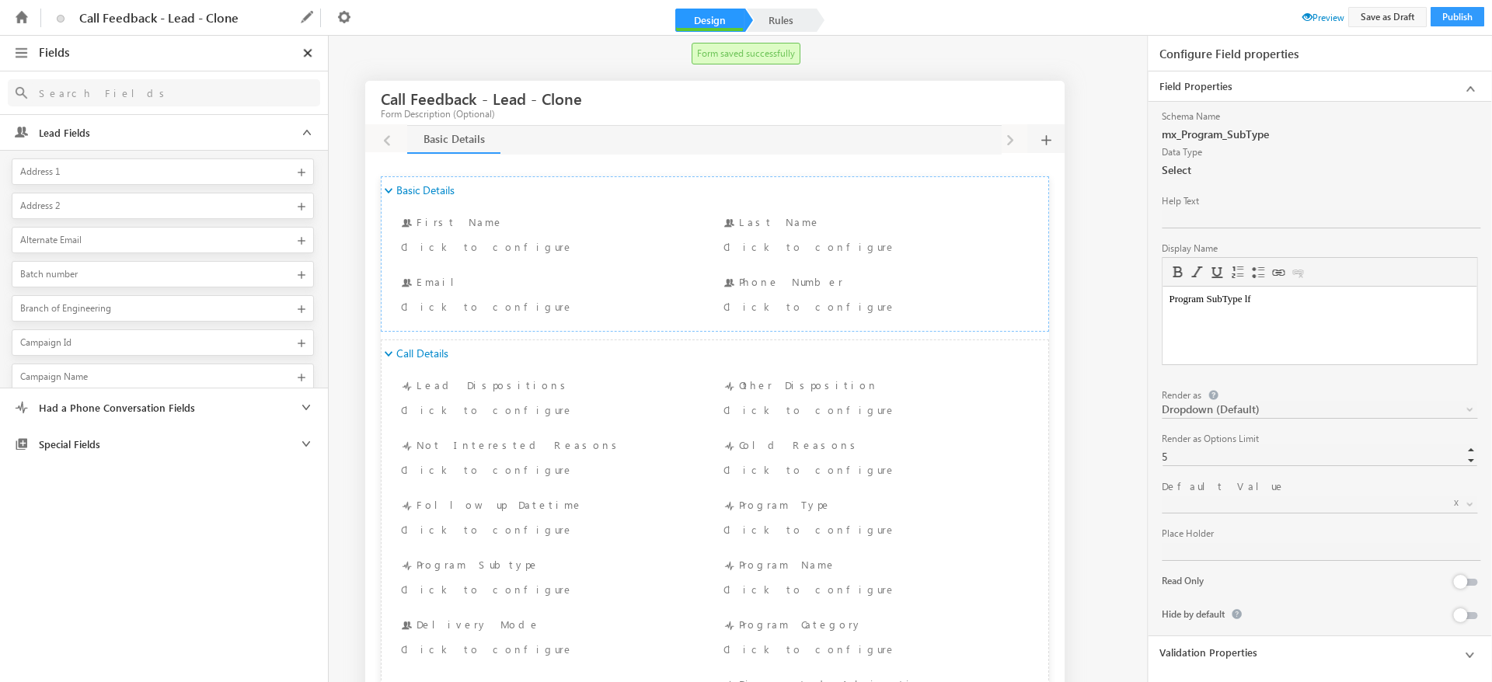
click at [1320, 20] on span "Preview" at bounding box center [1324, 18] width 42 height 12
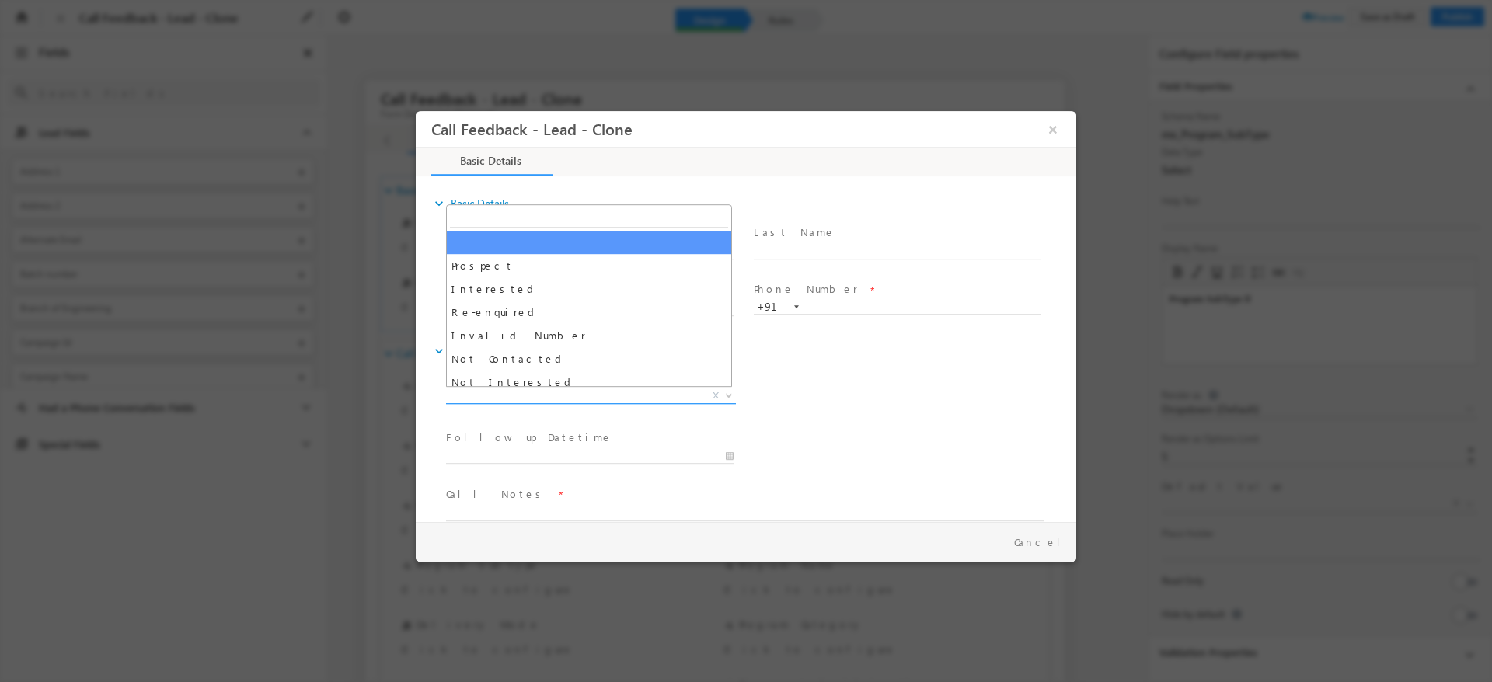
click at [727, 399] on span at bounding box center [728, 395] width 16 height 20
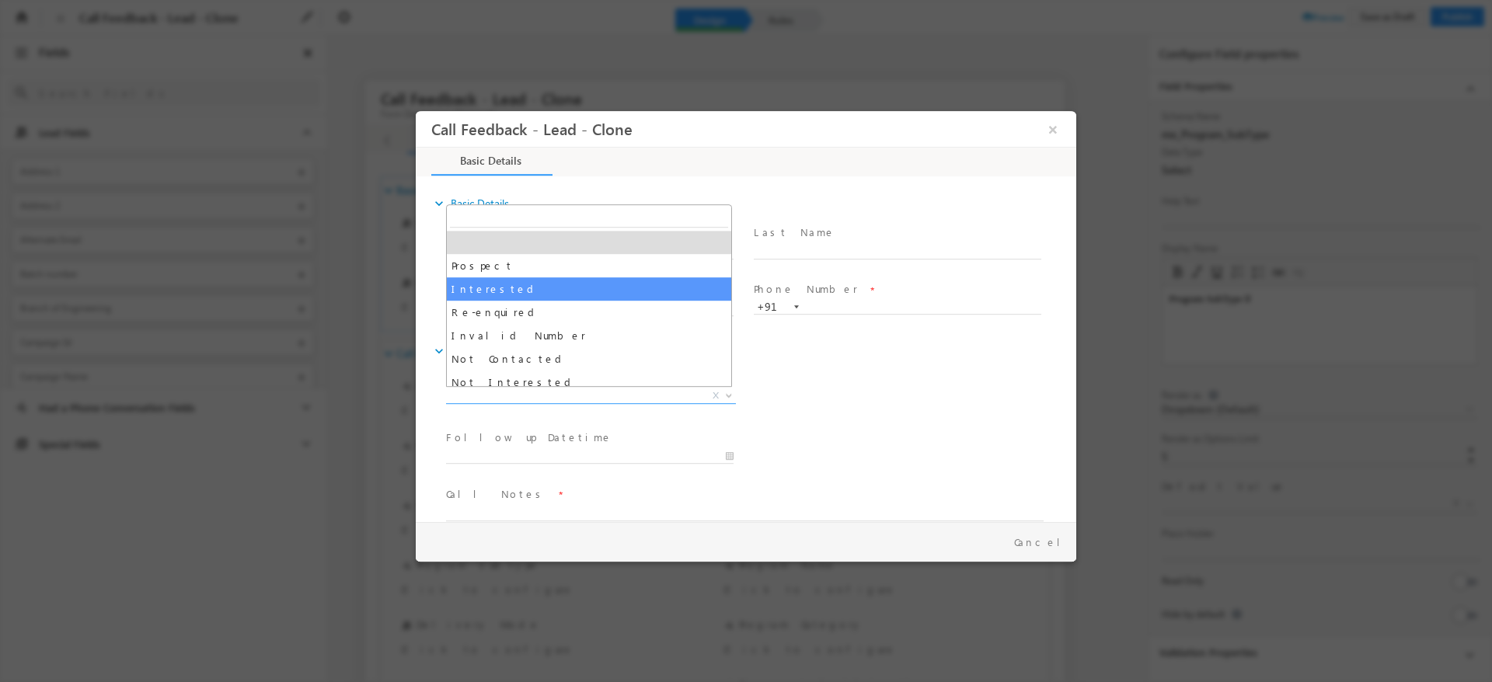
select select "Interested"
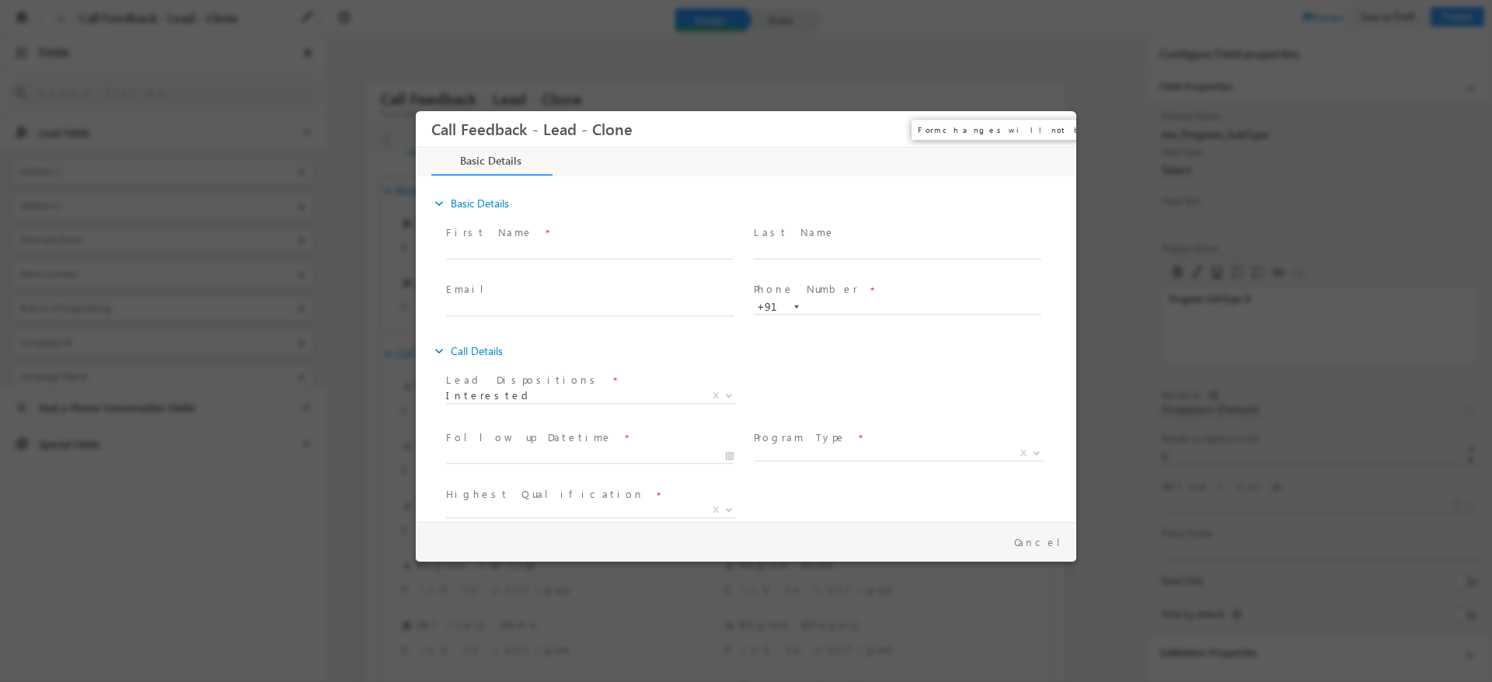
click at [1055, 121] on button "×" at bounding box center [1053, 129] width 26 height 29
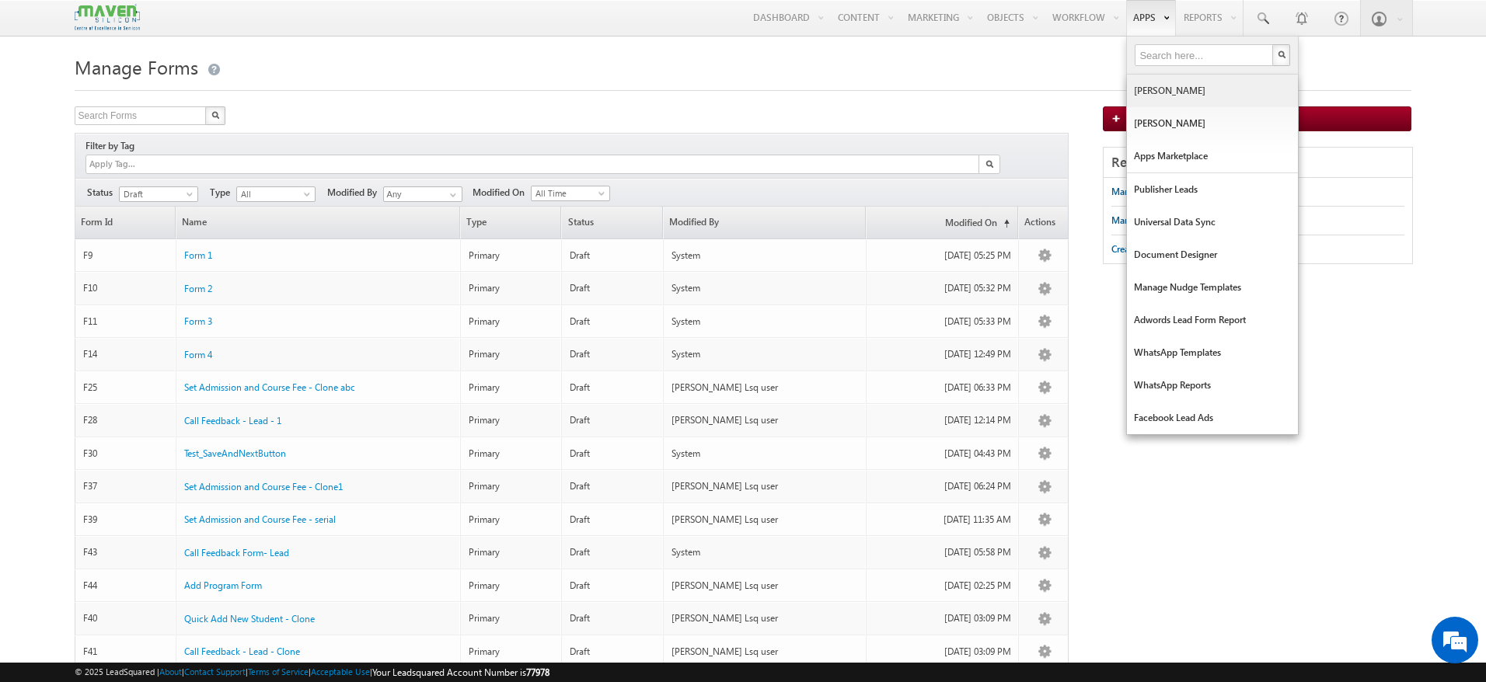
click at [1175, 94] on link "[PERSON_NAME]" at bounding box center [1212, 91] width 171 height 33
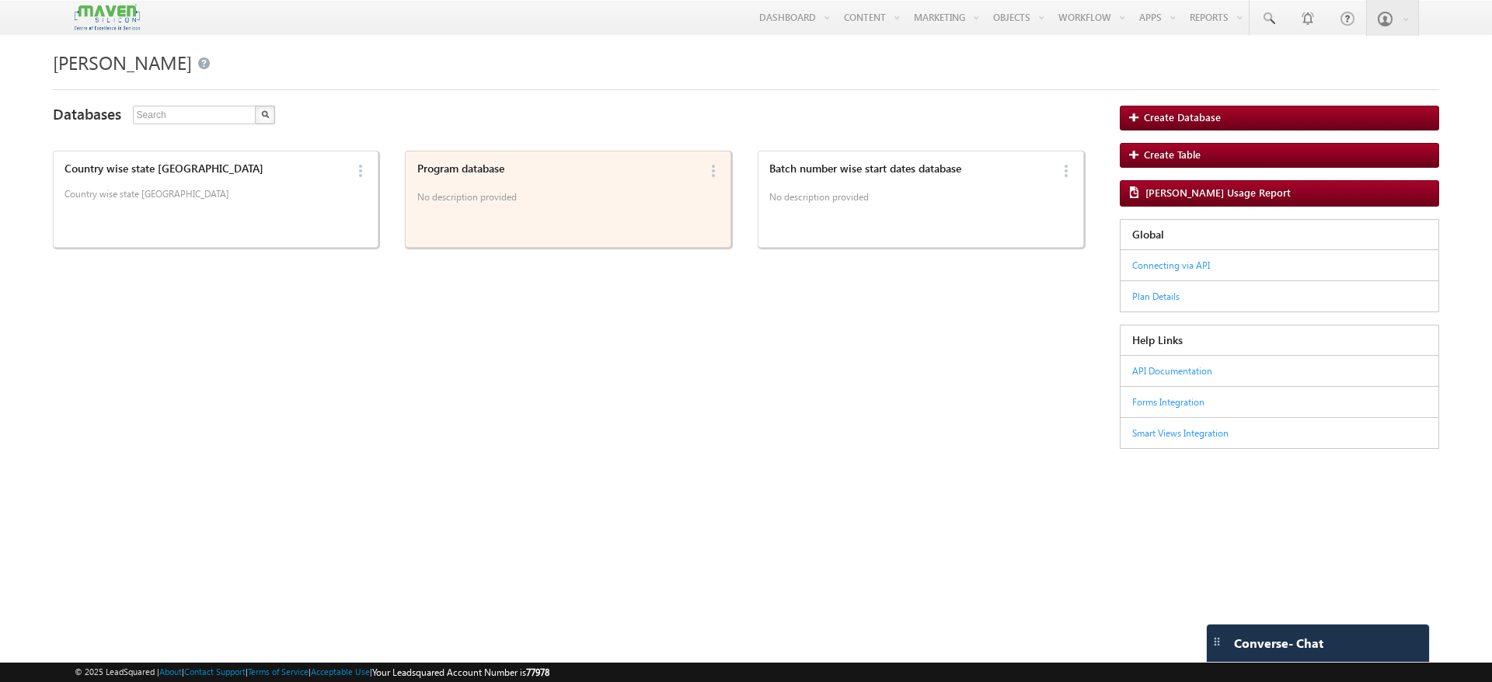
click at [573, 217] on div "Program database No description provided" at bounding box center [554, 199] width 285 height 83
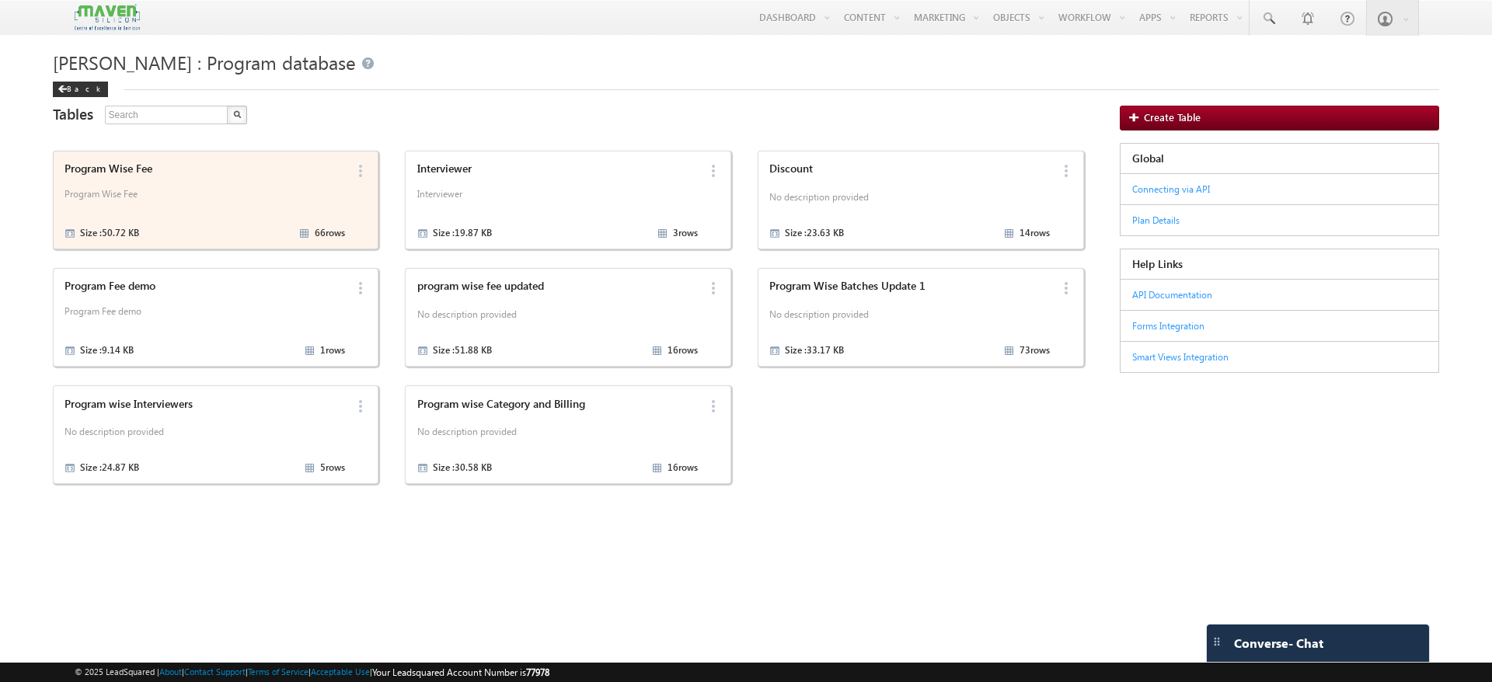
click at [264, 188] on p "Program Wise Fee" at bounding box center [205, 199] width 281 height 23
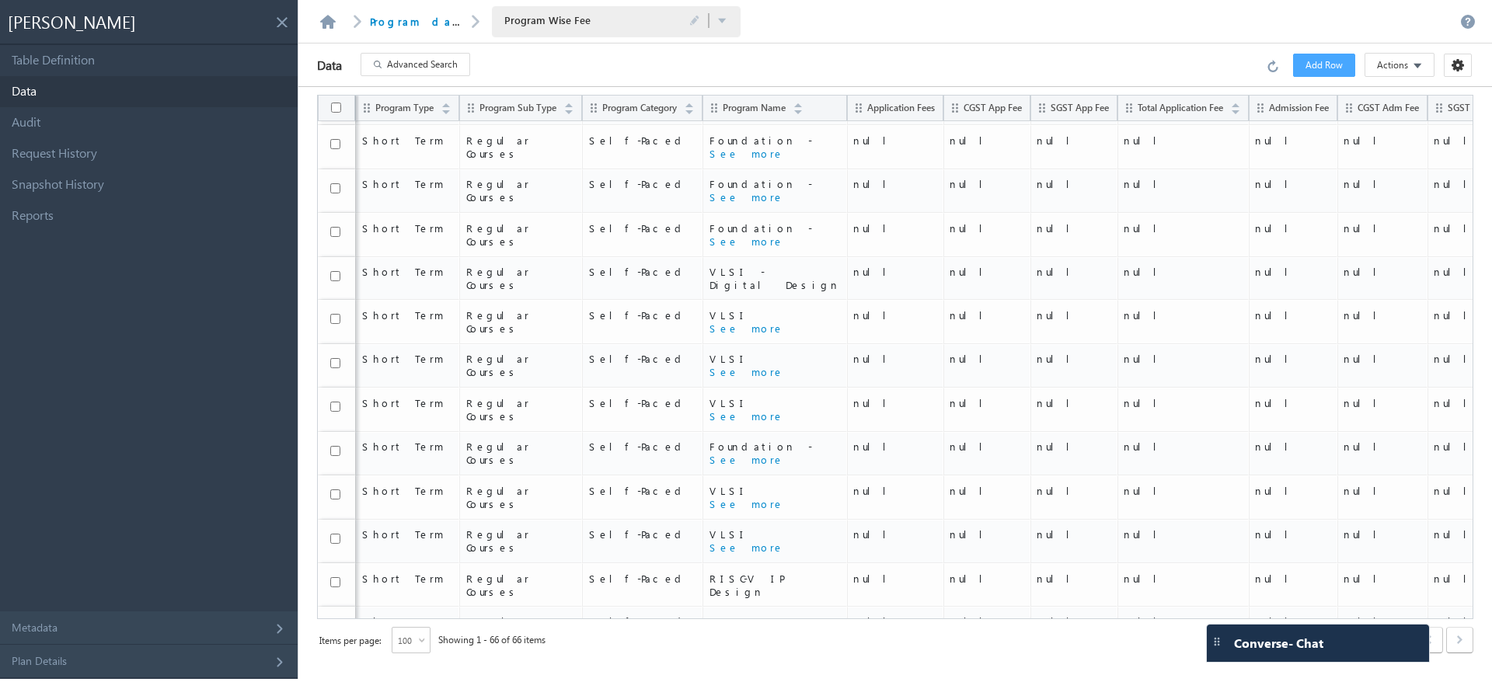
scroll to position [2351, 0]
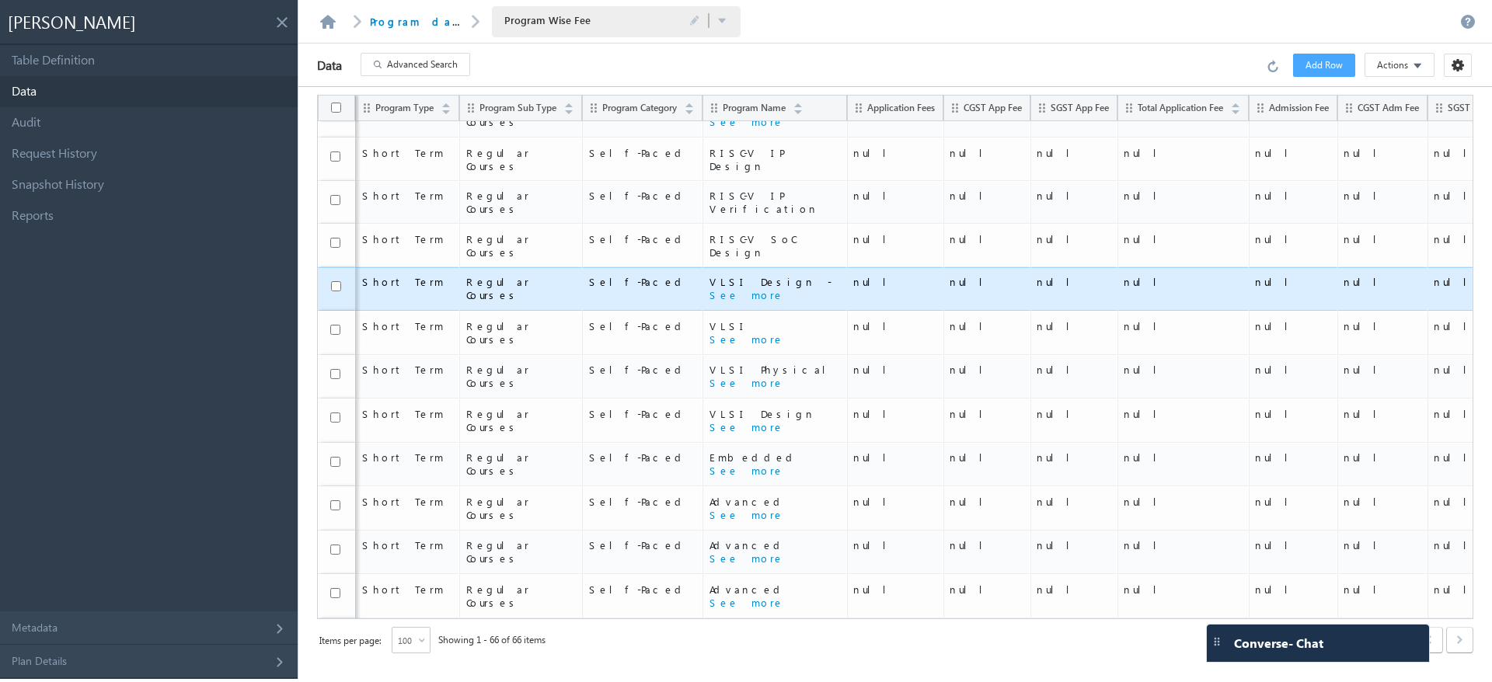
click at [899, 267] on td "null" at bounding box center [895, 289] width 96 height 44
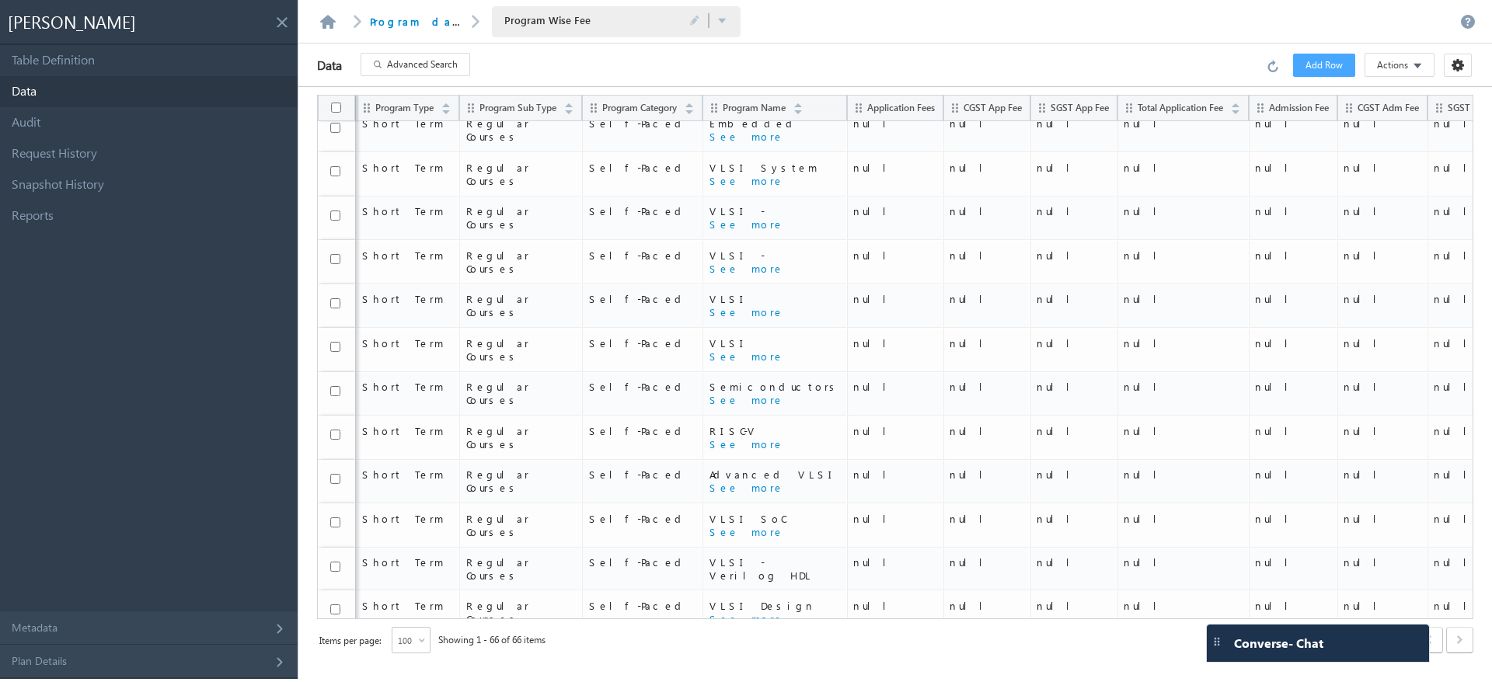
scroll to position [1191, 0]
